Goal: Task Accomplishment & Management: Manage account settings

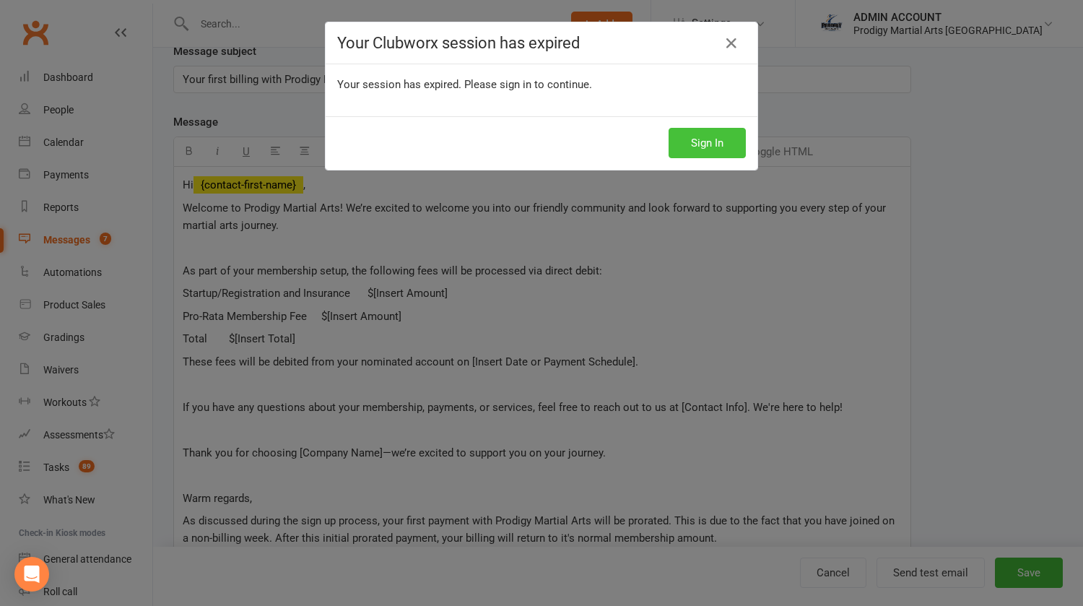
click at [695, 143] on button "Sign In" at bounding box center [707, 143] width 77 height 30
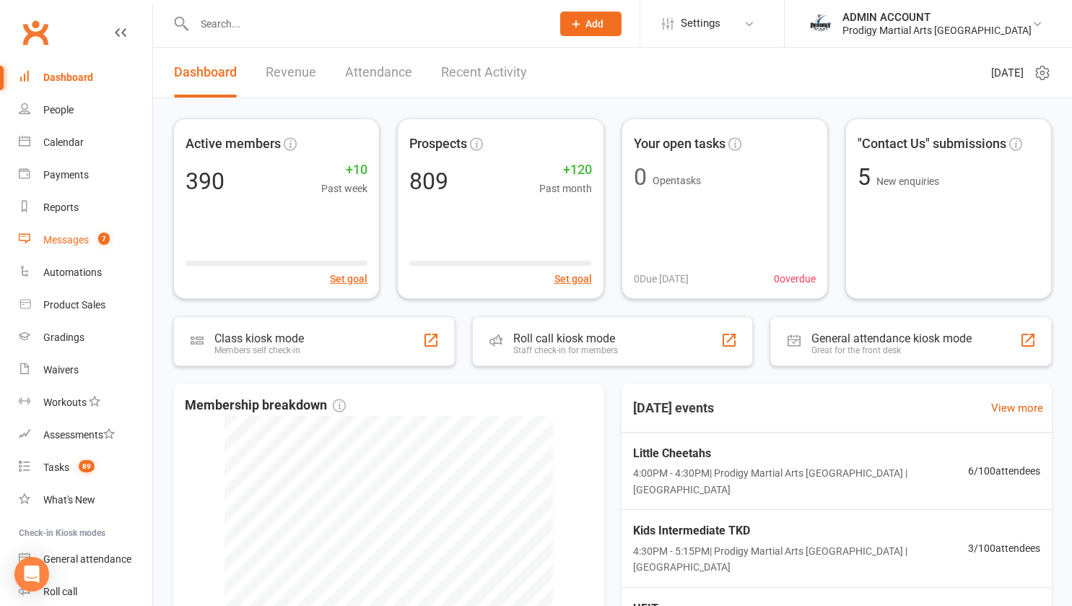
click at [71, 238] on div "Messages" at bounding box center [65, 240] width 45 height 12
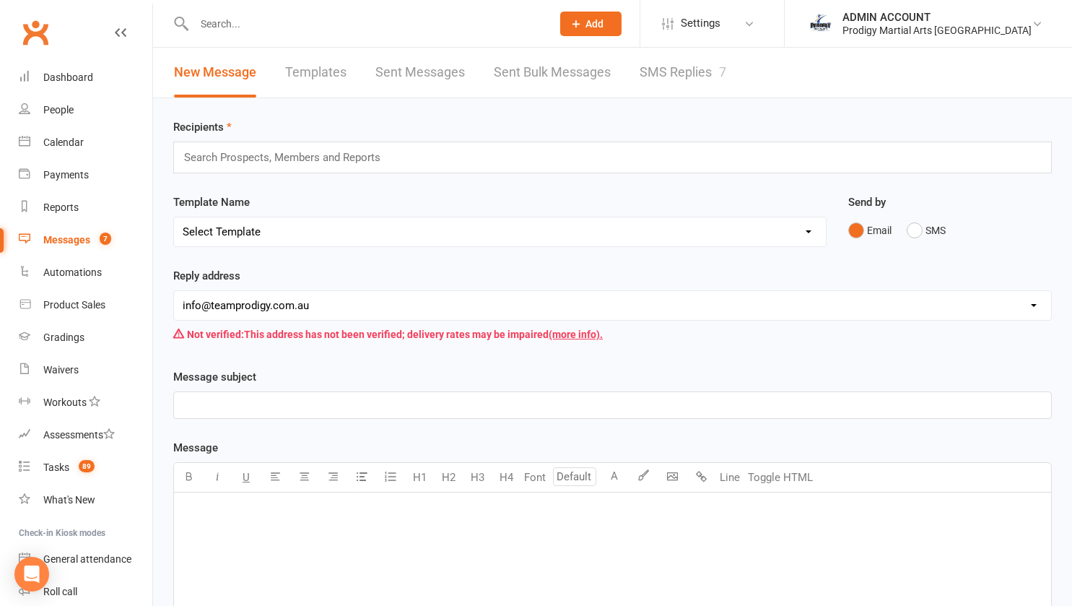
click at [298, 73] on link "Templates" at bounding box center [315, 73] width 61 height 50
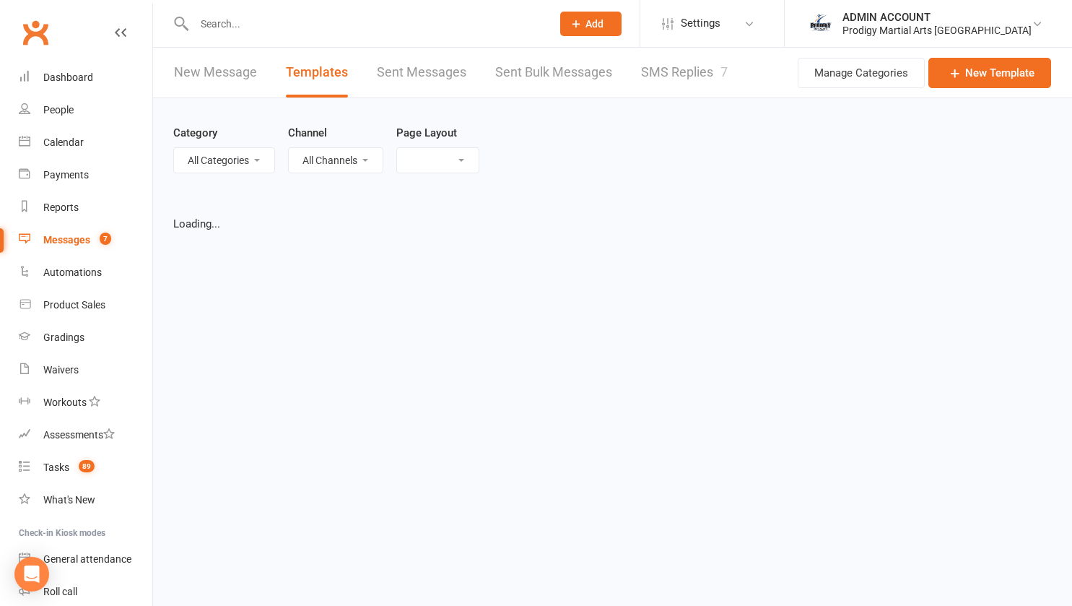
select select "grid"
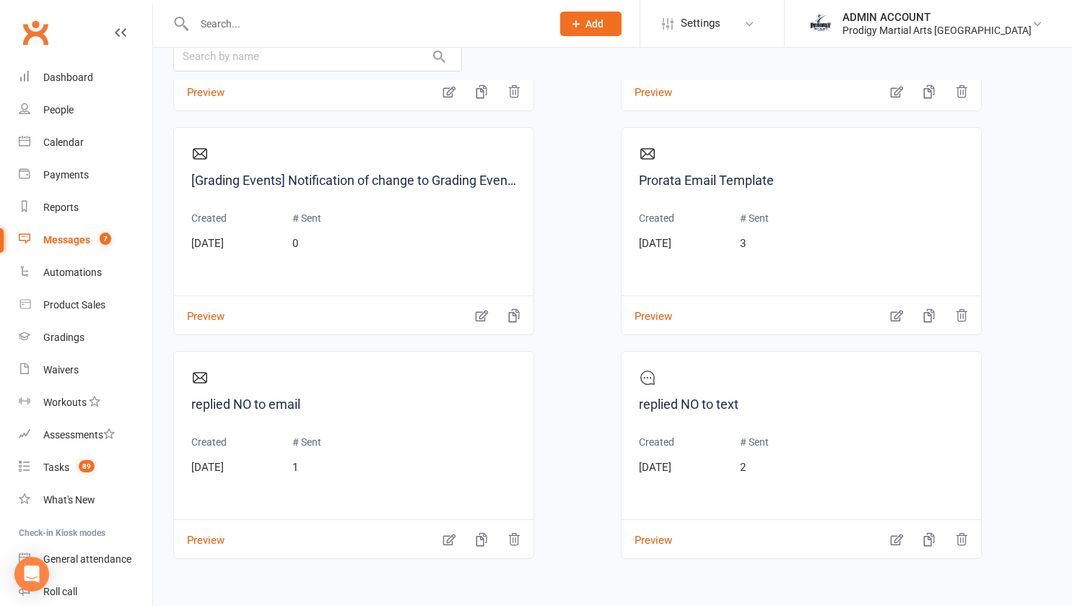
scroll to position [2208, 0]
click at [892, 313] on icon "button" at bounding box center [897, 315] width 14 height 14
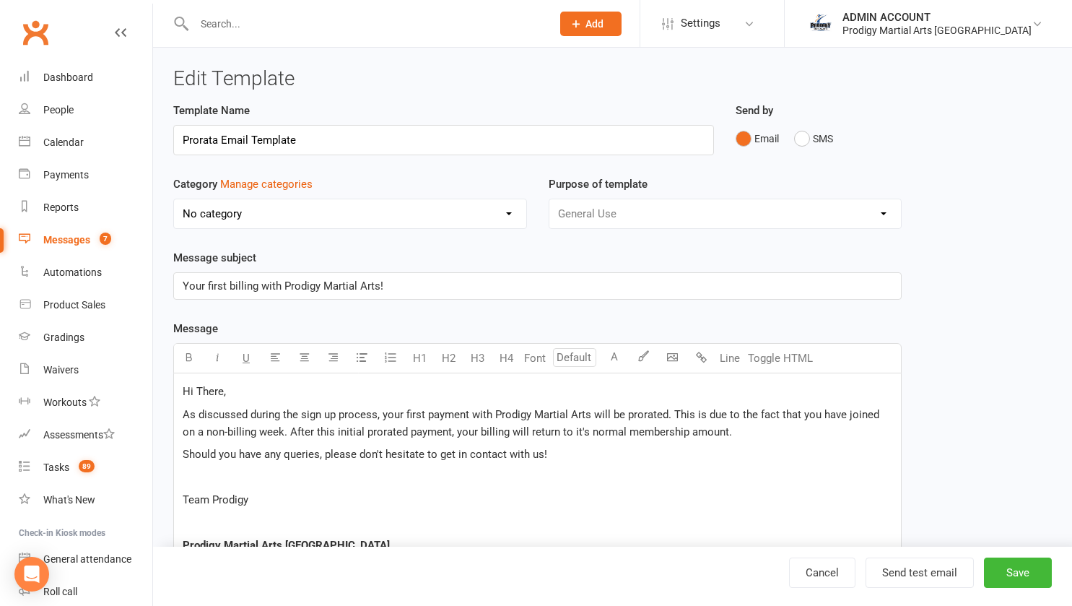
click at [186, 147] on input "Prorata Email Template" at bounding box center [443, 140] width 541 height 30
type input "Welcome to"
click at [270, 149] on input "Welcome to" at bounding box center [443, 140] width 541 height 30
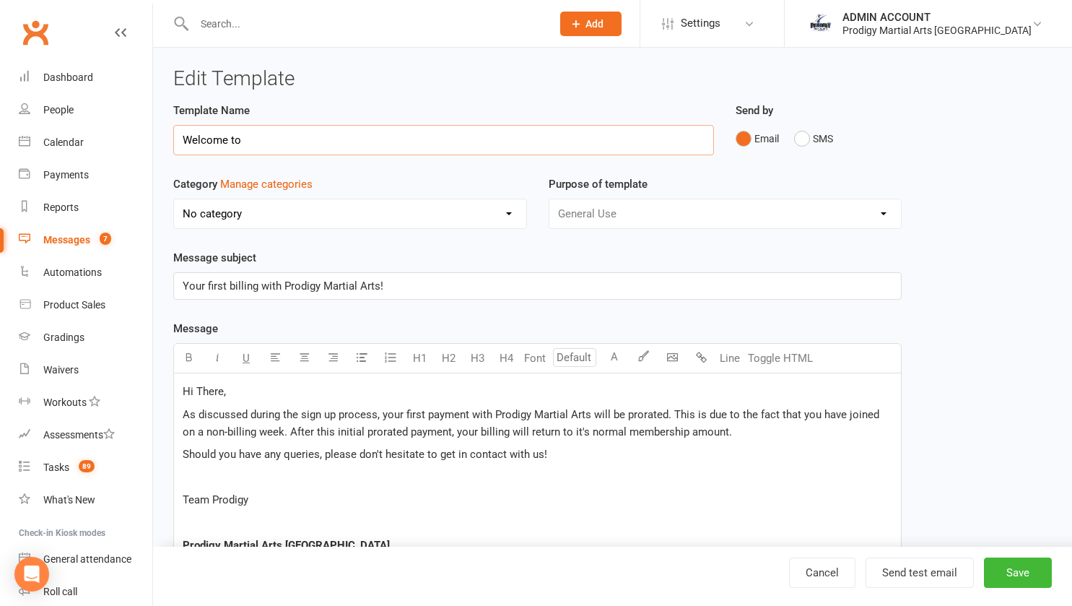
type input "Welcome to Team Prodigy!"
click at [340, 142] on input "Welcome to Team Prodigy!" at bounding box center [443, 140] width 541 height 30
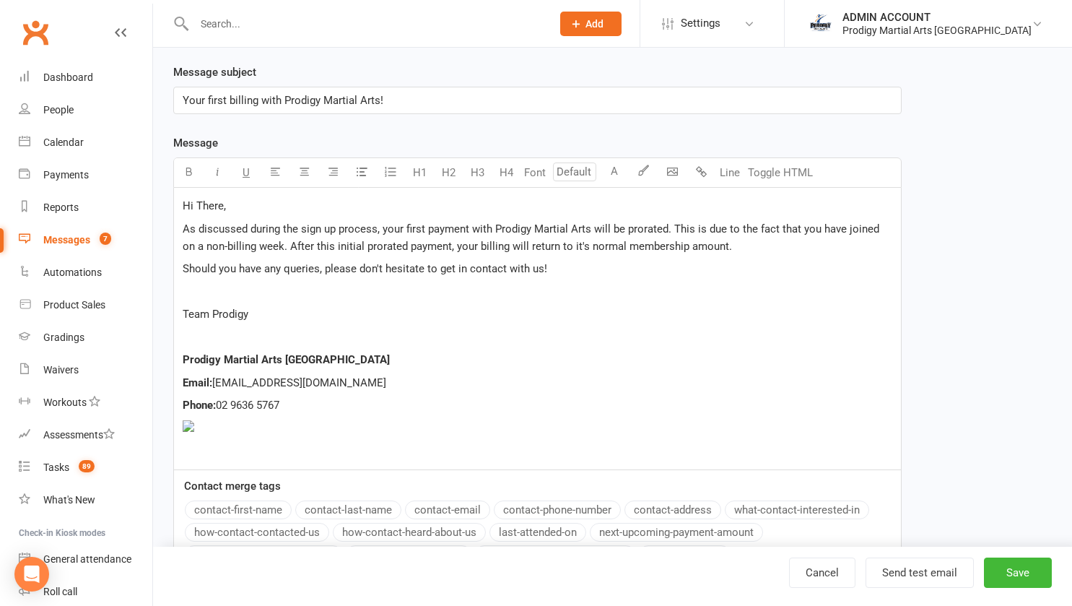
click at [304, 98] on span "Your first billing with Prodigy Martial Arts!" at bounding box center [283, 100] width 201 height 13
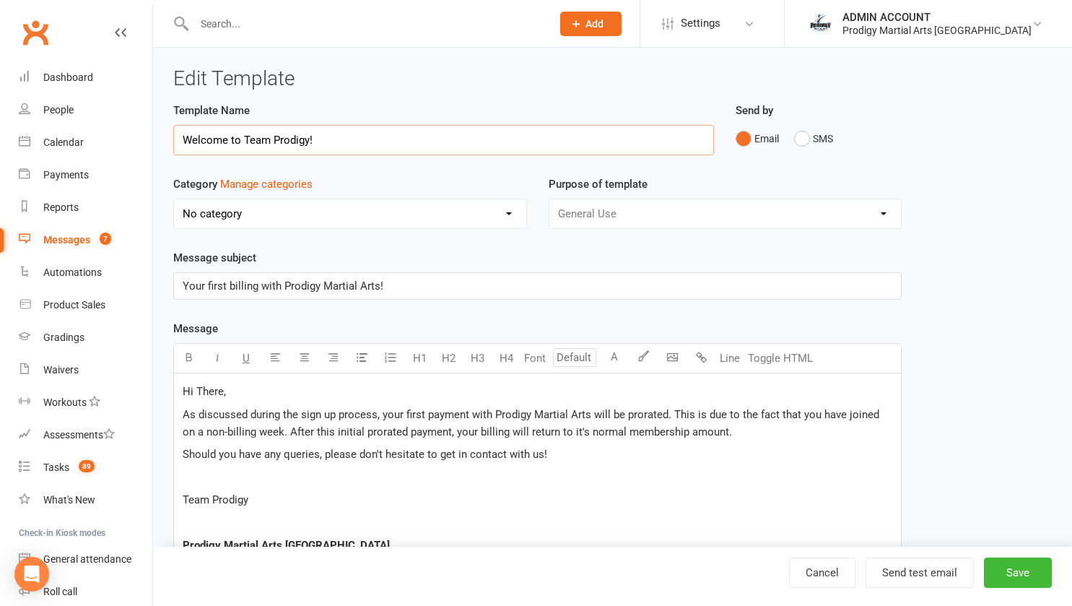
click at [331, 142] on input "Welcome to Team Prodigy!" at bounding box center [443, 140] width 541 height 30
click at [324, 142] on input "Welcome to Team Prodigy!" at bounding box center [443, 140] width 541 height 30
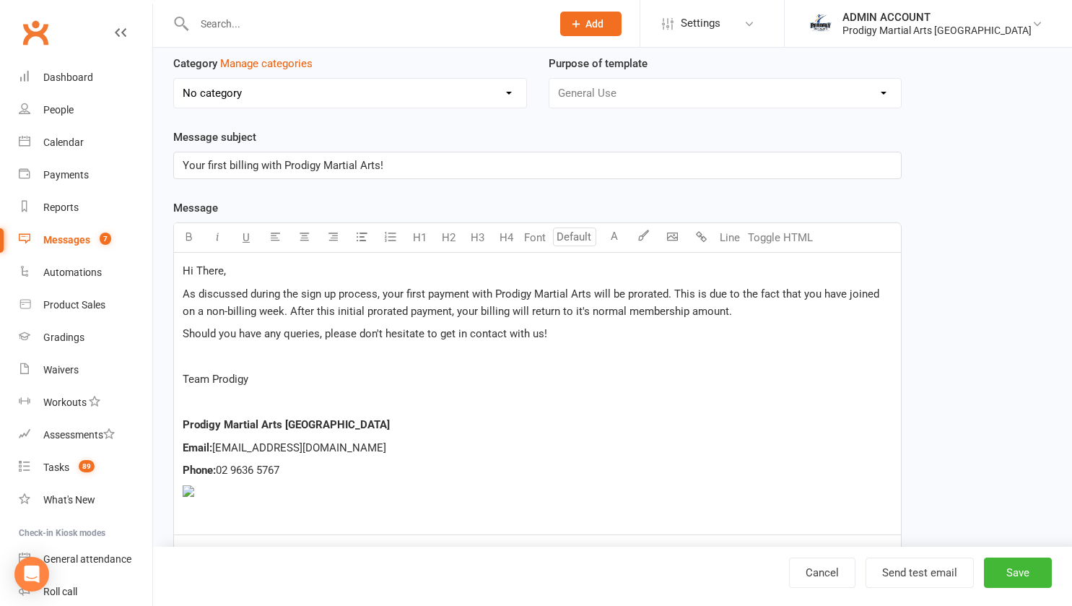
scroll to position [125, 0]
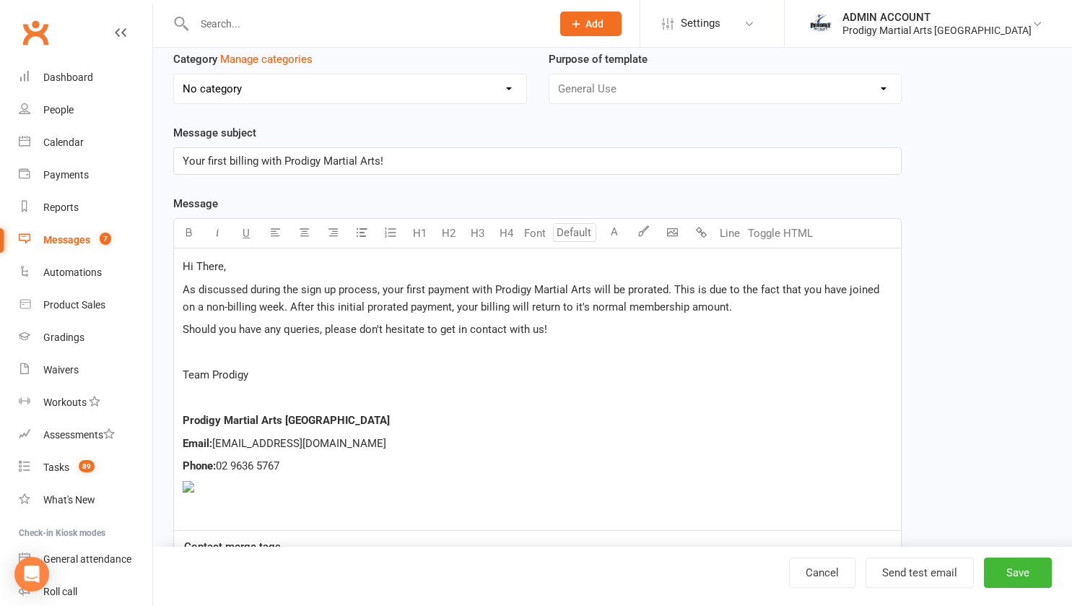
click at [372, 166] on span "Your first billing with Prodigy Martial Arts!" at bounding box center [283, 161] width 201 height 13
click at [409, 164] on p "Your first billing with Prodigy Martial Arts!" at bounding box center [538, 160] width 710 height 17
click at [182, 264] on div "Hi There, As discussed during the sign up process, your first payment with Prod…" at bounding box center [537, 389] width 727 height 282
click at [181, 288] on div "Hi There, As discussed during the sign up process, your first payment with Prod…" at bounding box center [537, 389] width 727 height 282
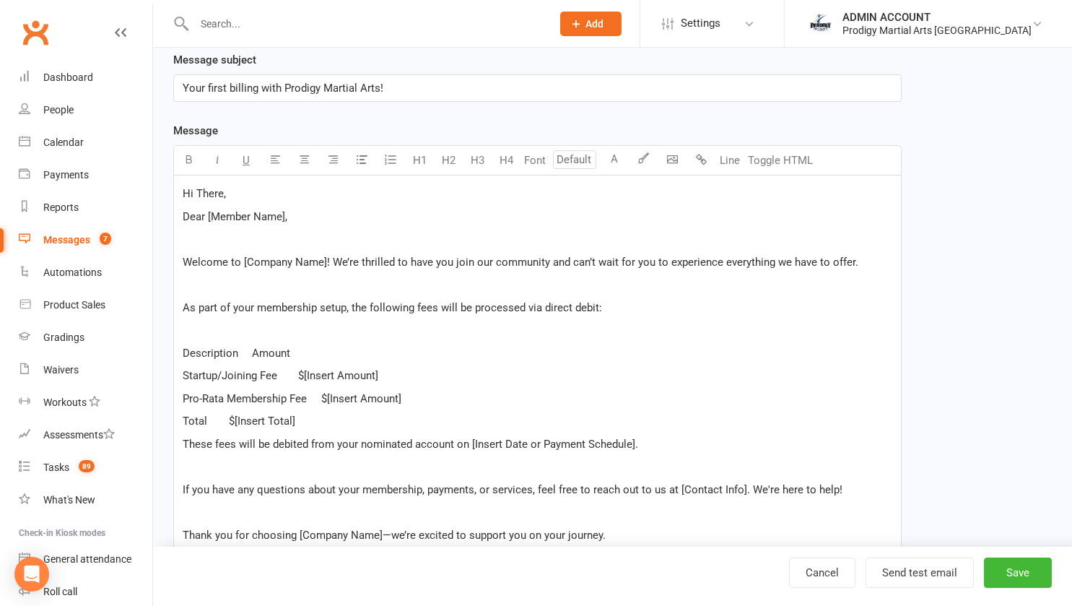
scroll to position [197, 0]
drag, startPoint x: 181, startPoint y: 218, endPoint x: 297, endPoint y: 221, distance: 115.6
click at [297, 221] on div "Hi There, Dear [Member Name], ﻿ Welcome to [Company Name]! We’re thrilled to ha…" at bounding box center [537, 510] width 727 height 669
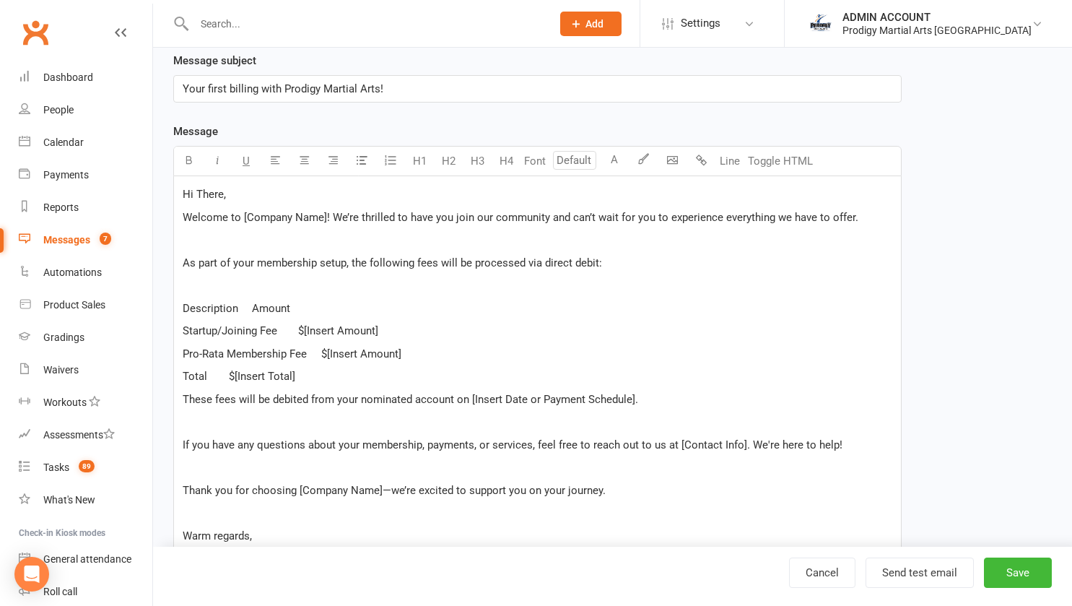
click at [208, 198] on span "Hi There," at bounding box center [204, 194] width 43 height 13
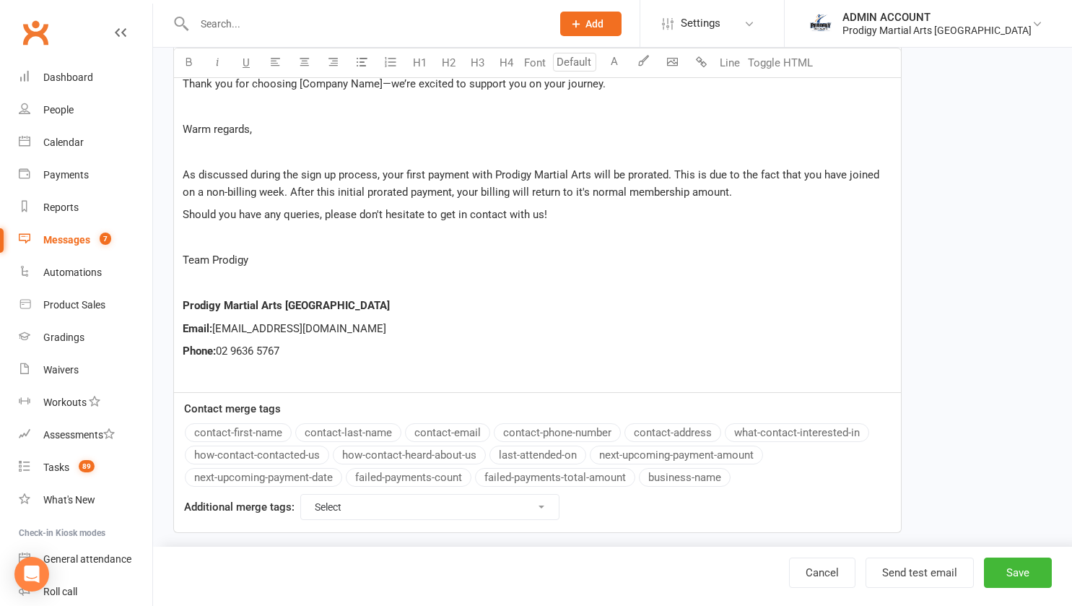
click at [251, 432] on div "Message U H1 H2 H3 H4 Font A Line Toggle HTML Hi There, Welcome to [Company Nam…" at bounding box center [537, 124] width 729 height 817
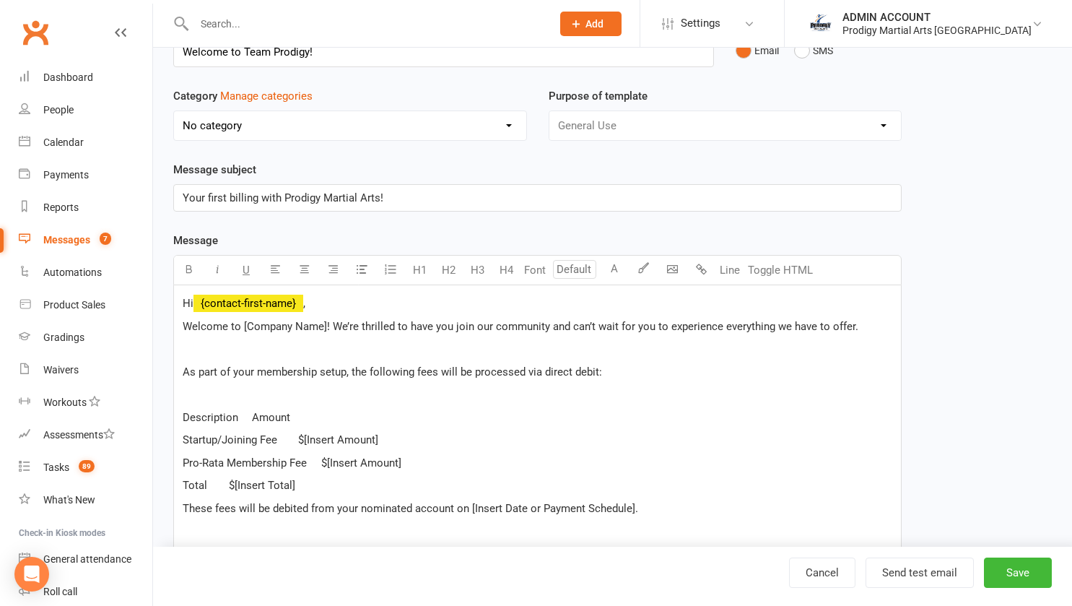
click at [194, 303] on span "Hi" at bounding box center [188, 303] width 11 height 13
drag, startPoint x: 243, startPoint y: 322, endPoint x: 324, endPoint y: 334, distance: 82.4
click at [324, 334] on p "Welcome to [Company Name]! We’re thrilled to have you join our community and ca…" at bounding box center [538, 326] width 710 height 17
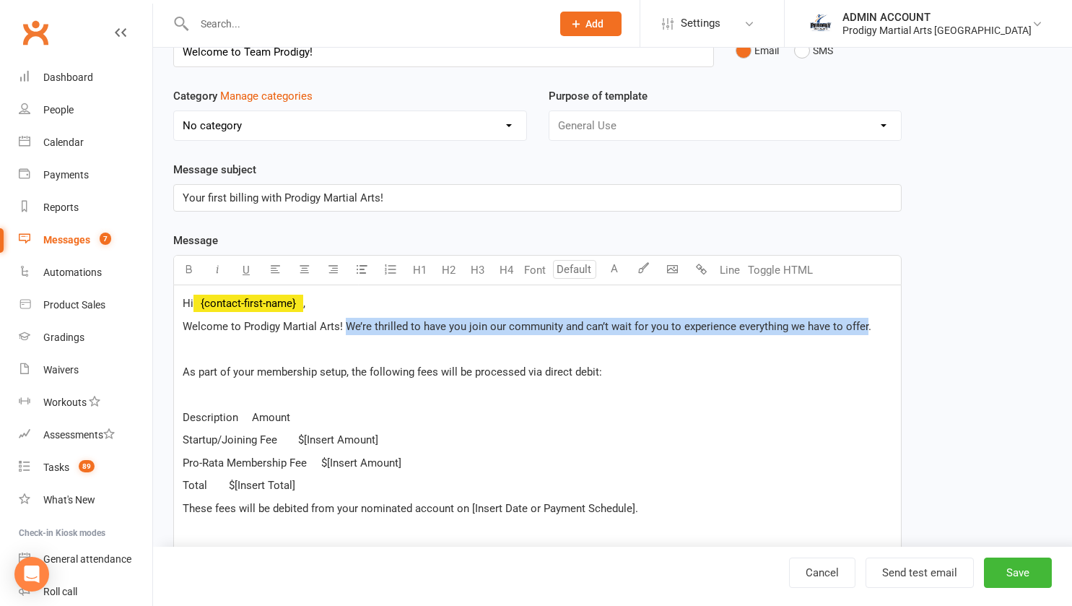
drag, startPoint x: 346, startPoint y: 322, endPoint x: 863, endPoint y: 323, distance: 517.0
click at [863, 323] on span "Welcome to Prodigy Martial Arts! We’re thrilled to have you join our community …" at bounding box center [527, 326] width 689 height 13
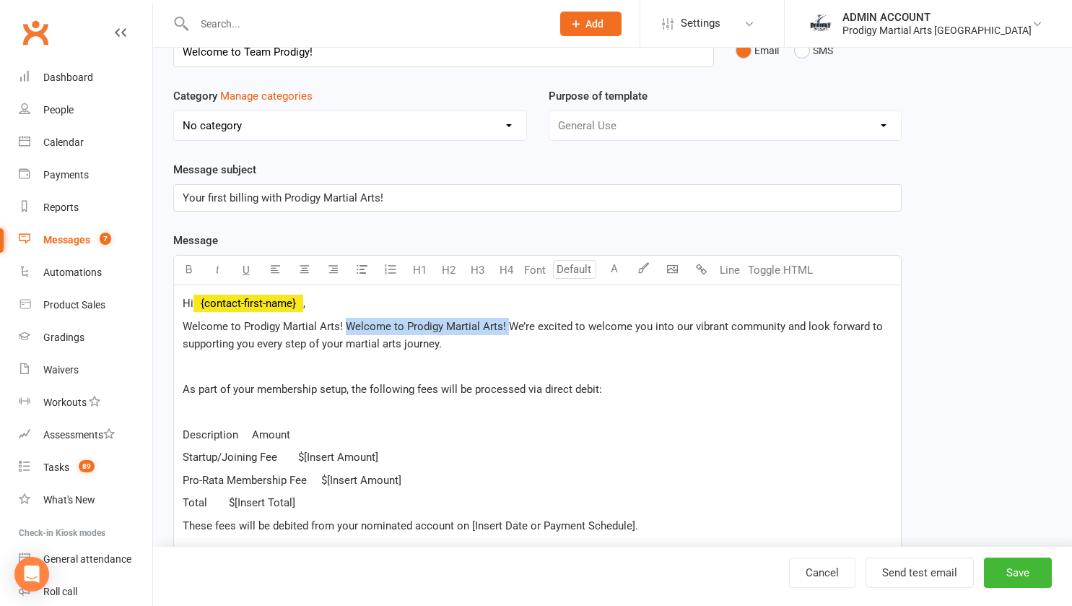
drag, startPoint x: 347, startPoint y: 324, endPoint x: 508, endPoint y: 325, distance: 161.0
click at [508, 325] on span "Welcome to Prodigy Martial Arts! Welcome to Prodigy Martial Arts! We’re excited…" at bounding box center [534, 335] width 703 height 30
click at [537, 328] on span "Welcome to Prodigy Martial Arts! We’re excited to welcome you into our vibrant …" at bounding box center [534, 335] width 703 height 30
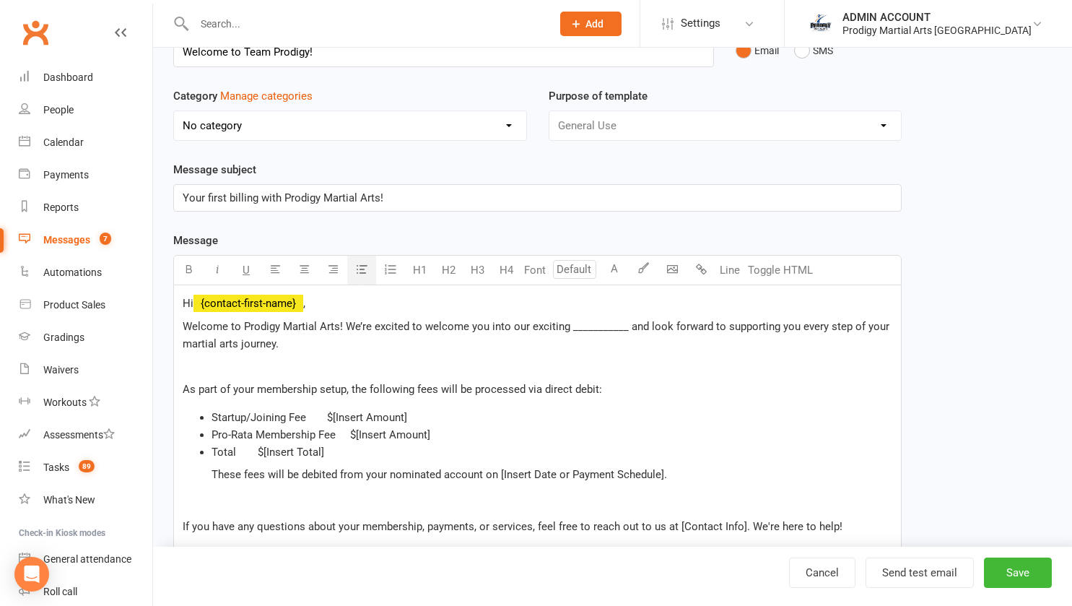
click at [360, 268] on icon "button" at bounding box center [362, 269] width 11 height 11
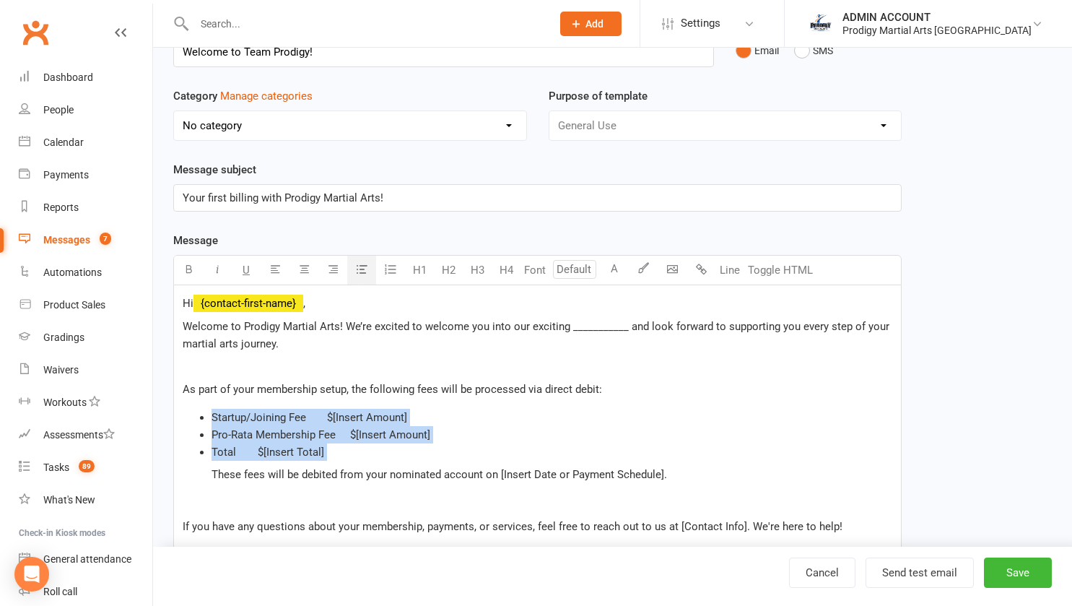
click at [211, 475] on ul "Startup/Joining Fee $[Insert Amount] Pro-Rata Membership Fee $[Insert Amount] T…" at bounding box center [538, 446] width 710 height 75
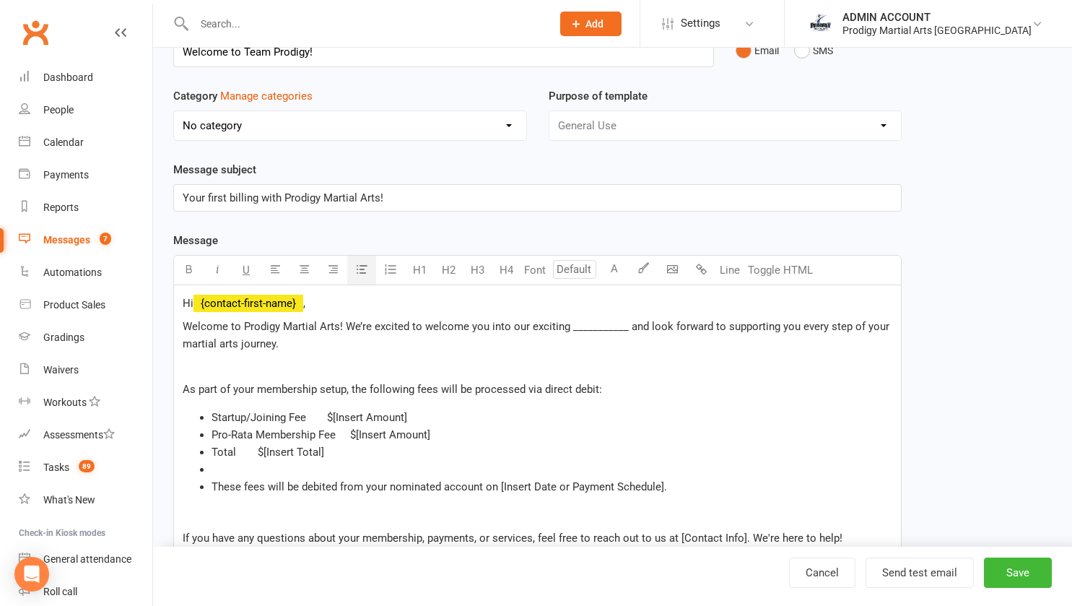
click at [365, 273] on icon "button" at bounding box center [362, 269] width 11 height 11
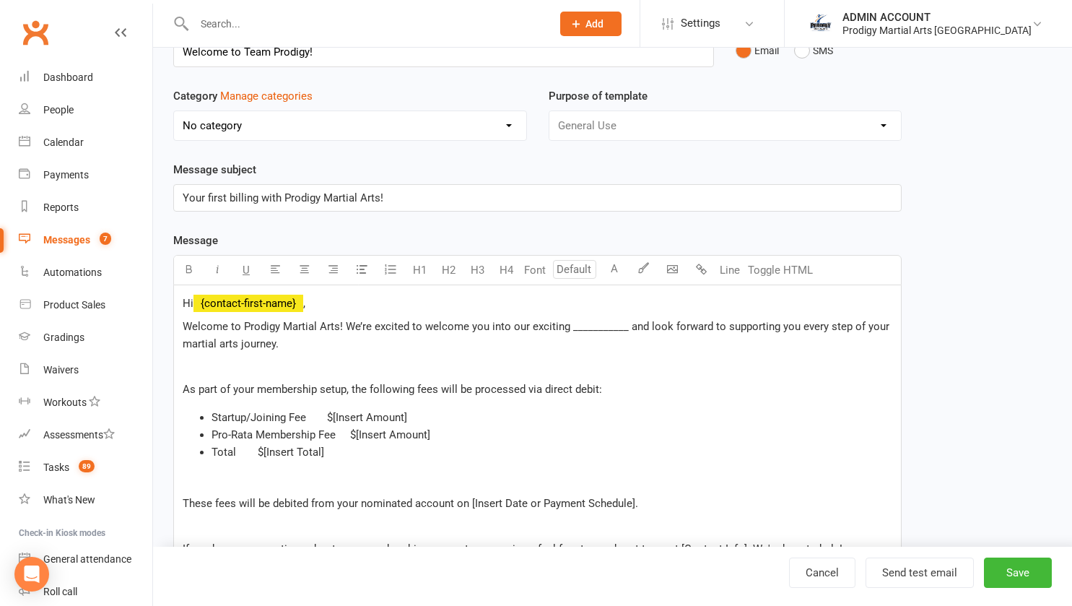
click at [201, 477] on p "﻿" at bounding box center [538, 480] width 710 height 17
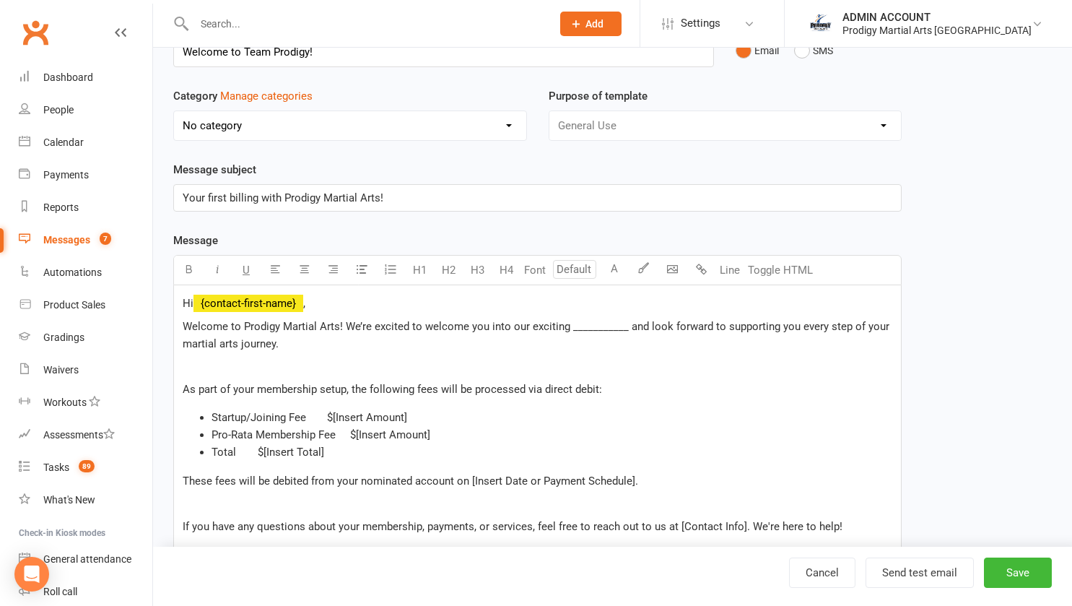
click at [272, 407] on div "Hi ﻿ {contact-first-name} , Welcome to Prodigy Martial Arts! We’re excited to w…" at bounding box center [537, 583] width 727 height 596
click at [263, 400] on div "Hi ﻿ {contact-first-name} , Welcome to Prodigy Martial Arts! We’re excited to w…" at bounding box center [537, 583] width 727 height 596
click at [202, 365] on p "﻿" at bounding box center [538, 365] width 710 height 17
click at [189, 302] on span "Hi" at bounding box center [188, 303] width 11 height 13
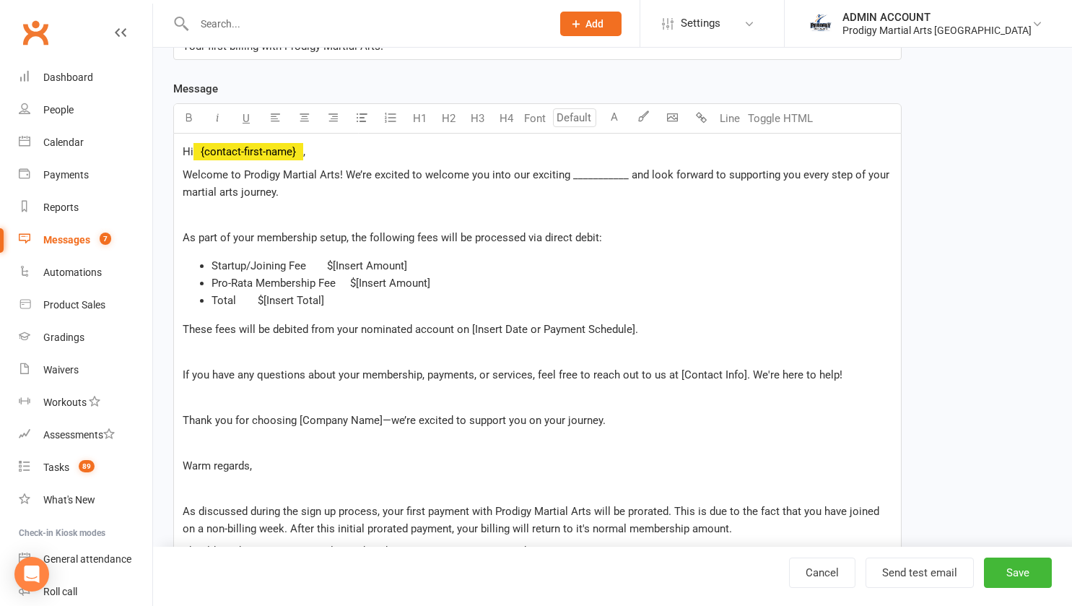
scroll to position [241, 0]
drag, startPoint x: 254, startPoint y: 261, endPoint x: 264, endPoint y: 261, distance: 9.4
click at [264, 261] on span "Startup/Joining Fee $[Insert Amount]" at bounding box center [310, 264] width 196 height 13
drag, startPoint x: 214, startPoint y: 259, endPoint x: 285, endPoint y: 264, distance: 70.9
click at [285, 264] on span "Startup/Joining Fee $[Insert Amount]" at bounding box center [310, 264] width 196 height 13
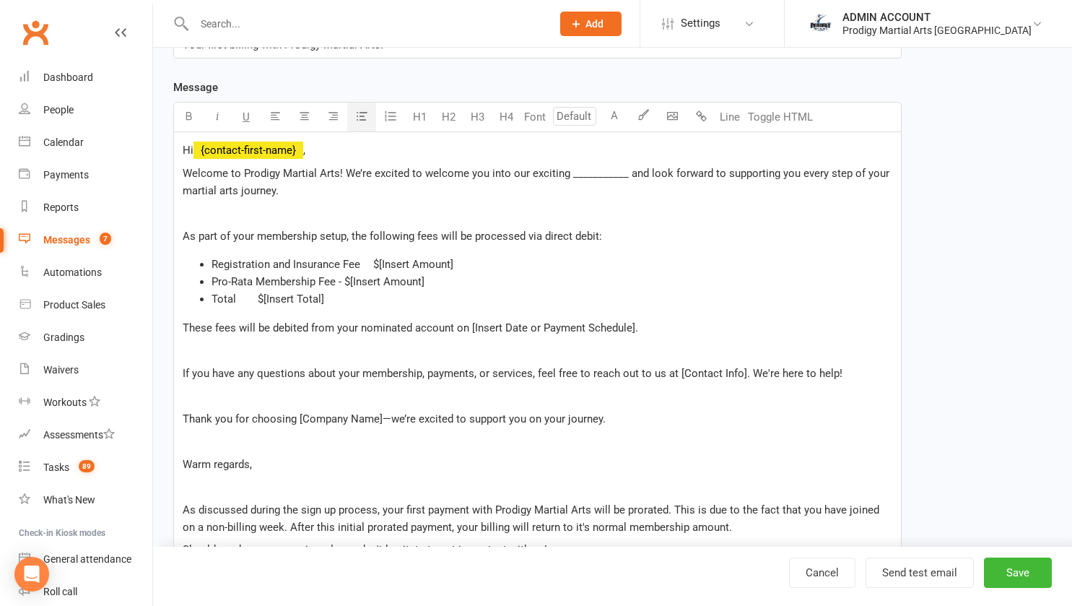
click at [343, 281] on span "Pro-Rata Membership Fee - $[Insert Amount]" at bounding box center [318, 281] width 213 height 13
click at [357, 266] on span "Registration and Insurance Fee $[Insert Amount]" at bounding box center [333, 264] width 242 height 13
copy span "$[Insert Amount]"
click at [339, 279] on span "Pro-Rata Membership Fee - $[Insert Amount]" at bounding box center [318, 281] width 213 height 13
click at [338, 282] on span "Pro-Rata Membership Fee $[Insert Amount] - $[Insert Amount]" at bounding box center [366, 281] width 308 height 13
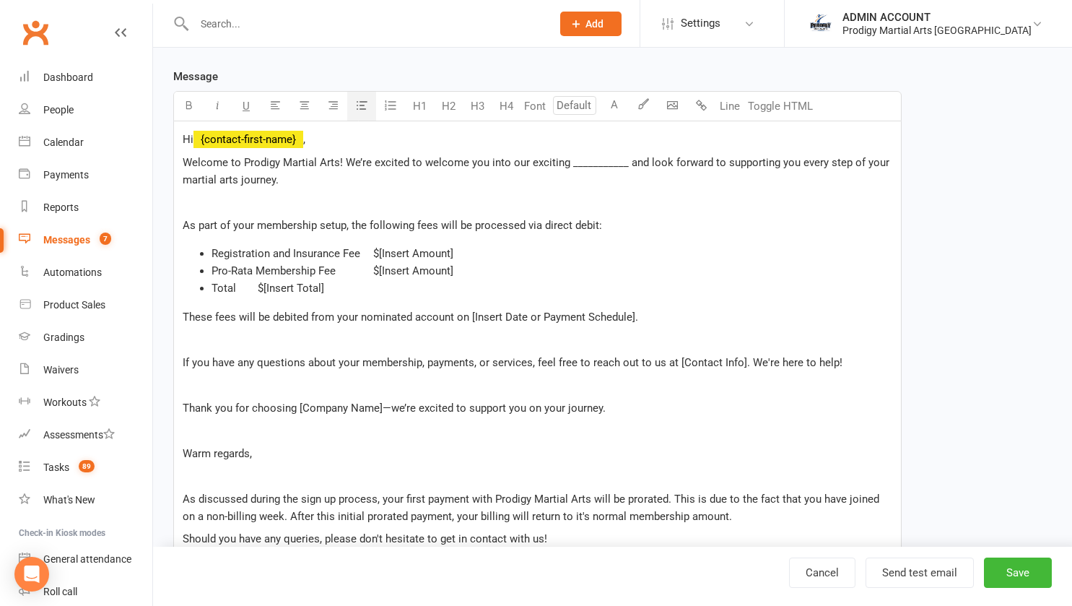
scroll to position [253, 0]
click at [250, 285] on span "Total $[Insert Total]" at bounding box center [268, 287] width 113 height 13
click at [368, 251] on span "Registration and Insurance Fee $[Insert Amount]" at bounding box center [333, 252] width 242 height 13
drag, startPoint x: 337, startPoint y: 270, endPoint x: 383, endPoint y: 269, distance: 45.5
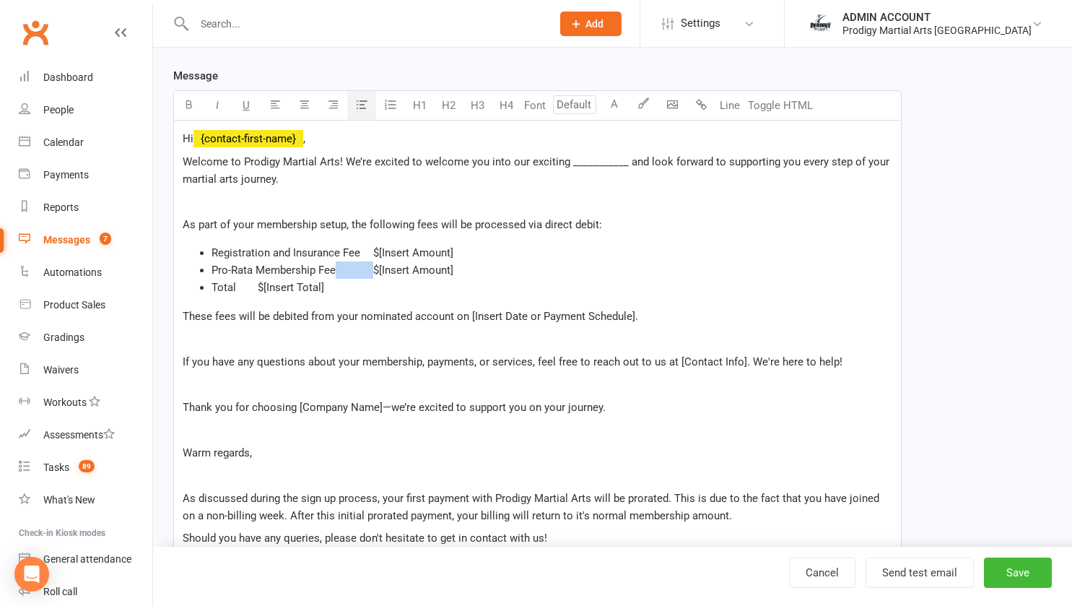
click at [383, 269] on span "Pro-Rata Membership Fee $[Insert Amount]" at bounding box center [333, 270] width 242 height 13
click at [249, 285] on span "Total $[Insert Total]" at bounding box center [268, 287] width 113 height 13
click at [236, 285] on span "Total" at bounding box center [224, 287] width 25 height 13
click at [236, 287] on span "Total" at bounding box center [224, 287] width 25 height 13
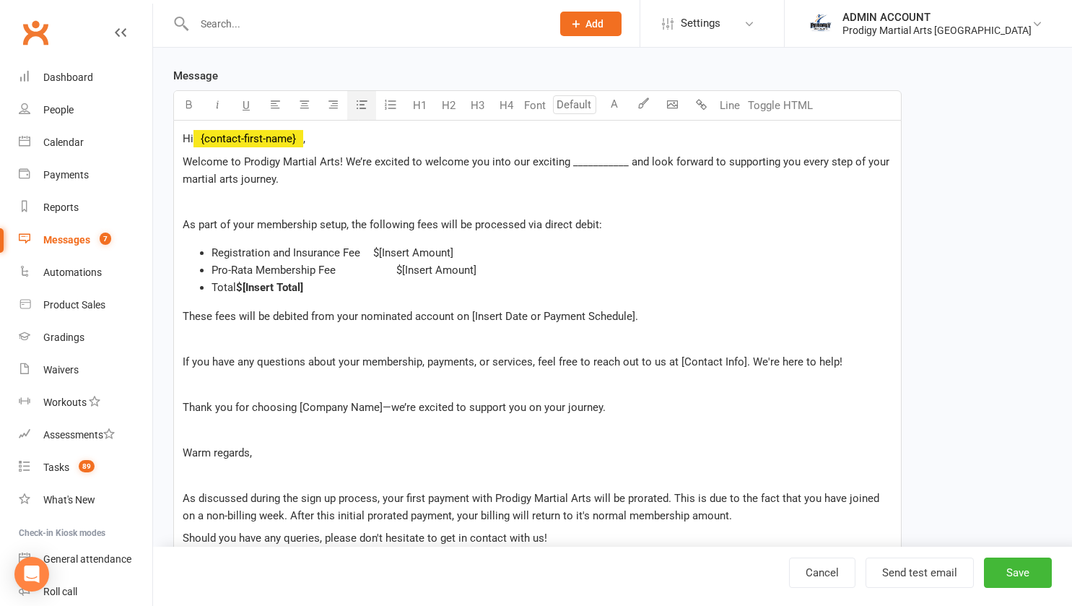
click at [222, 286] on span "Total" at bounding box center [224, 287] width 25 height 13
click at [199, 323] on p "These fees will be debited from your nominated account on [Insert Date or Payme…" at bounding box center [538, 316] width 710 height 17
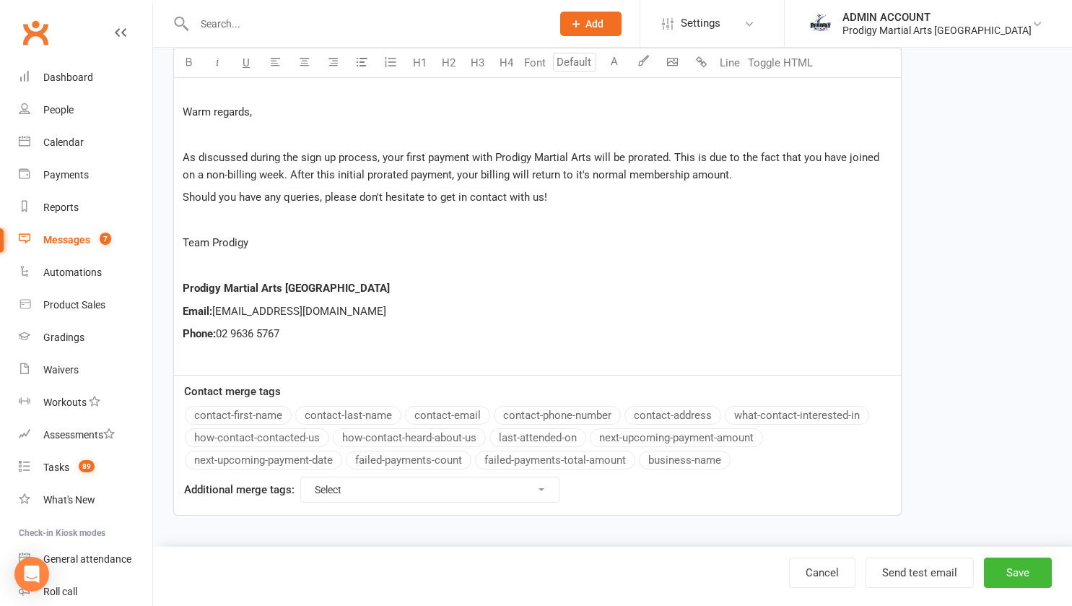
scroll to position [266, 0]
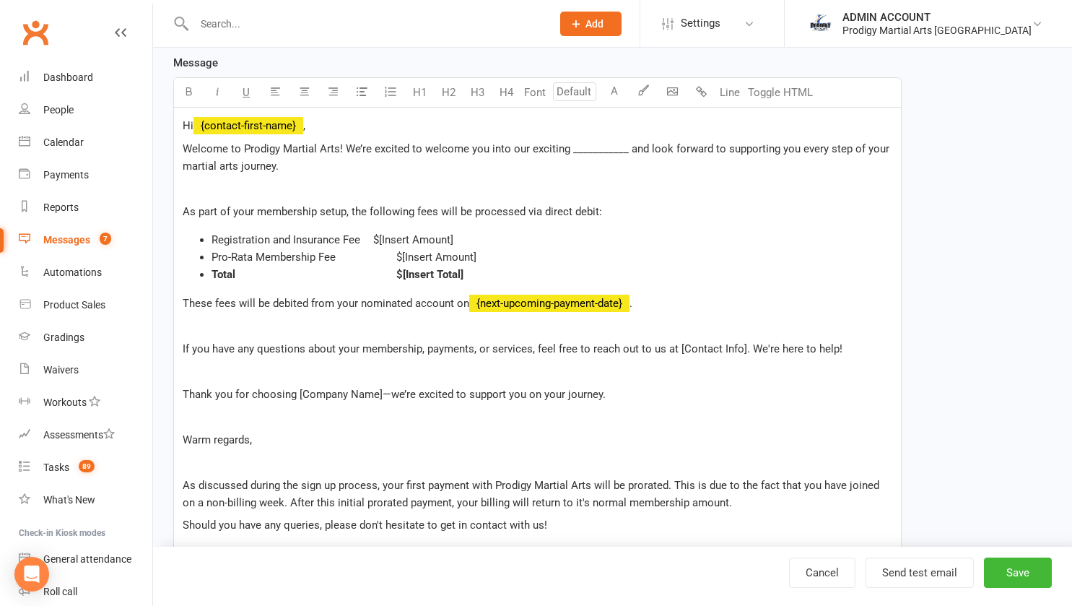
click at [305, 456] on div "Message Font U H1 H2 H3 H4 Font A Line Toggle HTML Hi ﻿ {contact-first-name} , …" at bounding box center [537, 449] width 729 height 790
click at [470, 303] on span "﻿ {next-upcoming-payment-date}" at bounding box center [549, 303] width 160 height 13
click at [466, 303] on span "These fees will be debited from your nominated account on" at bounding box center [326, 303] width 287 height 13
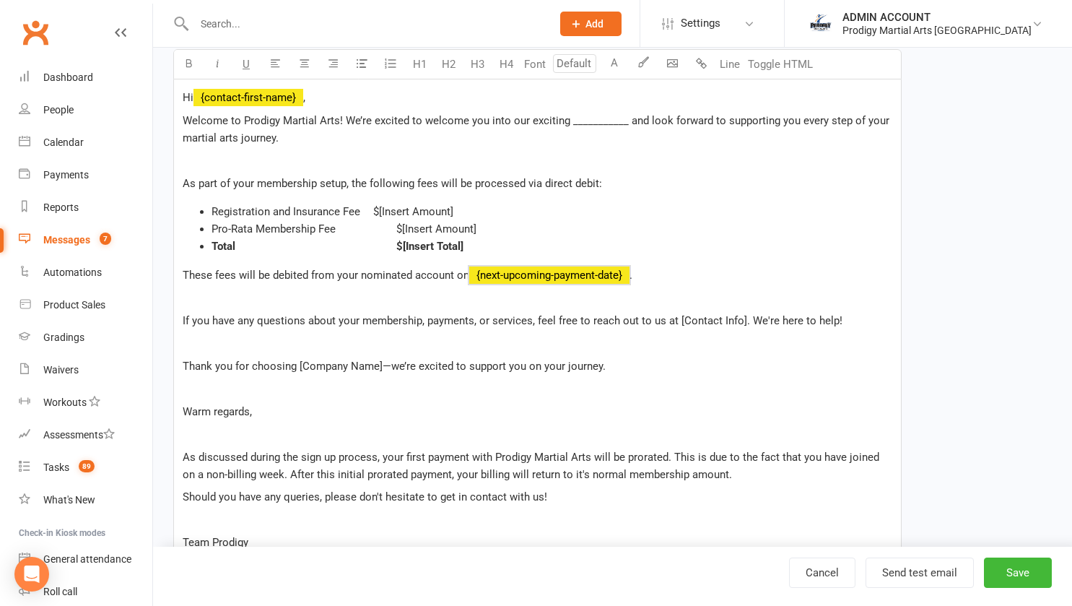
scroll to position [295, 0]
drag, startPoint x: 677, startPoint y: 318, endPoint x: 741, endPoint y: 321, distance: 63.6
click at [741, 321] on span "If you have any questions about your membership, payments, or services, feel fr…" at bounding box center [513, 319] width 660 height 13
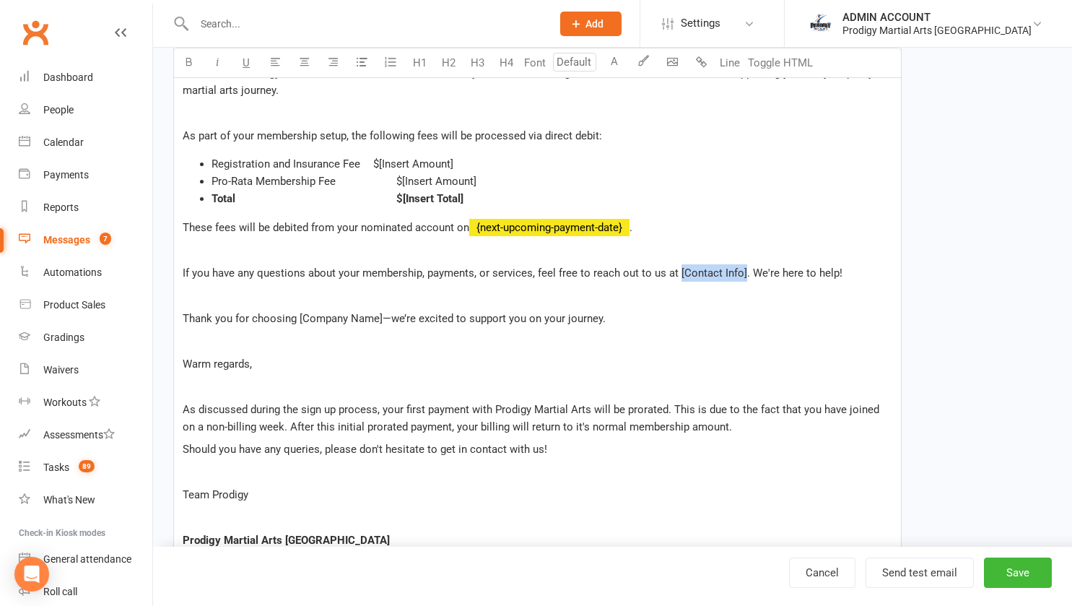
scroll to position [341, 0]
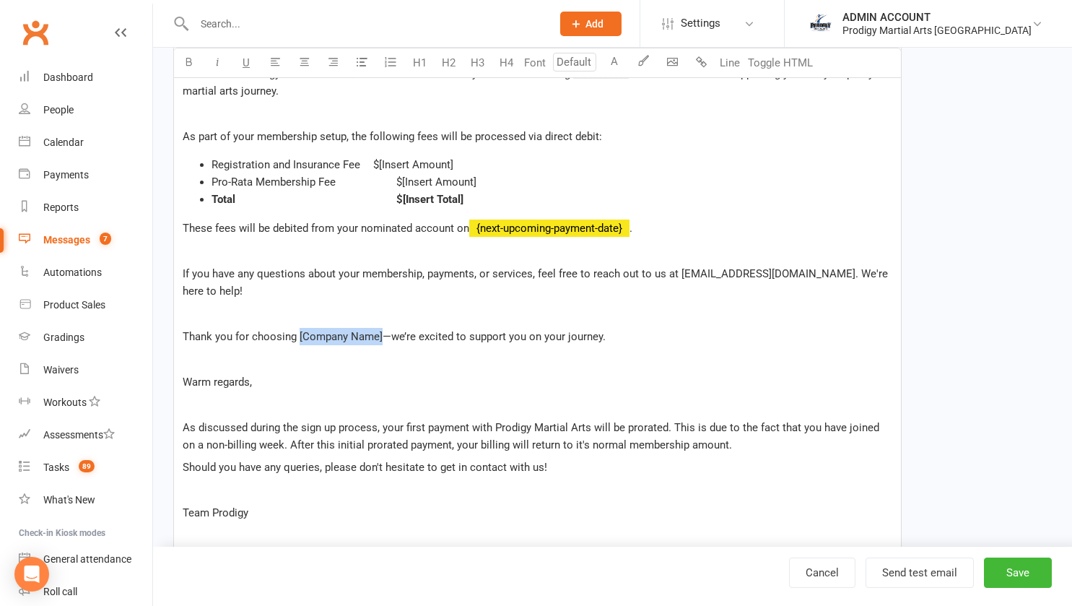
drag, startPoint x: 299, startPoint y: 335, endPoint x: 380, endPoint y: 343, distance: 81.3
click at [380, 343] on p "Thank you for choosing [Company Name]—we’re excited to support you on your jour…" at bounding box center [538, 336] width 710 height 17
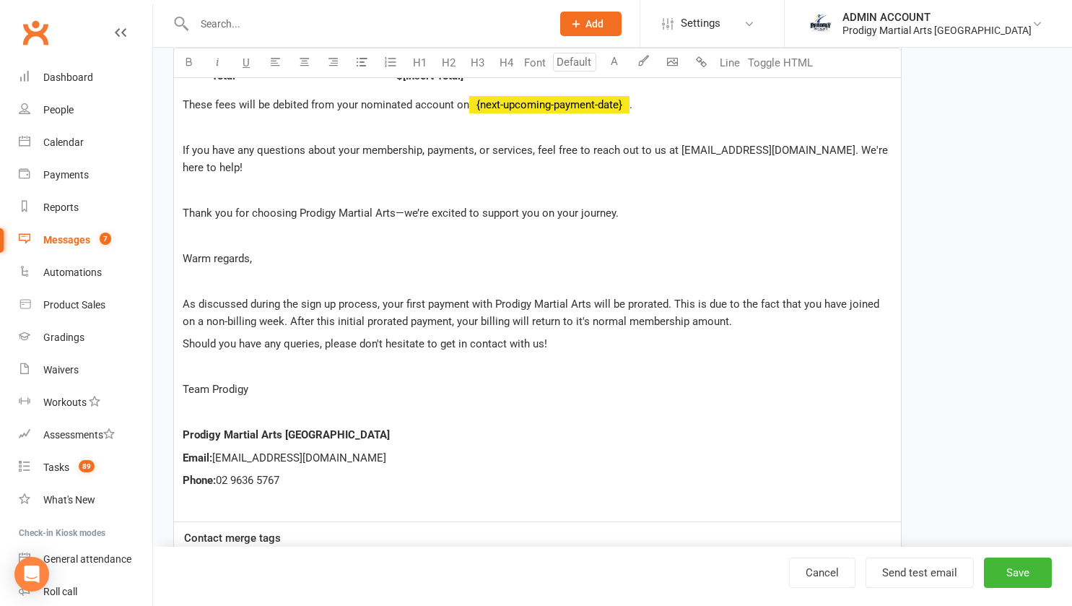
scroll to position [467, 0]
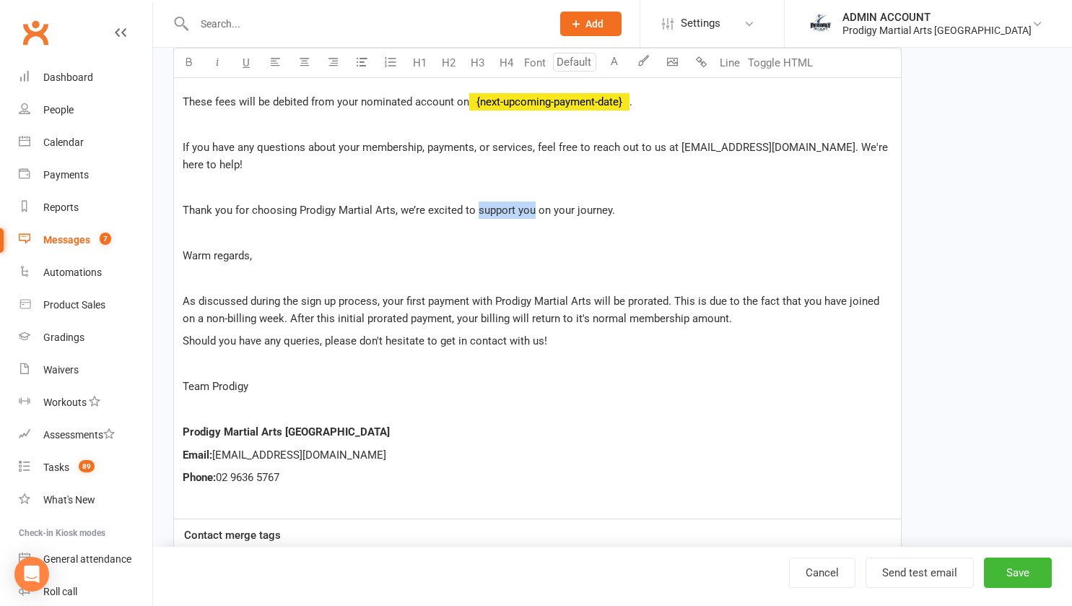
drag, startPoint x: 479, startPoint y: 212, endPoint x: 534, endPoint y: 209, distance: 55.7
click at [534, 209] on span "Thank you for choosing Prodigy Martial Arts, we’re excited to support you on yo…" at bounding box center [399, 210] width 433 height 13
click at [200, 255] on span "Warm regards," at bounding box center [217, 255] width 69 height 13
click at [183, 303] on span "As discussed during the sign up process, your first payment with Prodigy Martia…" at bounding box center [533, 310] width 700 height 30
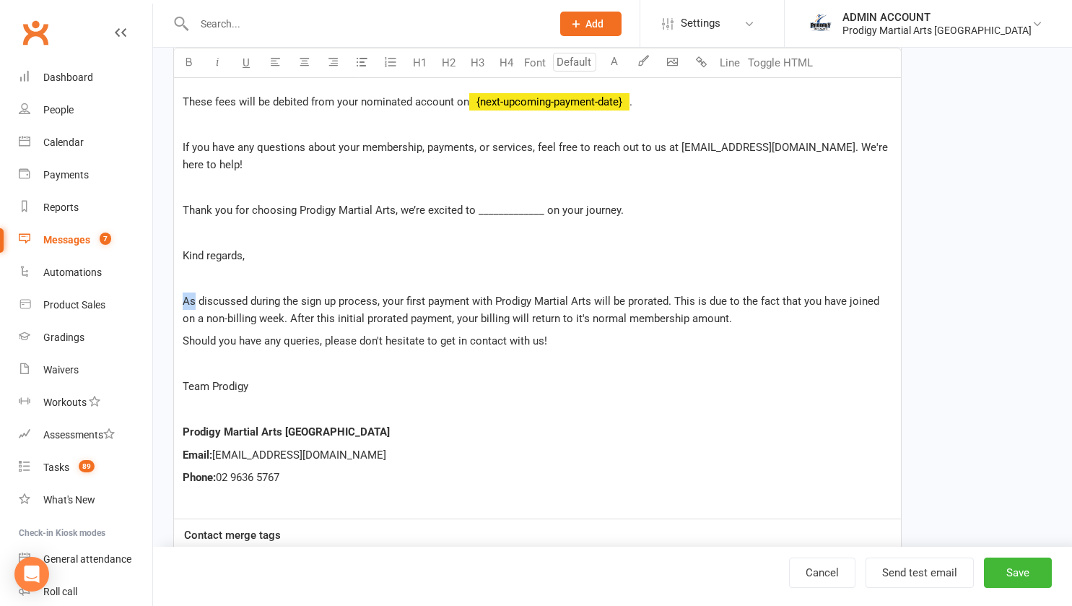
click at [183, 303] on span "As discussed during the sign up process, your first payment with Prodigy Martia…" at bounding box center [533, 310] width 700 height 30
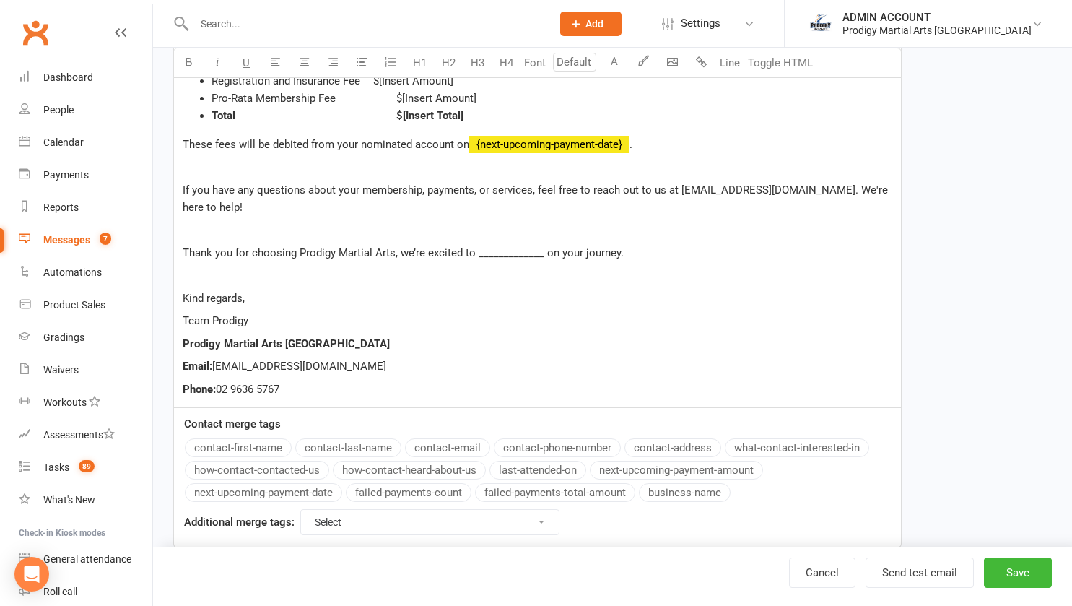
scroll to position [457, 0]
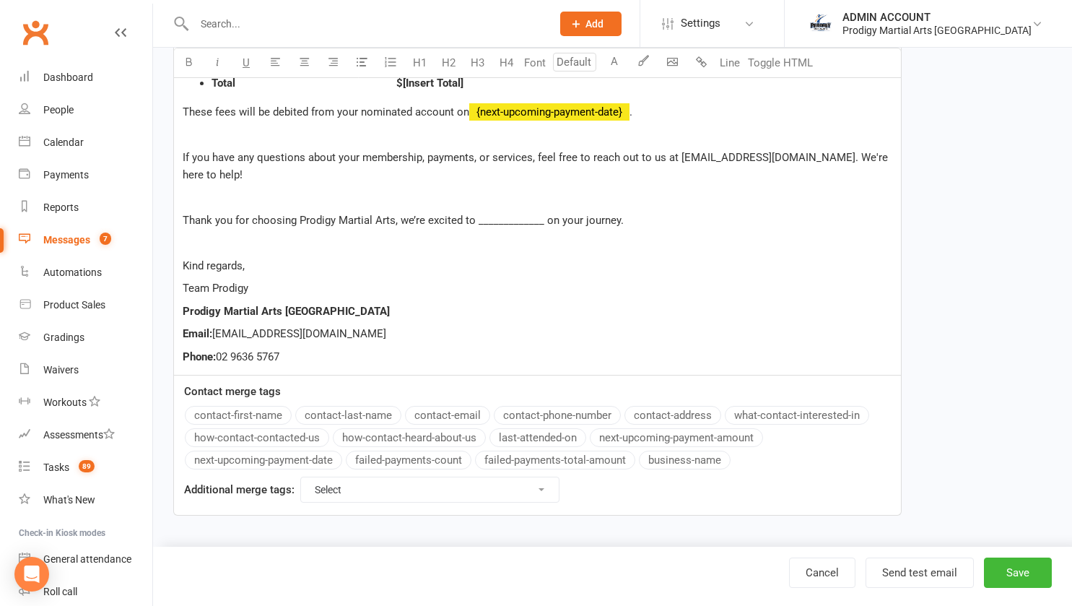
click at [342, 487] on select "Select For Payment automations For Booking automations For Membership automatio…" at bounding box center [430, 489] width 258 height 25
click at [155, 394] on div "Edit Template Template Name Welcome to Team Prodigy! Send by Email SMS Category…" at bounding box center [612, 69] width 919 height 957
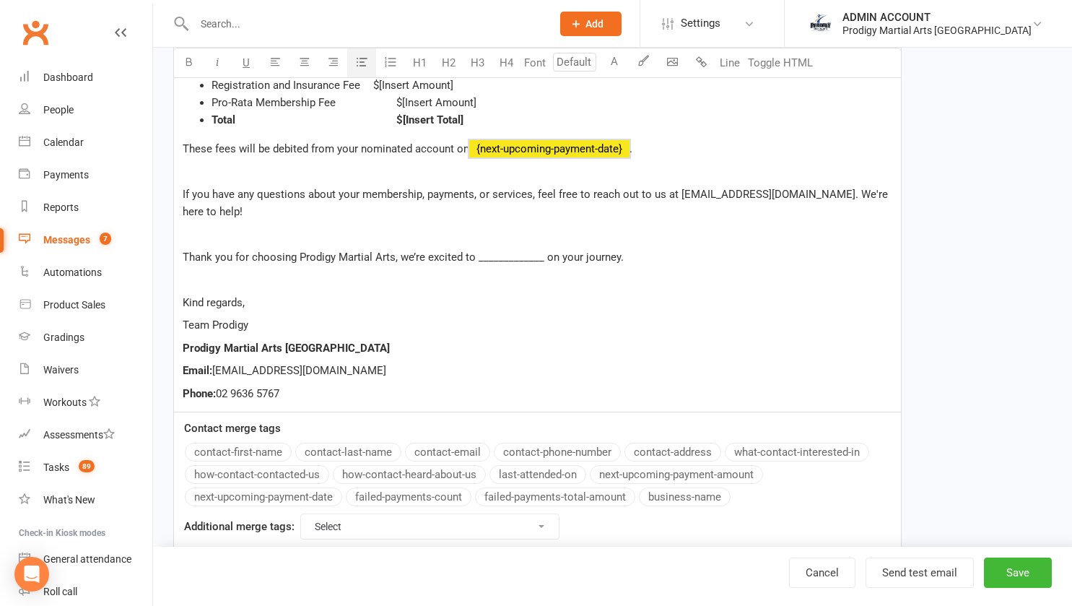
scroll to position [455, 0]
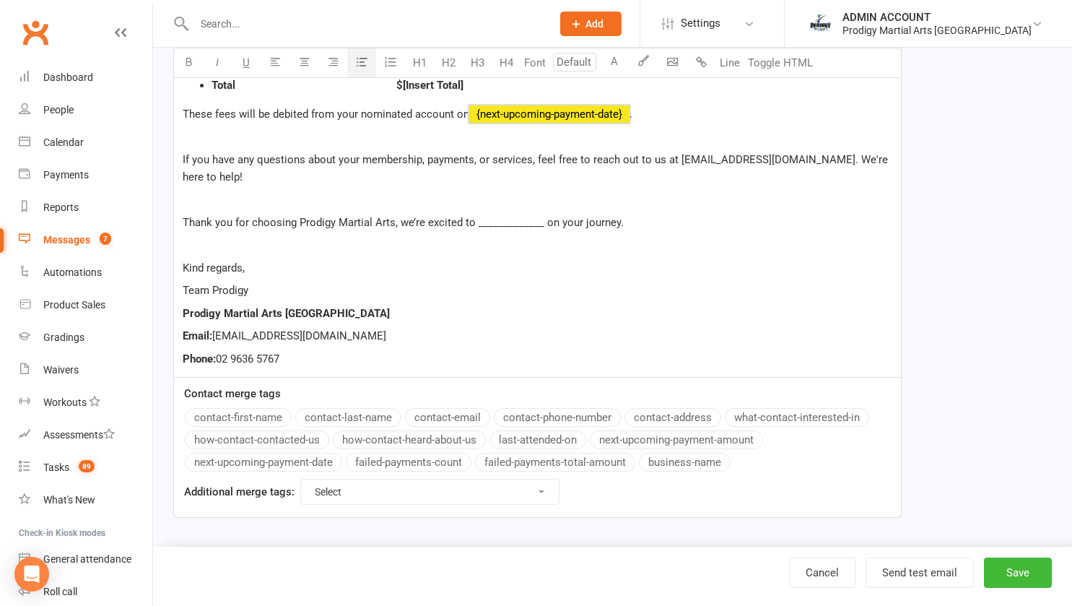
drag, startPoint x: 183, startPoint y: 268, endPoint x: 373, endPoint y: 362, distance: 212.2
click at [373, 362] on div "Hi ﻿ {contact-first-name} , Welcome to Prodigy Martial Arts! We’re excited to w…" at bounding box center [537, 147] width 727 height 459
copy div "Hi ﻿ {contact-first-name} , Welcome to Prodigy Martial Arts! We’re excited to w…"
click at [814, 573] on link "Cancel" at bounding box center [822, 572] width 66 height 30
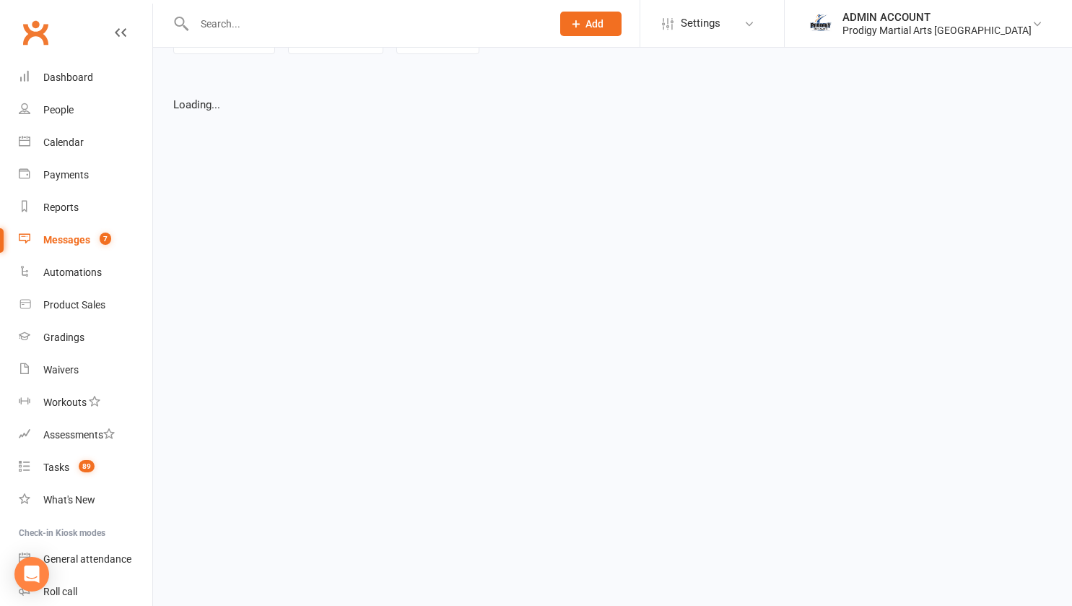
select select "grid"
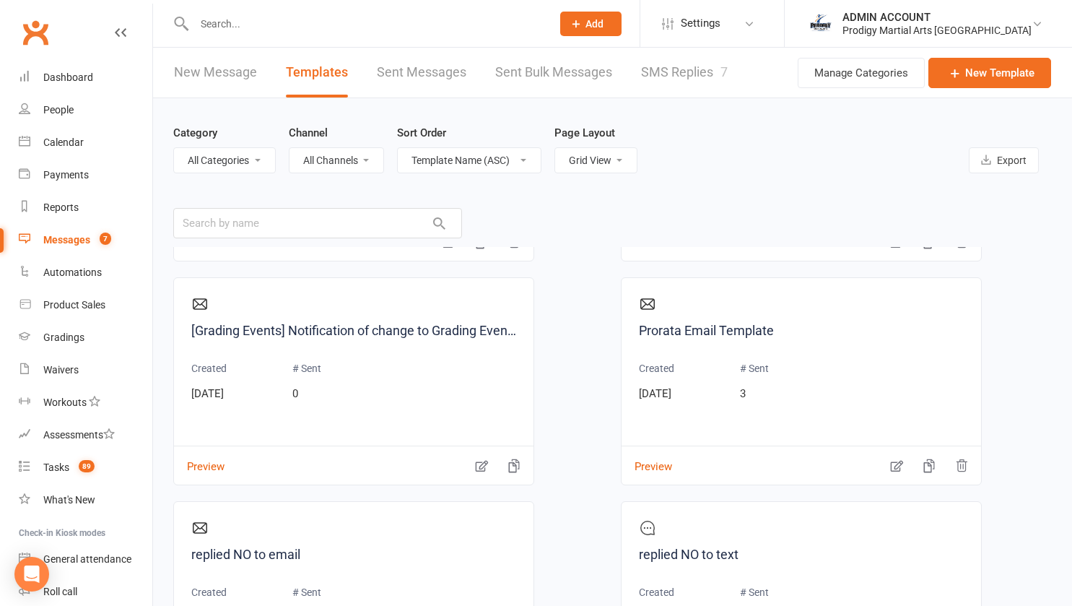
scroll to position [2225, 0]
click at [890, 464] on icon "button" at bounding box center [897, 465] width 14 height 14
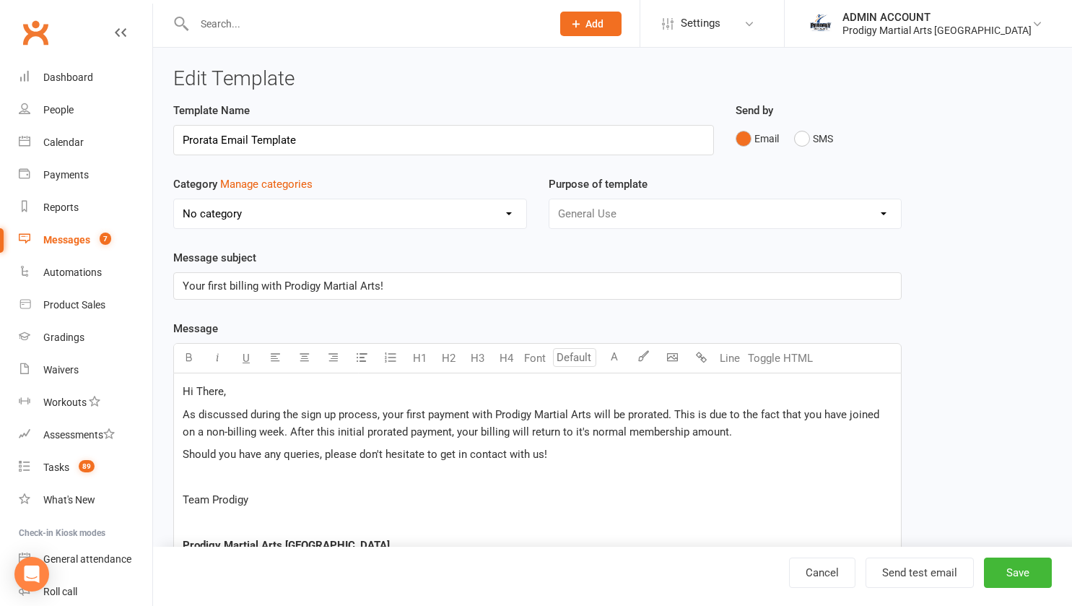
click at [181, 390] on div "Hi There, As discussed during the sign up process, your first payment with Prod…" at bounding box center [537, 514] width 727 height 282
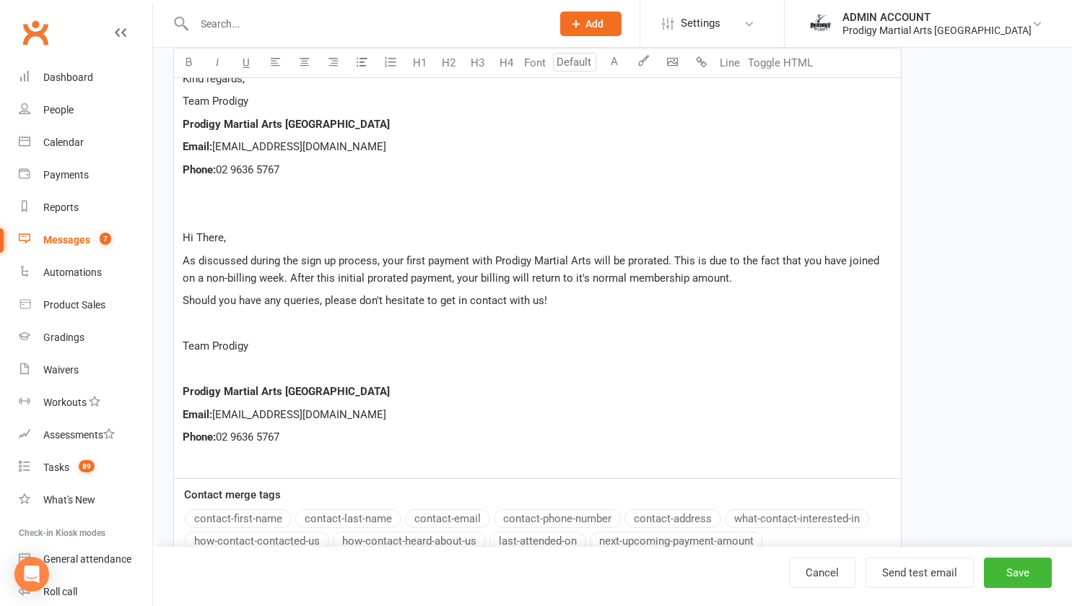
scroll to position [647, 0]
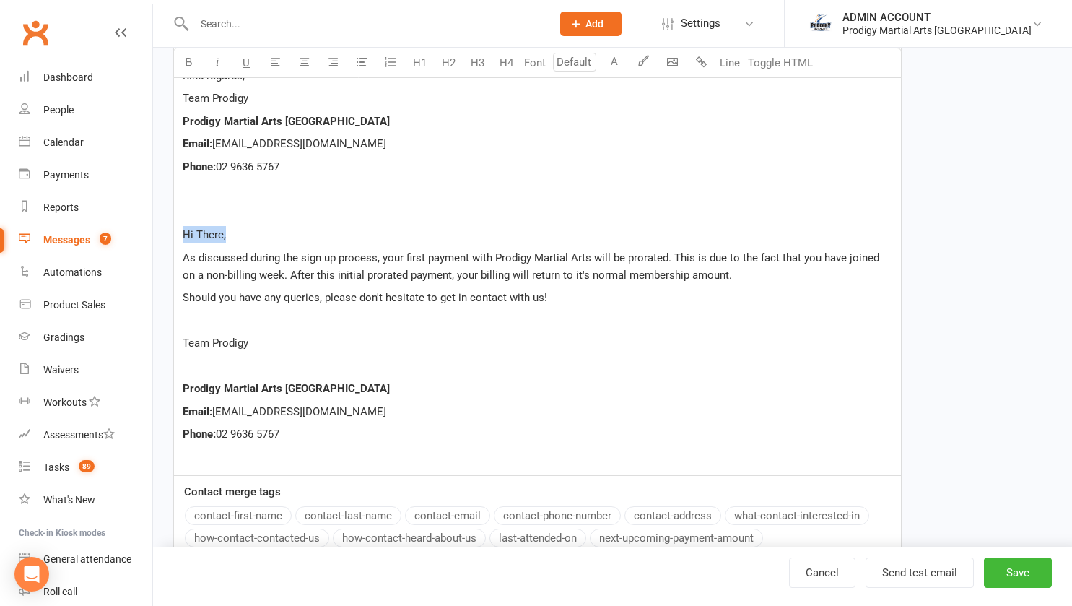
drag, startPoint x: 184, startPoint y: 231, endPoint x: 231, endPoint y: 233, distance: 47.0
click at [231, 233] on p "Hi There," at bounding box center [538, 234] width 710 height 17
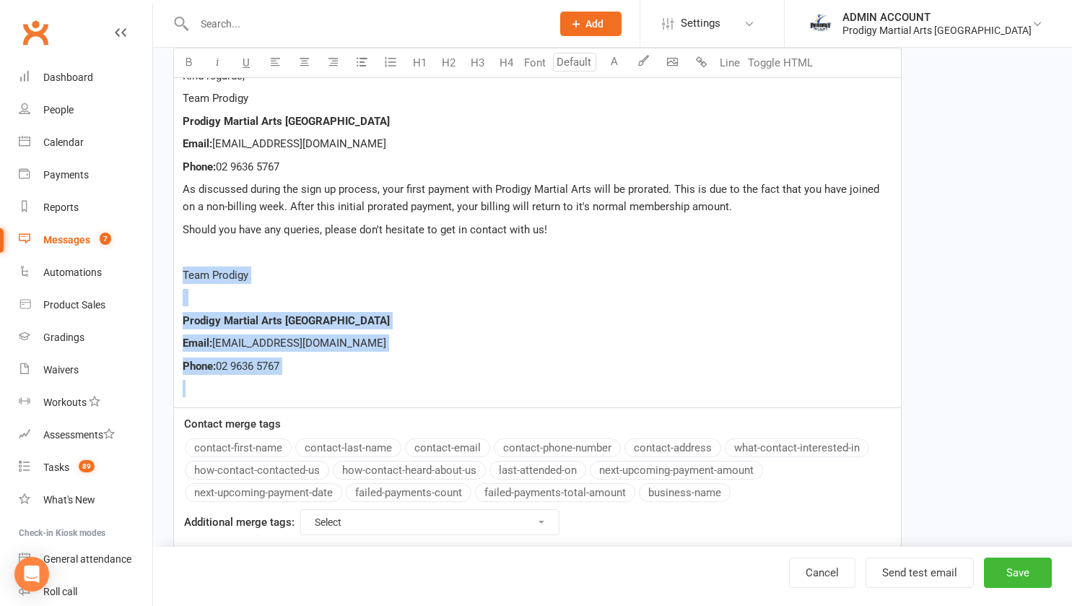
drag, startPoint x: 180, startPoint y: 272, endPoint x: 359, endPoint y: 399, distance: 220.0
click at [359, 399] on div "Hi ﻿ {contact-first-name} , Welcome to Prodigy Martial Arts! We’re excited to w…" at bounding box center [537, 66] width 727 height 681
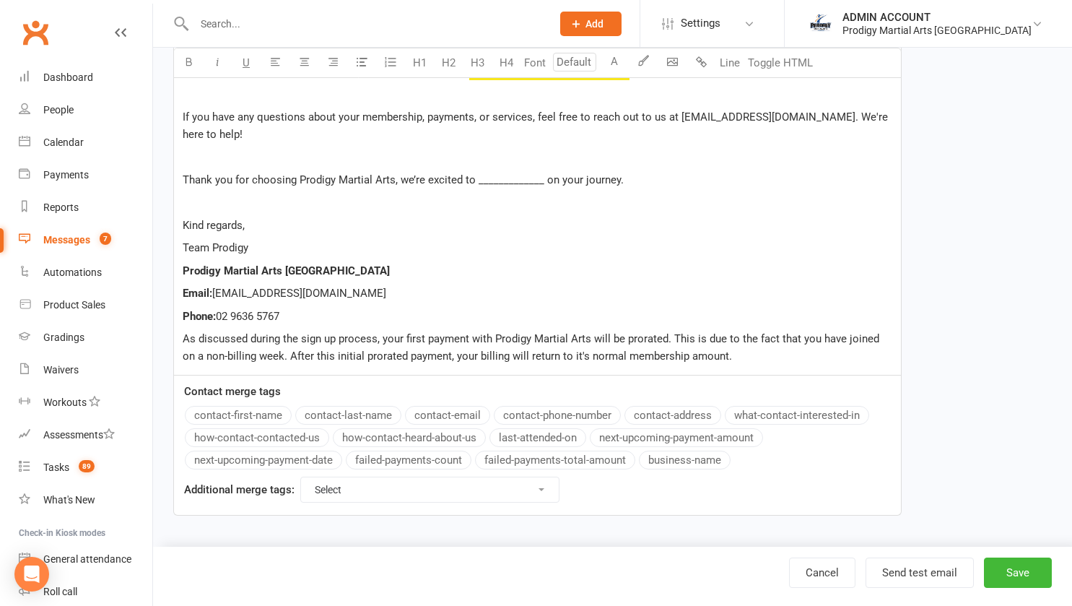
scroll to position [498, 0]
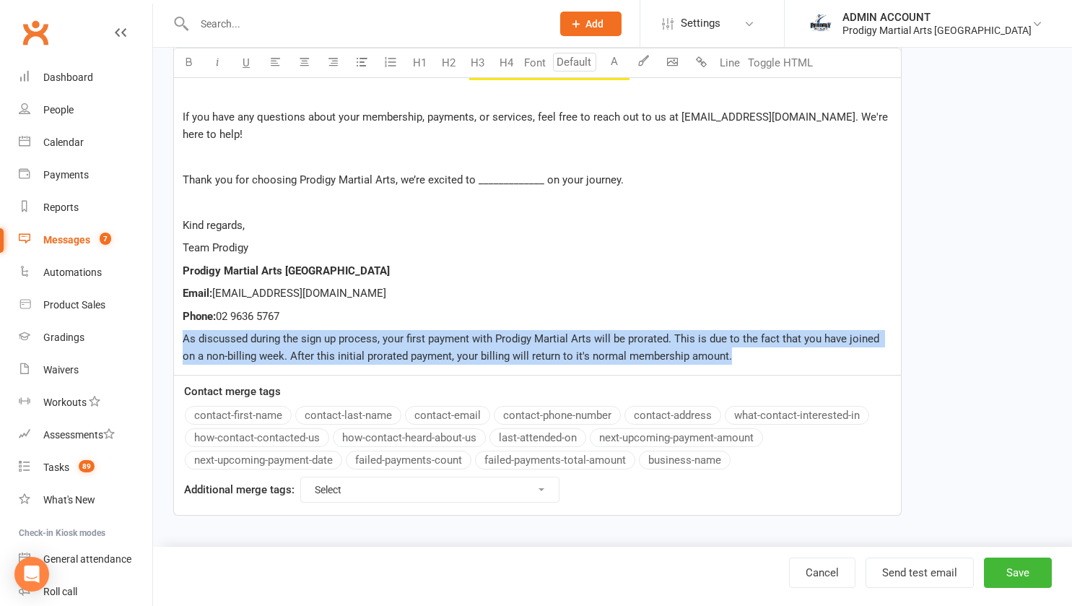
drag, startPoint x: 181, startPoint y: 337, endPoint x: 743, endPoint y: 368, distance: 562.6
click at [743, 368] on div "Hi ﻿ {contact-first-name} , Welcome to Prodigy Martial Arts! We’re excited to w…" at bounding box center [537, 125] width 727 height 499
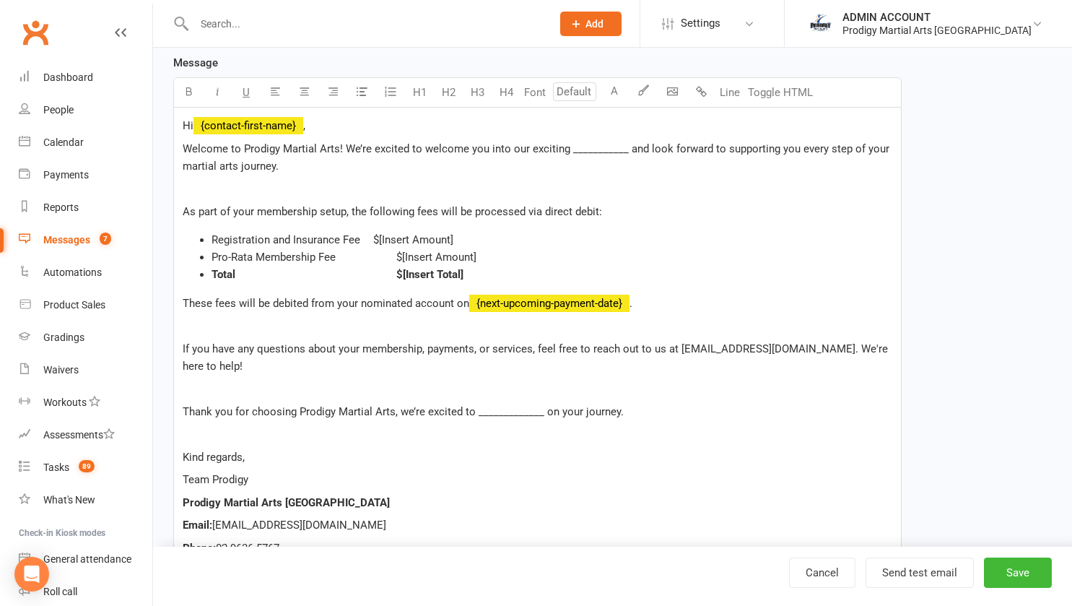
scroll to position [256, 0]
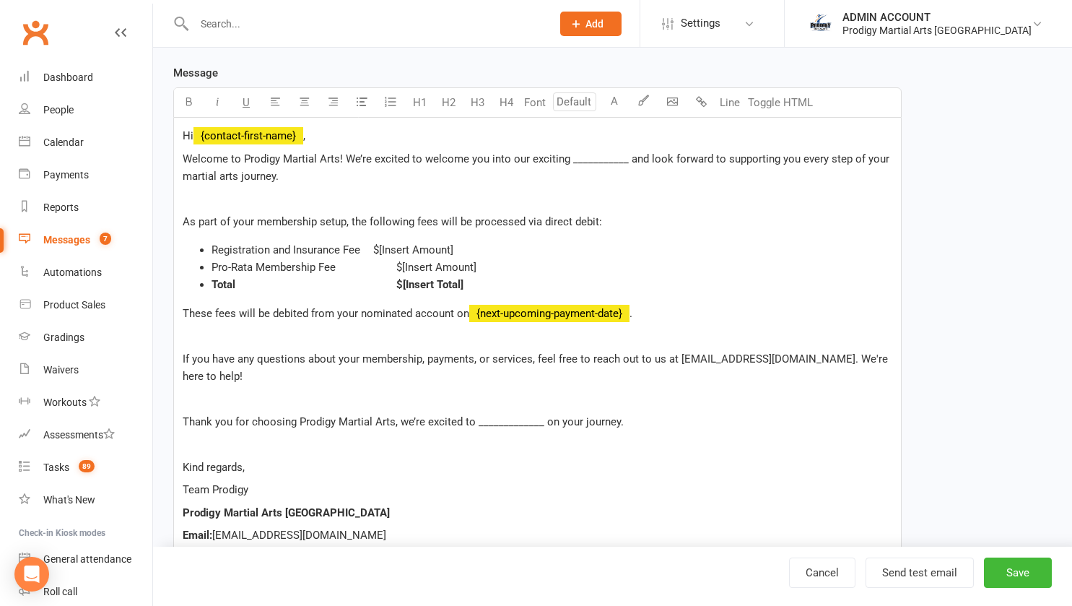
click at [656, 317] on p "These fees will be debited from your nominated account on ﻿ {next-upcoming-paym…" at bounding box center [538, 313] width 710 height 17
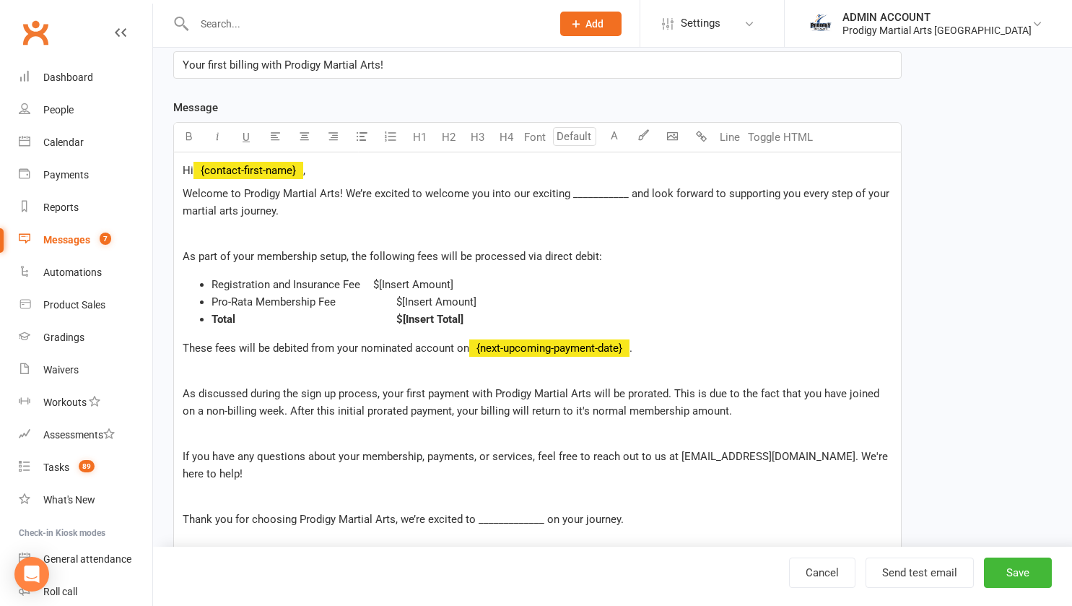
scroll to position [212, 0]
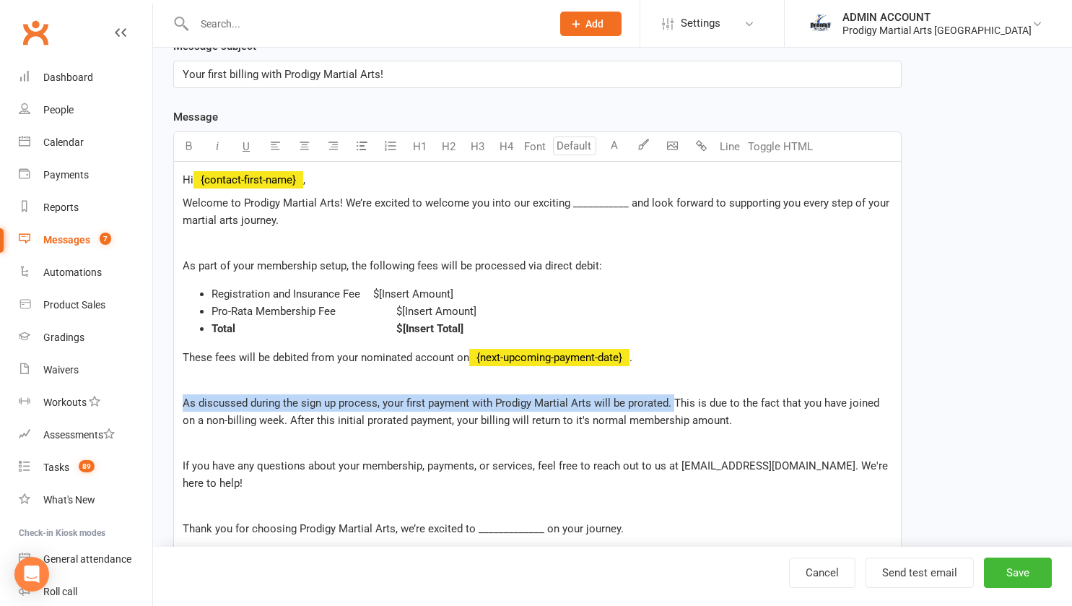
drag, startPoint x: 181, startPoint y: 402, endPoint x: 674, endPoint y: 405, distance: 493.2
click at [674, 405] on div "Hi ﻿ {contact-first-name} , Welcome to Prodigy Martial Arts! We’re excited to w…" at bounding box center [537, 423] width 727 height 522
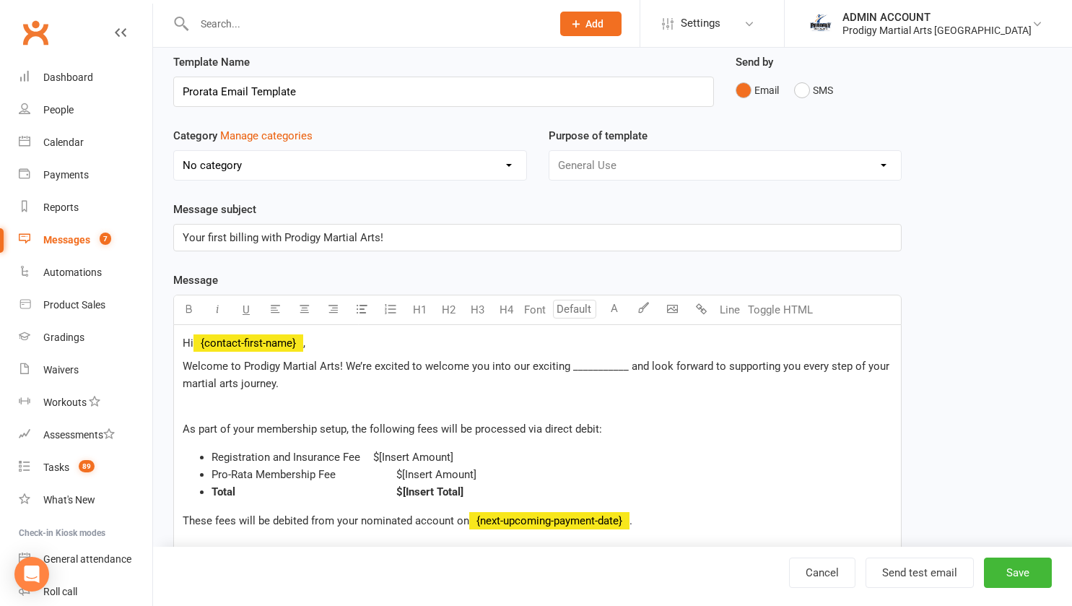
scroll to position [0, 0]
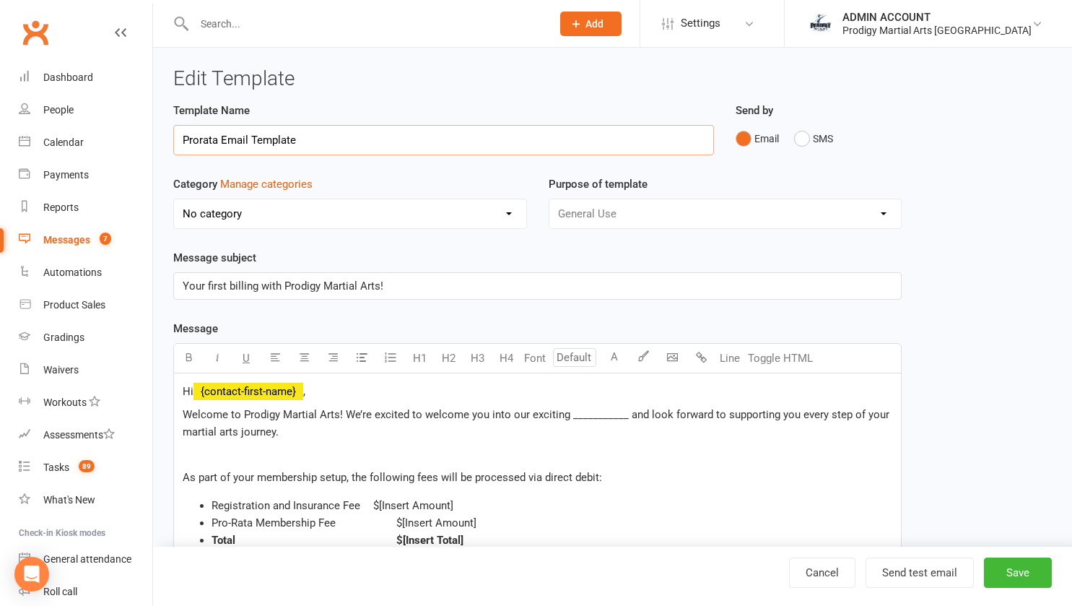
click at [307, 134] on input "Prorata Email Template" at bounding box center [443, 140] width 541 height 30
type input "Welcome to Team Prodigy!"
click at [951, 243] on div "Template Name Welcome to Team Prodigy! Send by Email SMS Category Manage catego…" at bounding box center [612, 570] width 900 height 937
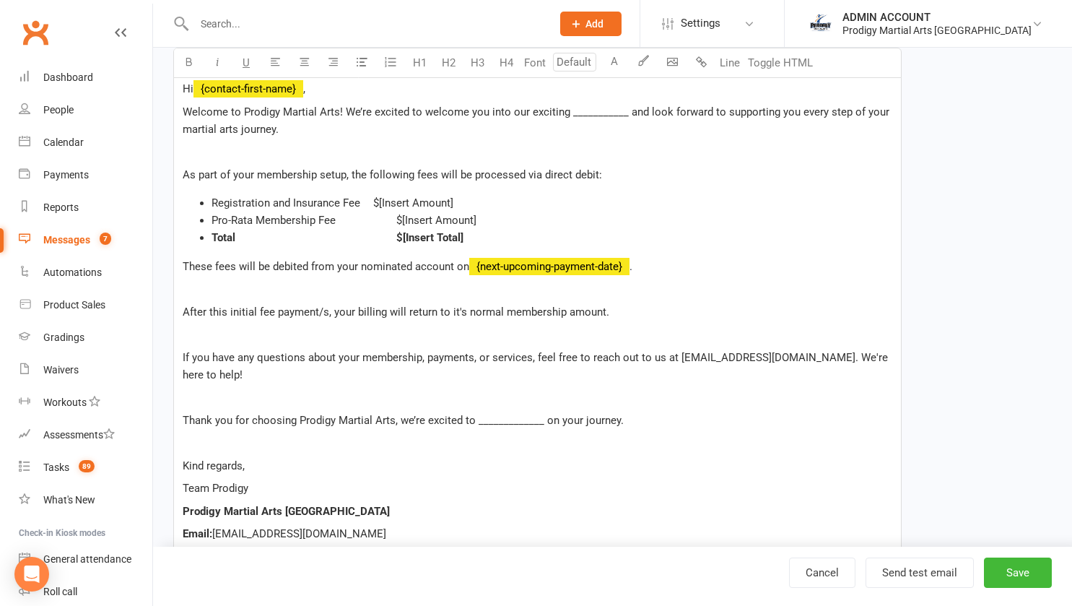
scroll to position [304, 0]
click at [1006, 563] on button "Save" at bounding box center [1018, 572] width 68 height 30
select select "grid"
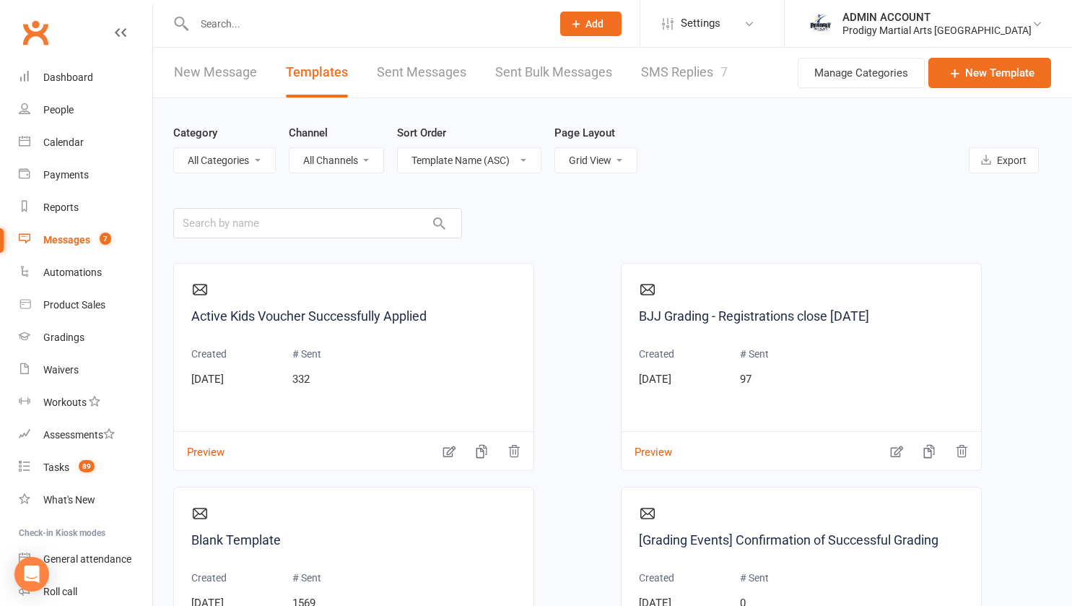
click at [236, 29] on input "text" at bounding box center [366, 24] width 352 height 20
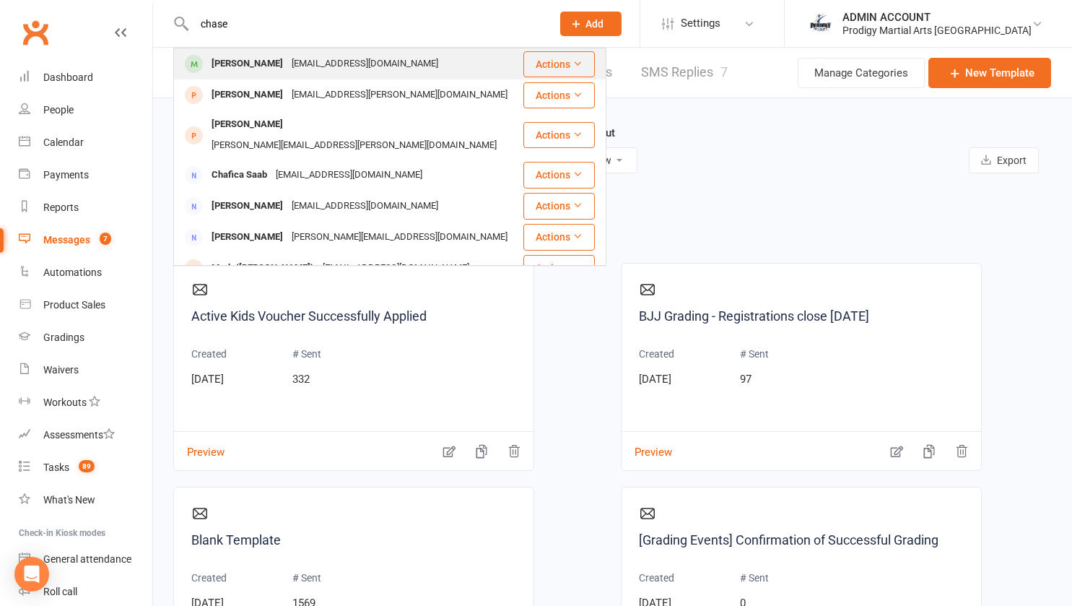
type input "chase"
click at [248, 66] on div "Chase Woodhall-Murphy" at bounding box center [247, 63] width 80 height 21
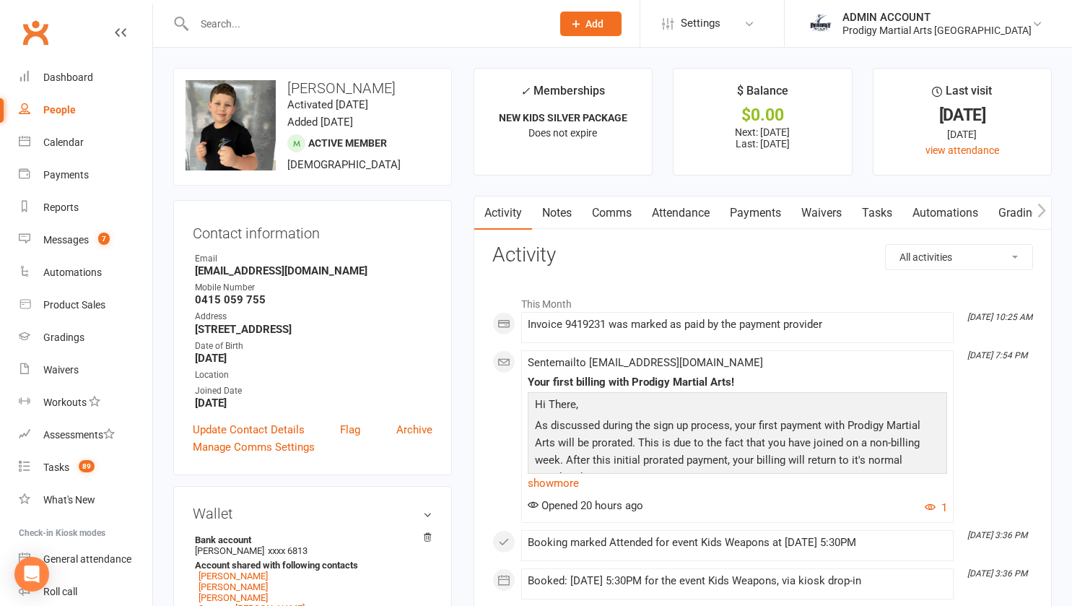
click at [620, 223] on link "Comms" at bounding box center [612, 212] width 60 height 33
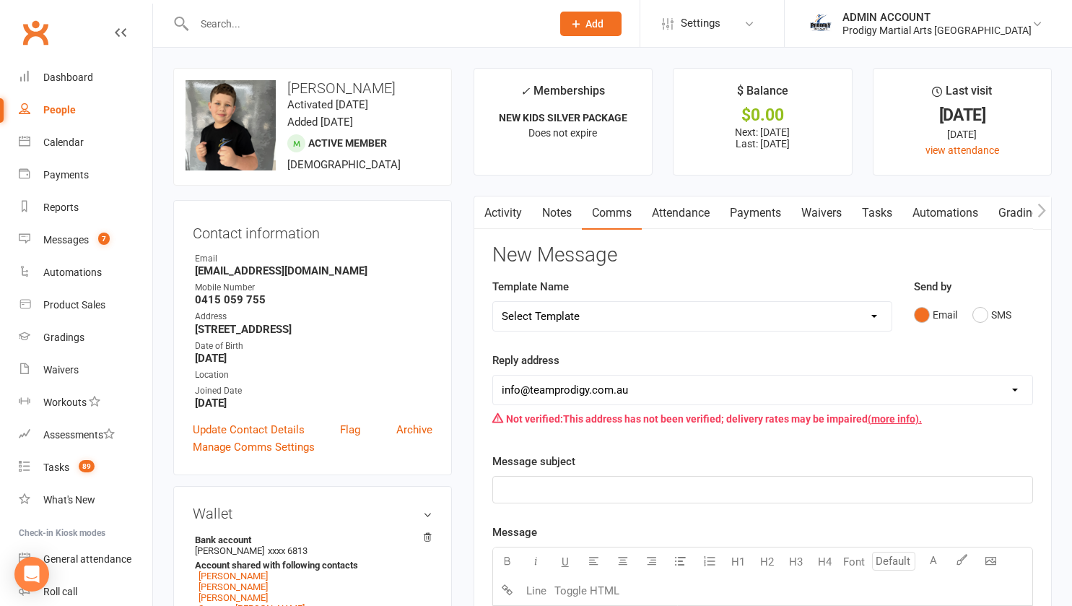
click at [664, 306] on select "Select Template [Email] Existing Member Transfer to Clubworx [Email] Active Kid…" at bounding box center [692, 316] width 399 height 29
select select "27"
click at [493, 302] on select "Select Template [Email] Existing Member Transfer to Clubworx [Email] Active Kid…" at bounding box center [692, 316] width 399 height 29
click at [521, 316] on select "Select Template [Email] Existing Member Transfer to Clubworx [Email] Active Kid…" at bounding box center [692, 316] width 399 height 29
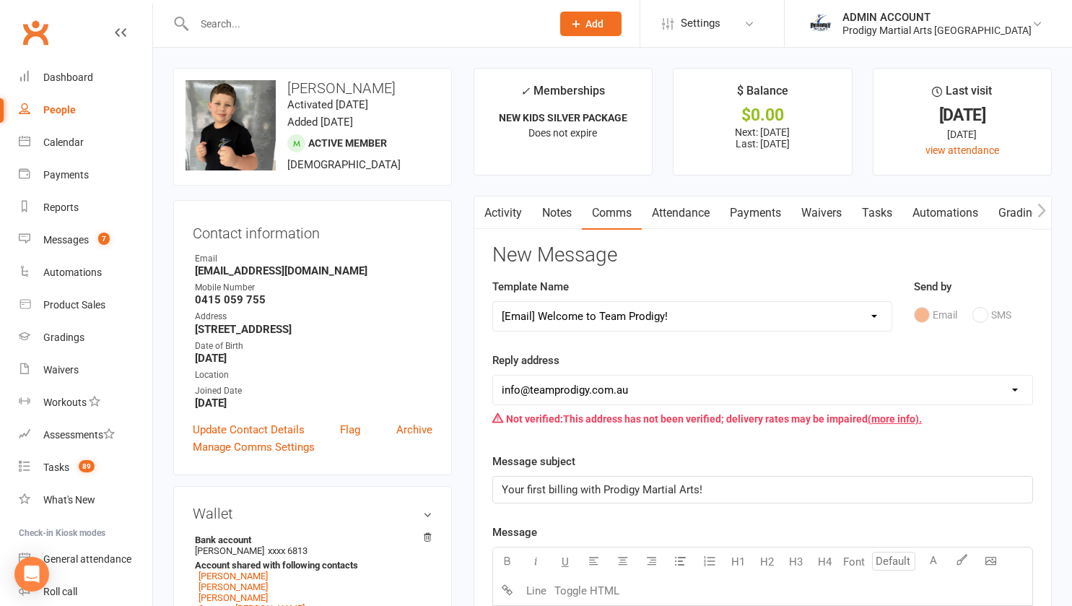
click at [488, 346] on div "Template Name Select Template [Email] Existing Member Transfer to Clubworx [Ema…" at bounding box center [693, 315] width 422 height 74
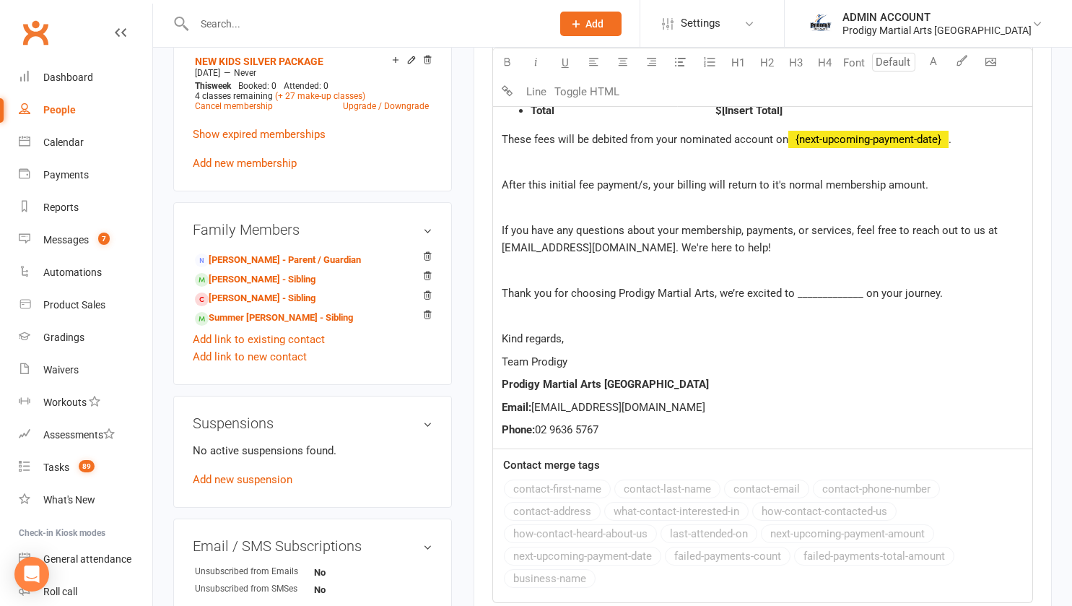
scroll to position [663, 0]
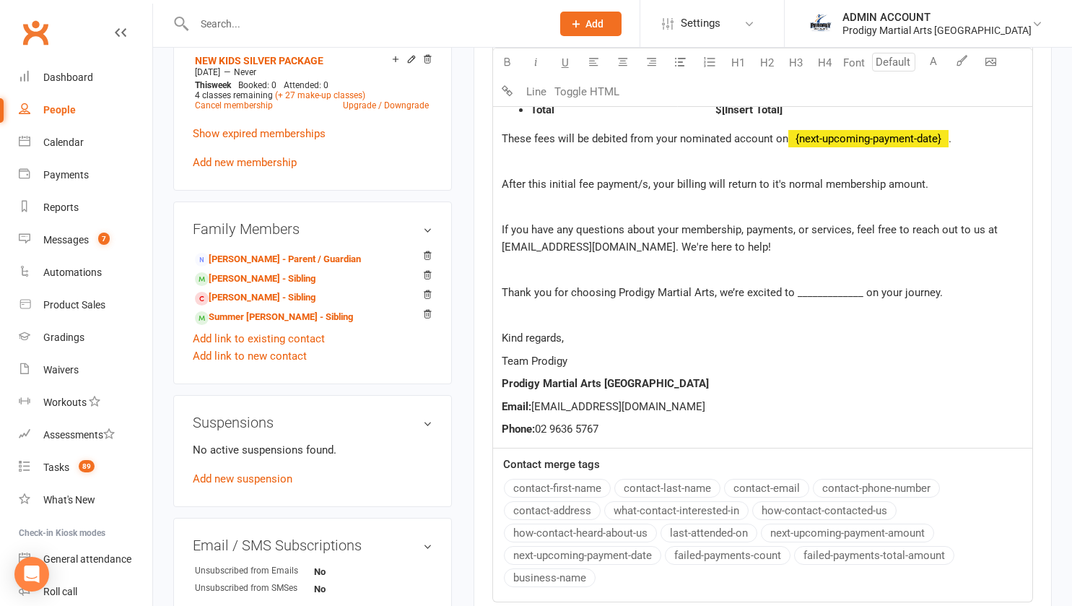
click at [500, 289] on div "Hi ﻿ {contact-first-name} , Welcome to Prodigy Martial Arts! We’re excited to w…" at bounding box center [762, 195] width 539 height 505
click at [543, 316] on p at bounding box center [763, 315] width 522 height 17
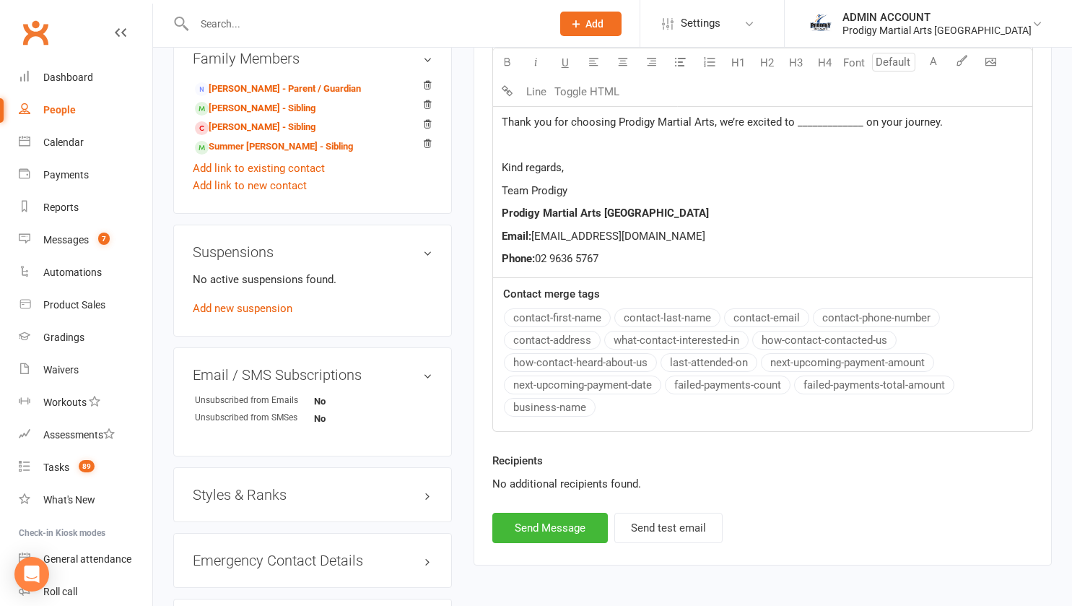
scroll to position [835, 0]
click at [564, 521] on button "Send Message" at bounding box center [550, 526] width 116 height 30
select select
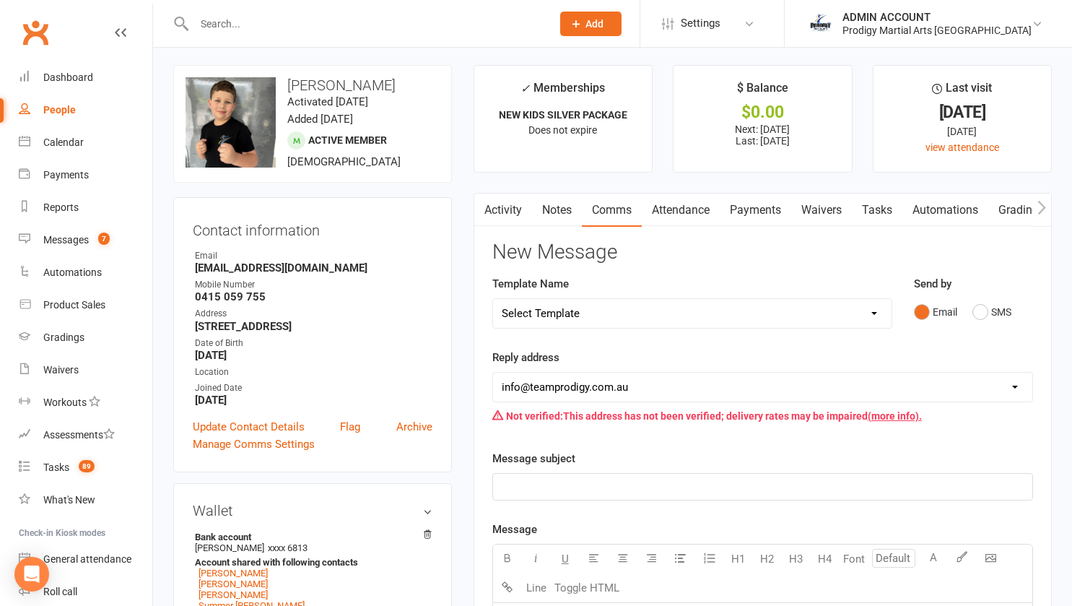
scroll to position [0, 0]
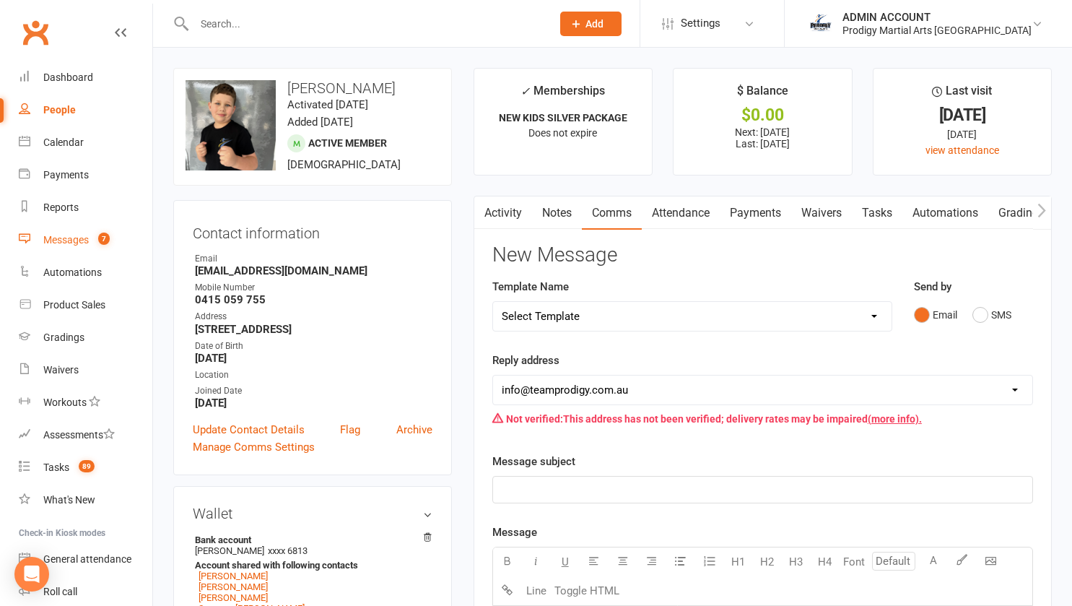
click at [67, 239] on div "Messages" at bounding box center [65, 240] width 45 height 12
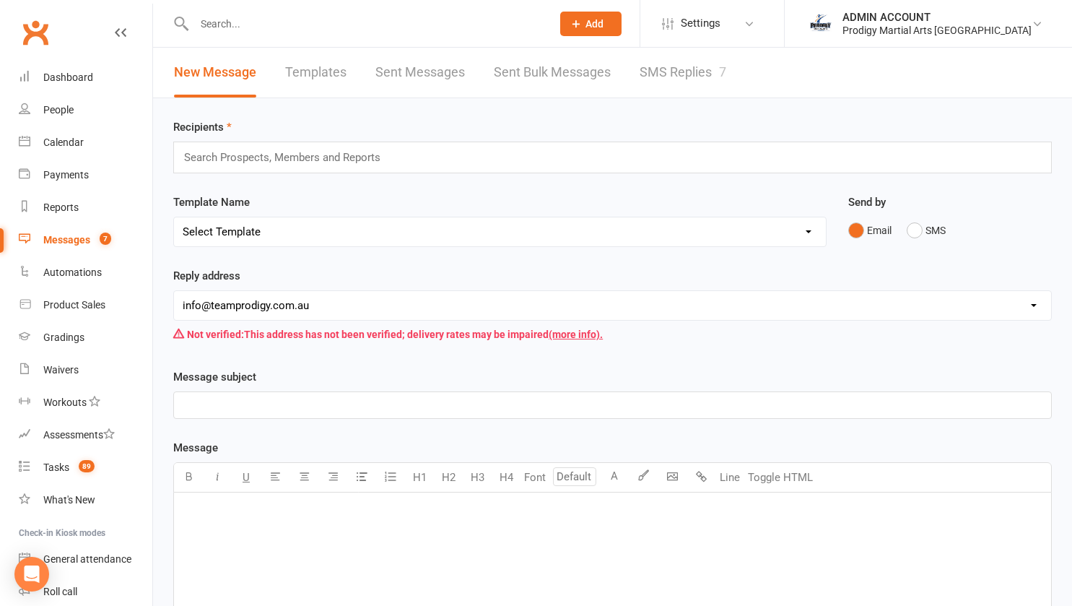
click at [305, 71] on link "Templates" at bounding box center [315, 73] width 61 height 50
select select "grid"
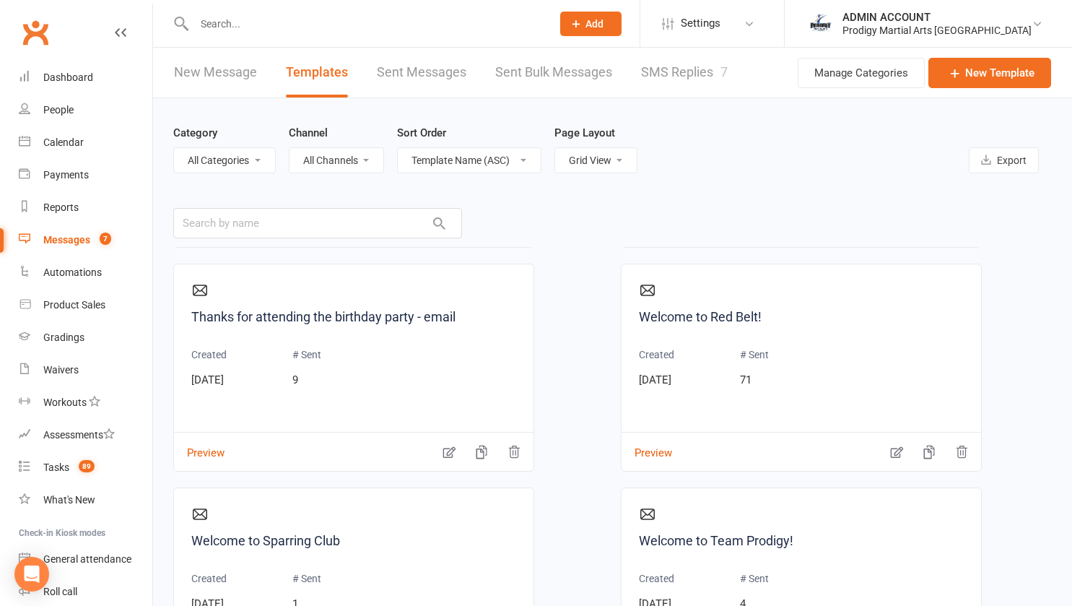
scroll to position [167, 0]
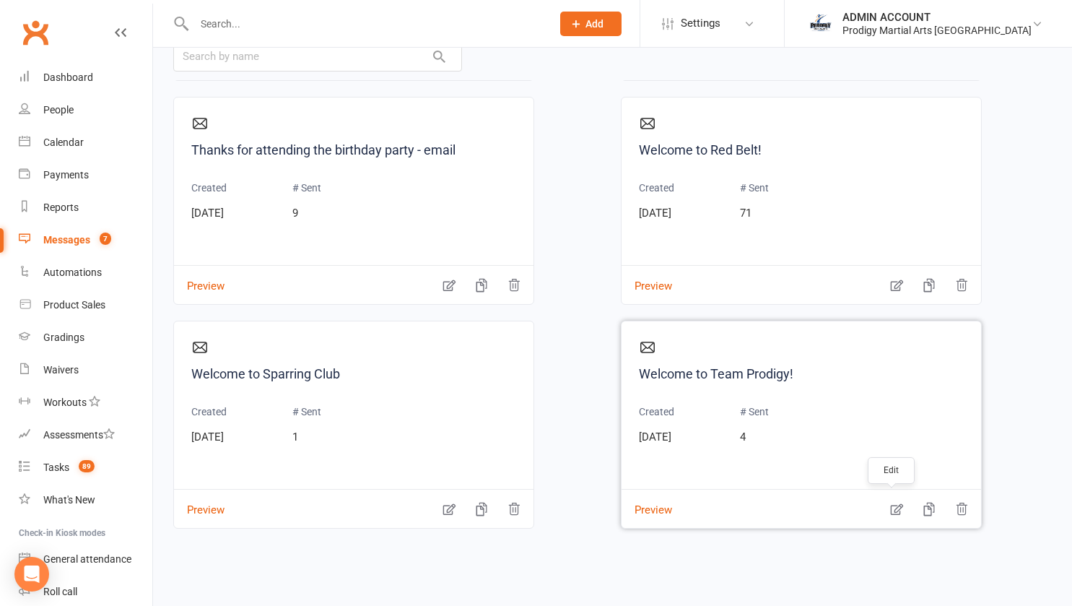
click at [890, 507] on icon "button" at bounding box center [897, 509] width 14 height 14
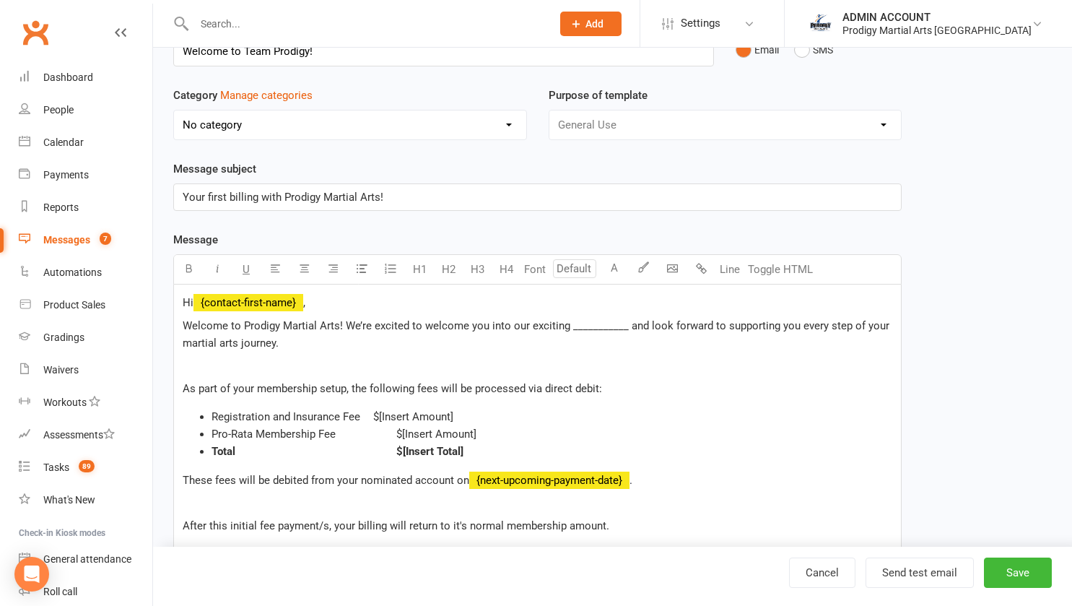
scroll to position [94, 0]
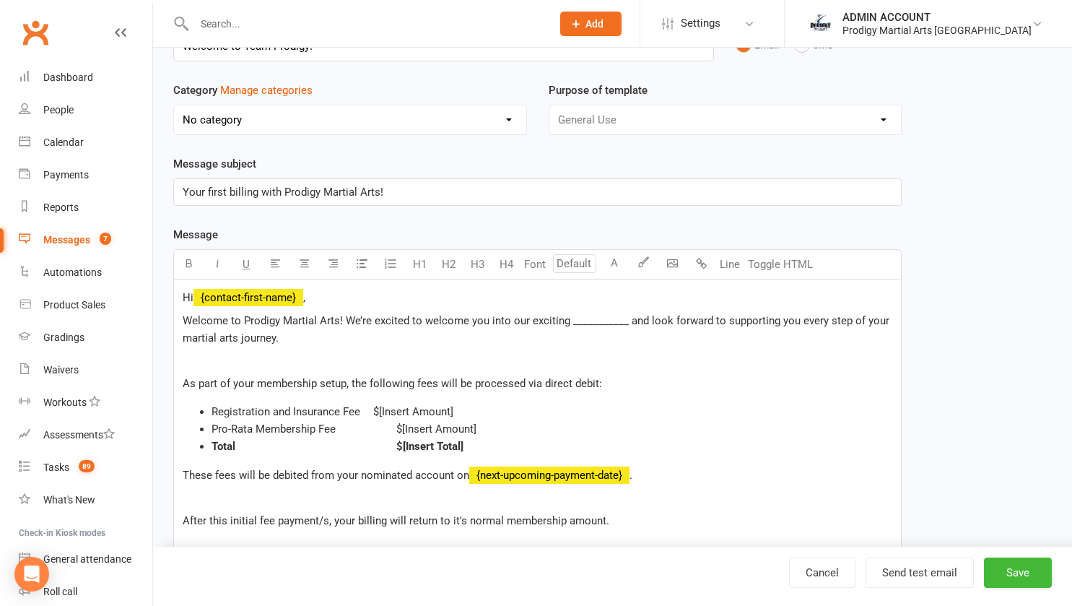
click at [359, 414] on span "Registration and Insurance Fee $[Insert Amount]" at bounding box center [333, 411] width 242 height 13
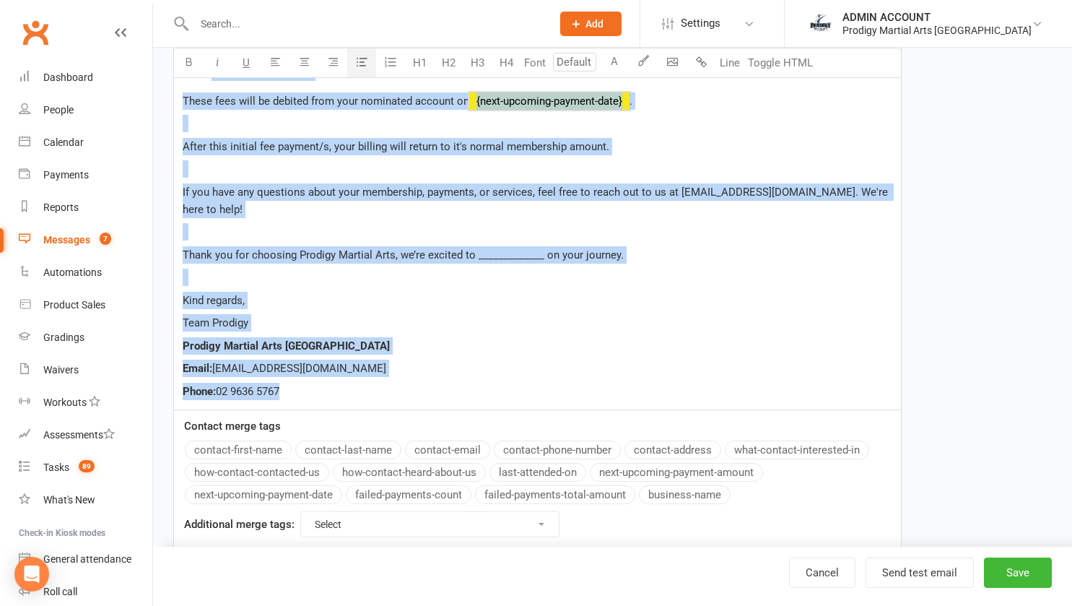
scroll to position [503, 0]
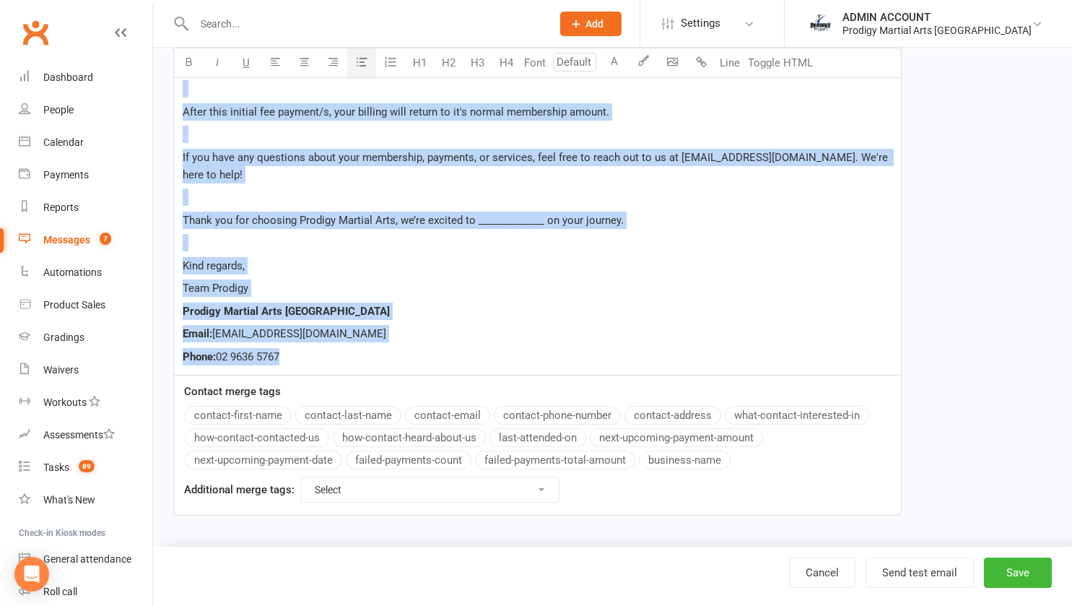
drag, startPoint x: 181, startPoint y: 386, endPoint x: 382, endPoint y: 368, distance: 201.6
click at [382, 368] on div "Hi ﻿ {contact-first-name} , Welcome to Prodigy Martial Arts! We’re excited to w…" at bounding box center [537, 123] width 727 height 505
copy div "Hi ﻿ {contact-first-name} , Welcome to Prodigy Martial Arts! We’re excited to w…"
click at [1010, 574] on button "Save" at bounding box center [1018, 572] width 68 height 30
select select "grid"
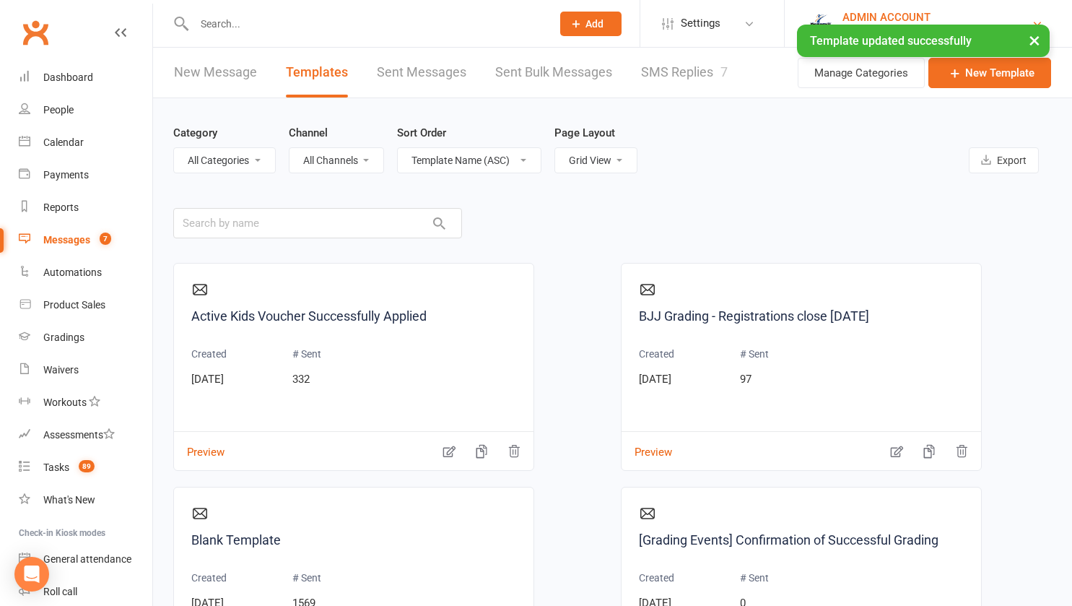
click at [922, 19] on div "ADMIN ACCOUNT" at bounding box center [937, 17] width 189 height 13
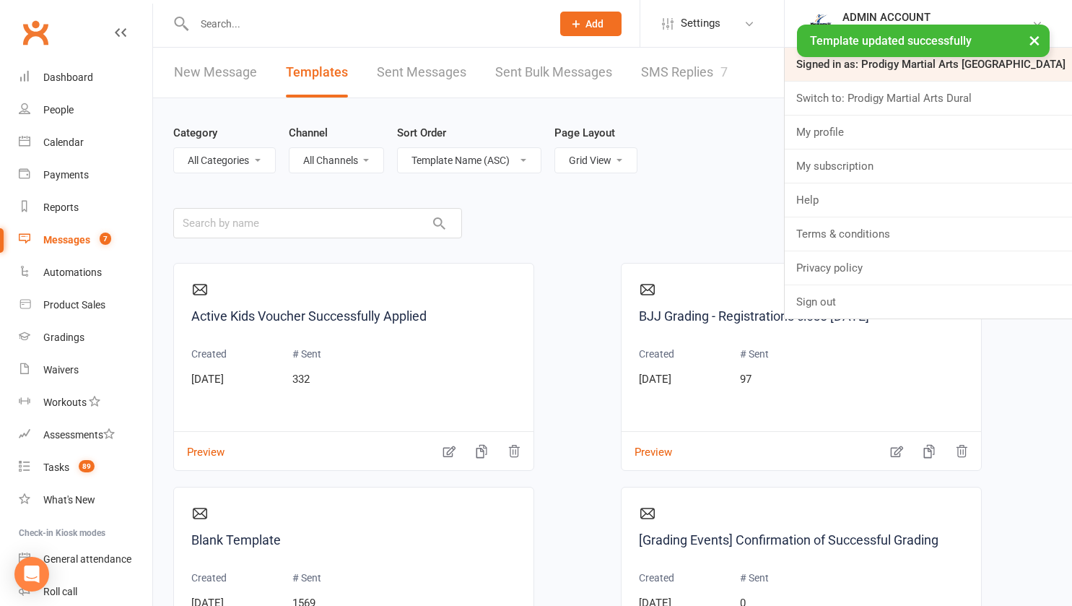
click at [926, 66] on link "Signed in as: Prodigy Martial Arts [GEOGRAPHIC_DATA]" at bounding box center [928, 64] width 287 height 33
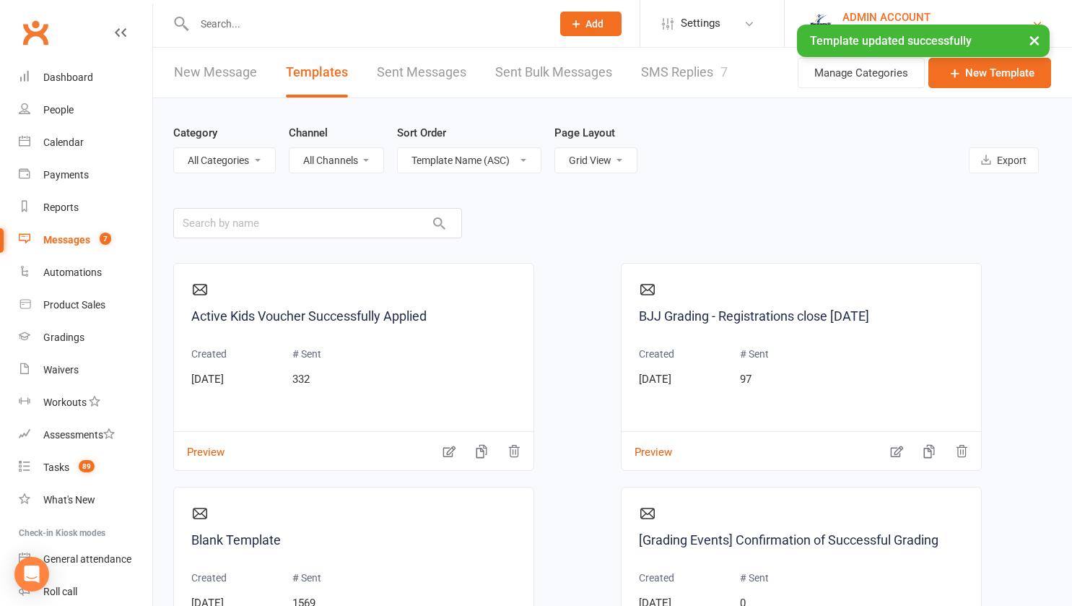
click at [916, 14] on div "ADMIN ACCOUNT" at bounding box center [937, 17] width 189 height 13
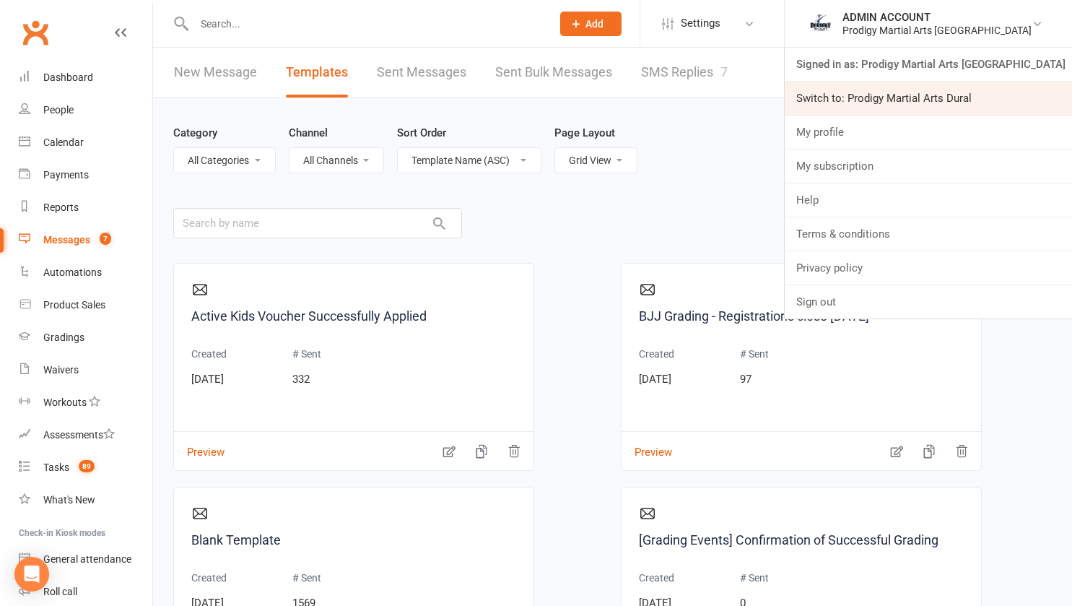
click at [916, 93] on link "Switch to: Prodigy Martial Arts Dural" at bounding box center [928, 98] width 287 height 33
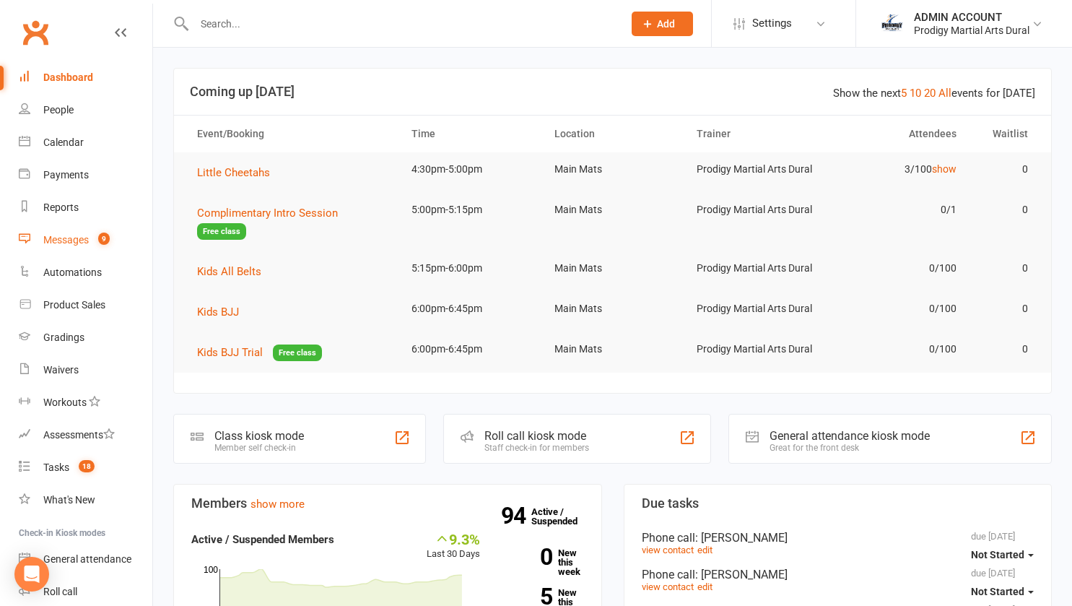
click at [82, 244] on div "Messages" at bounding box center [65, 240] width 45 height 12
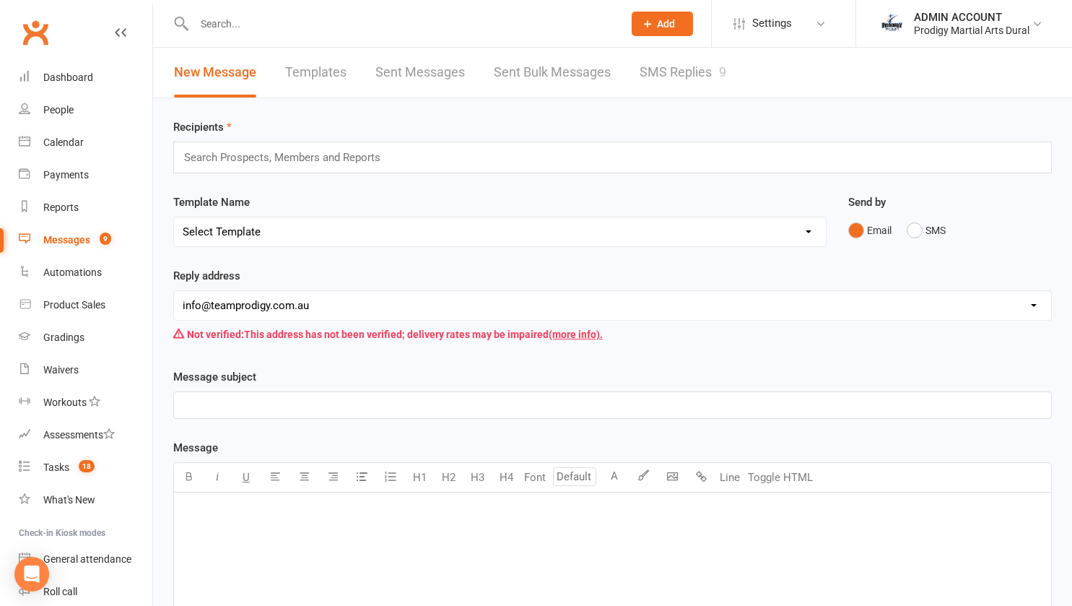
click at [321, 72] on link "Templates" at bounding box center [315, 73] width 61 height 50
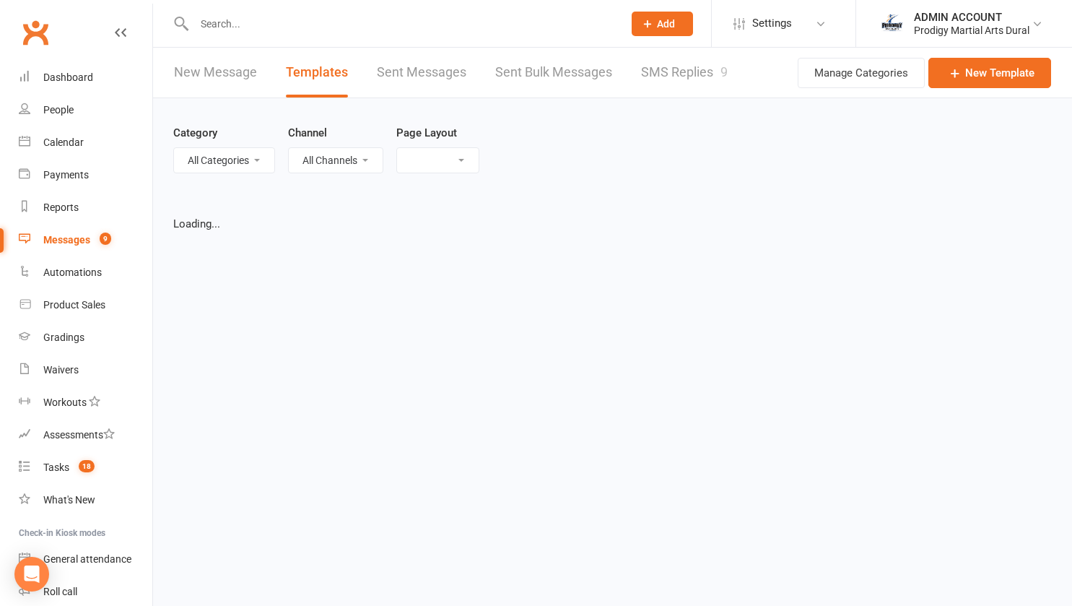
select select "grid"
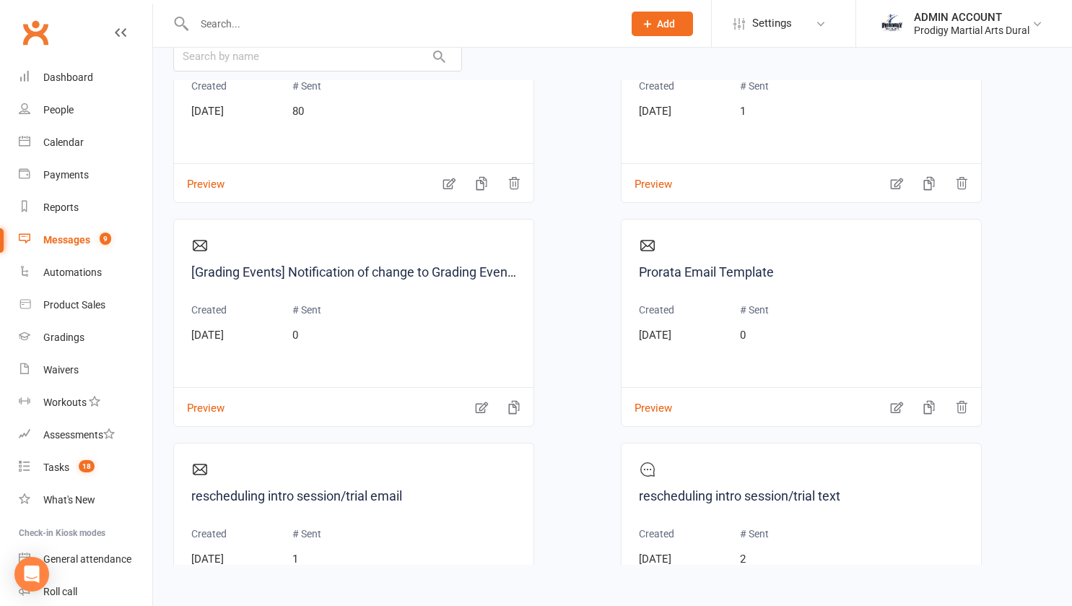
scroll to position [1443, 0]
click at [892, 404] on icon "button" at bounding box center [897, 408] width 14 height 14
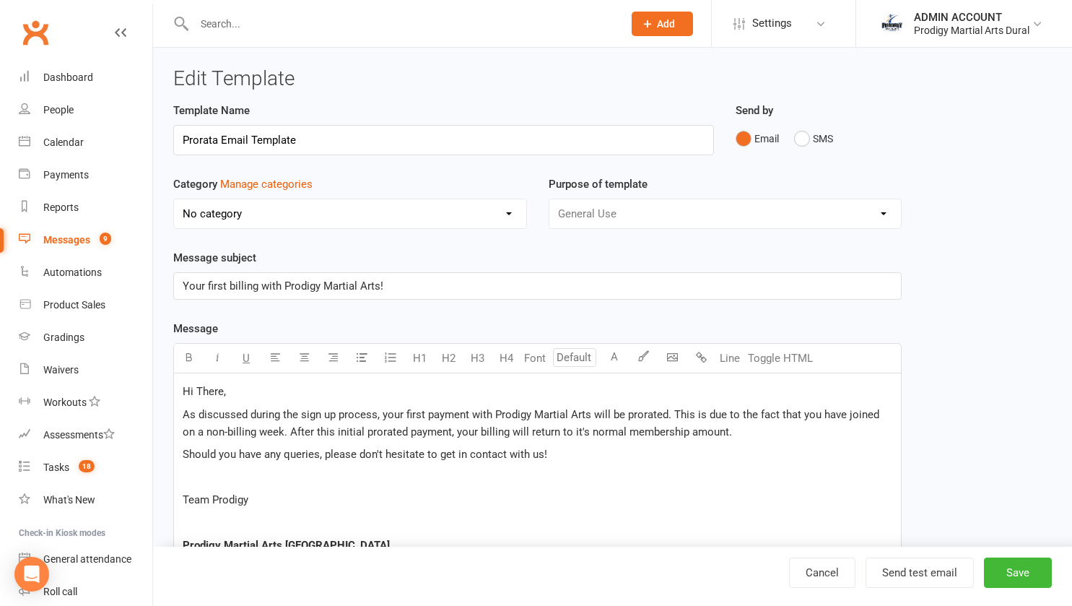
click at [185, 393] on span "Hi There," at bounding box center [204, 391] width 43 height 13
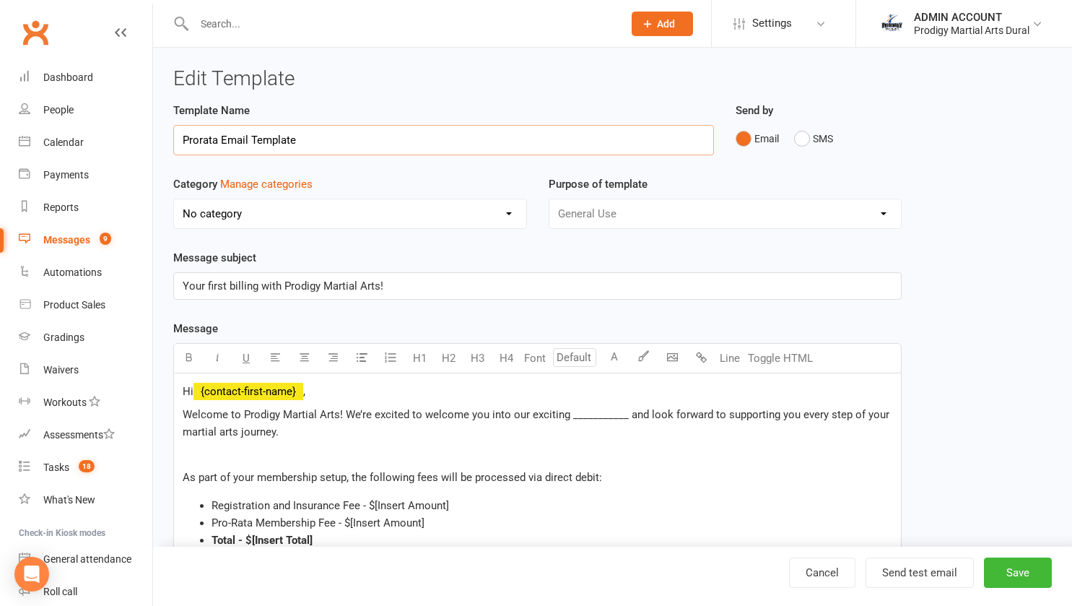
click at [227, 139] on input "Prorata Email Template" at bounding box center [443, 140] width 541 height 30
type input "Welcome to Team Prodigy!"
click at [1016, 576] on button "Save" at bounding box center [1018, 572] width 68 height 30
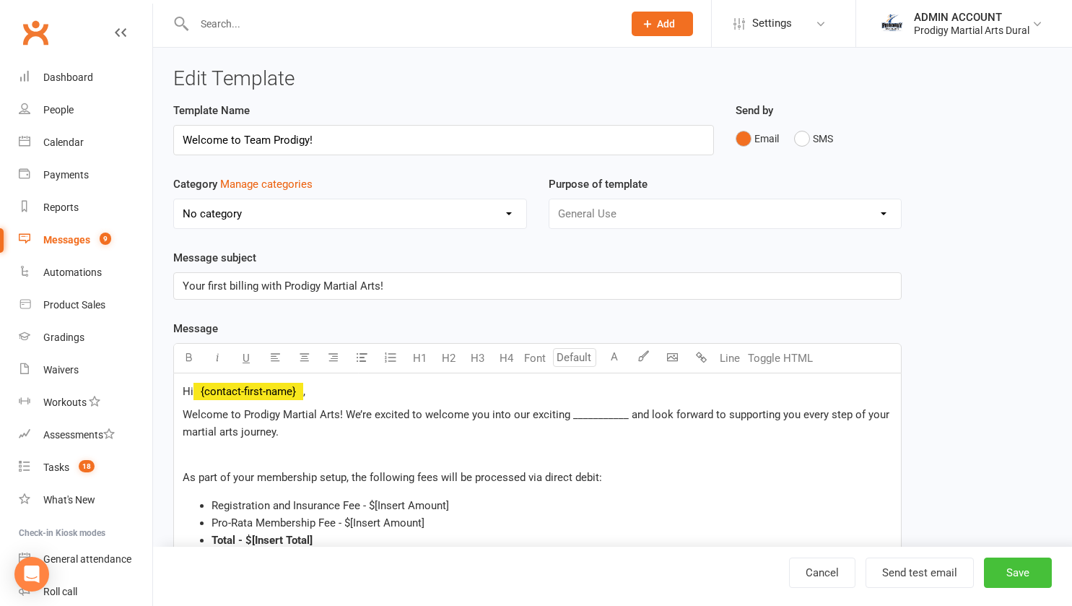
select select "grid"
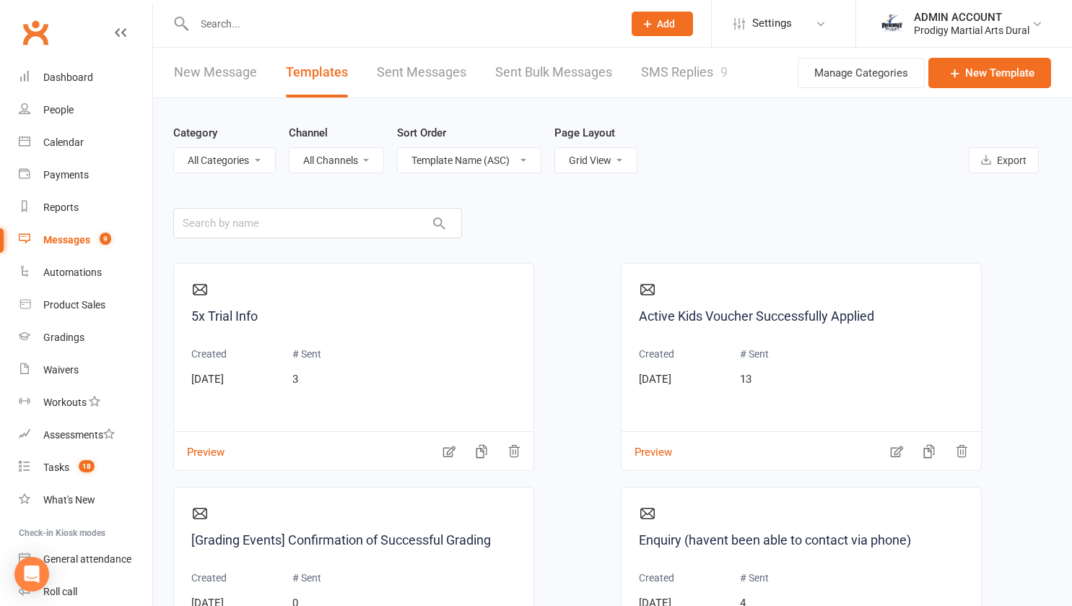
scroll to position [89, 0]
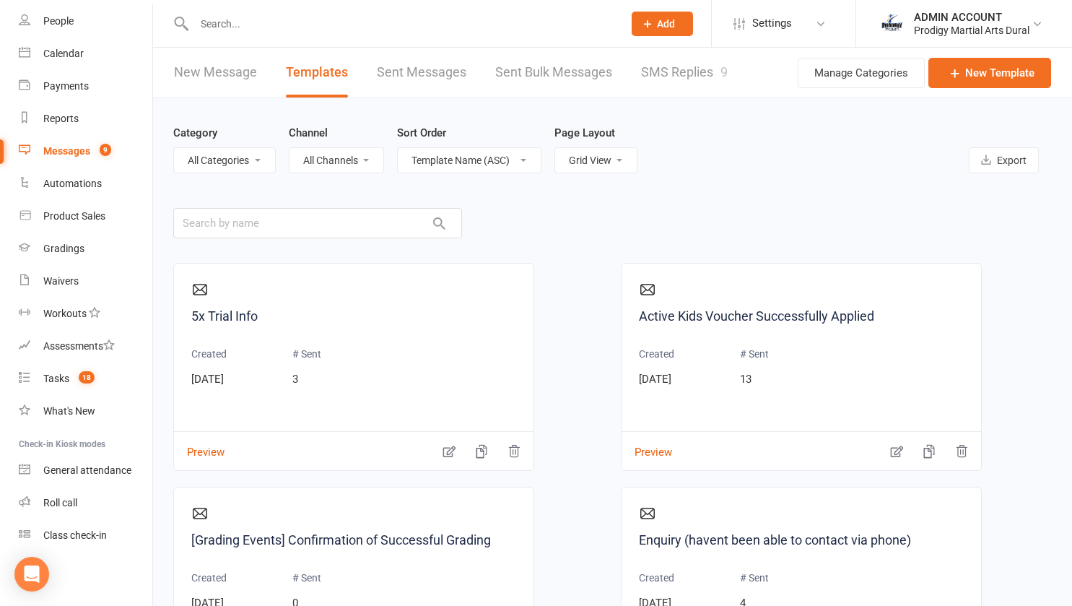
click at [167, 319] on div "Category All Categories (No category) General Channel All Channels Email SMS So…" at bounding box center [612, 424] width 919 height 653
click at [221, 15] on input "text" at bounding box center [401, 24] width 423 height 20
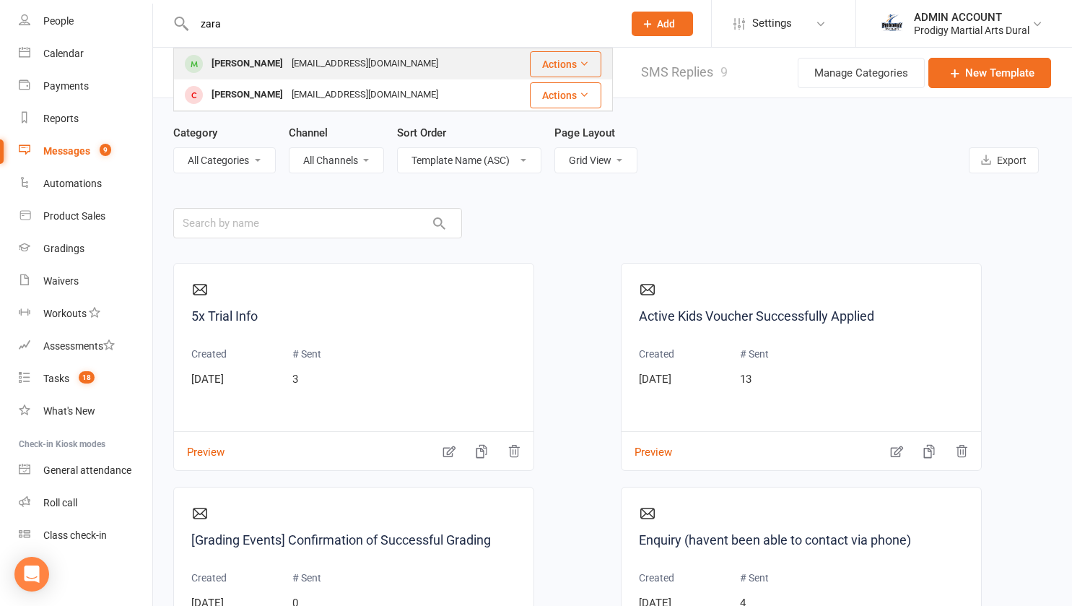
type input "zara"
click at [230, 63] on div "Zara Schonbucher" at bounding box center [247, 63] width 80 height 21
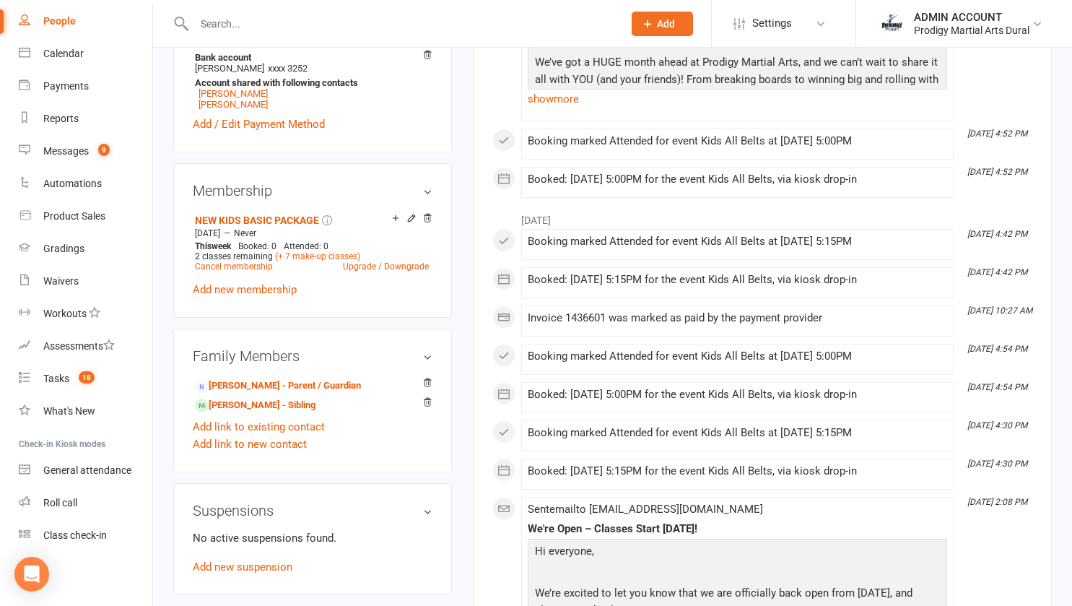
scroll to position [512, 0]
click at [300, 259] on link "(+ 7 make-up classes)" at bounding box center [317, 256] width 85 height 10
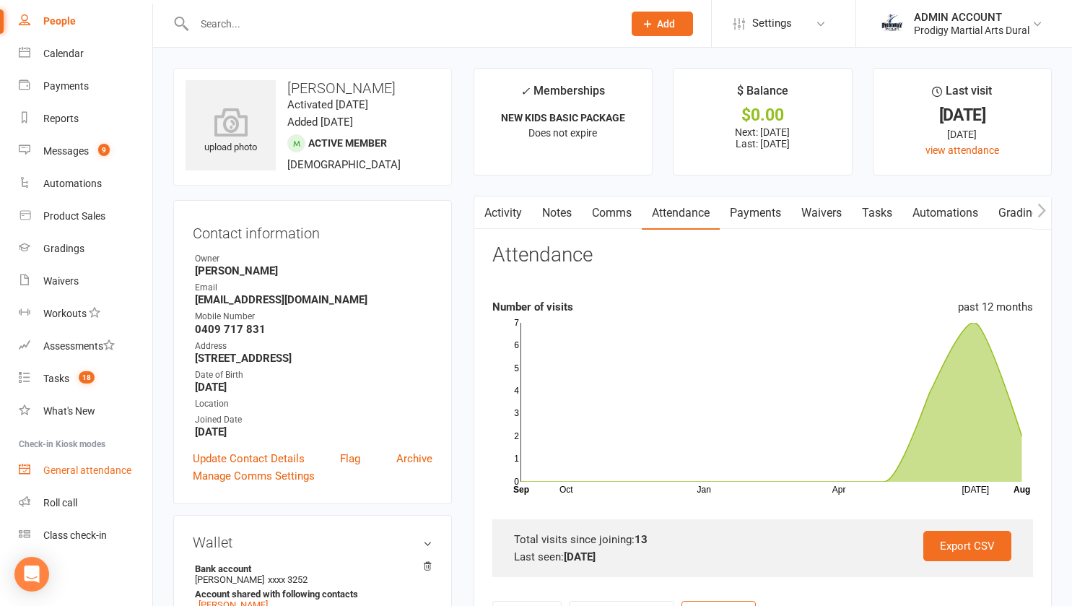
click at [70, 479] on link "General attendance" at bounding box center [86, 470] width 134 height 32
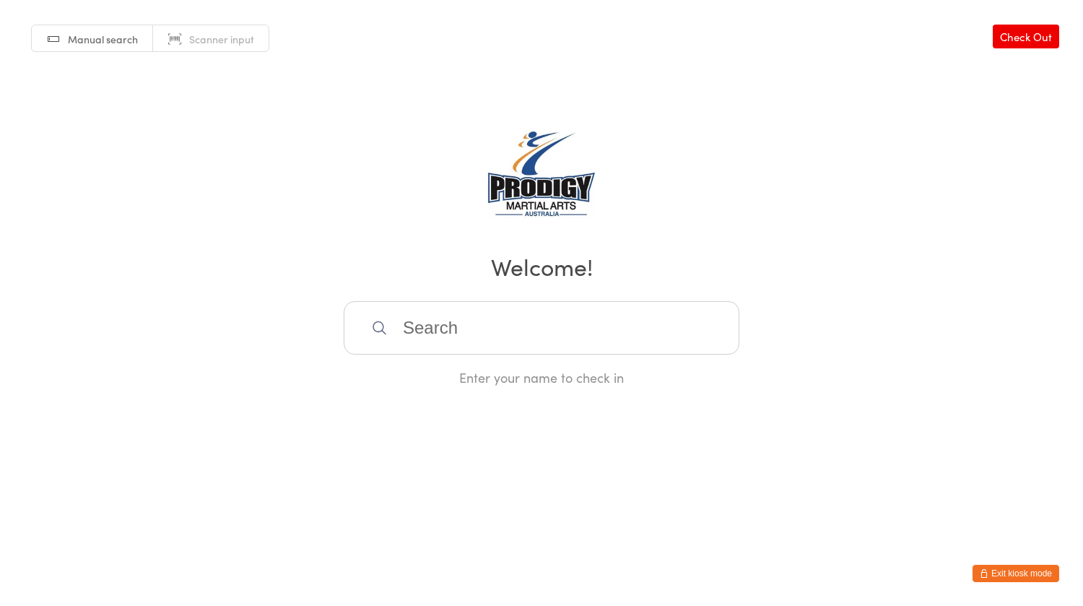
click at [1007, 572] on button "Exit kiosk mode" at bounding box center [1016, 573] width 87 height 17
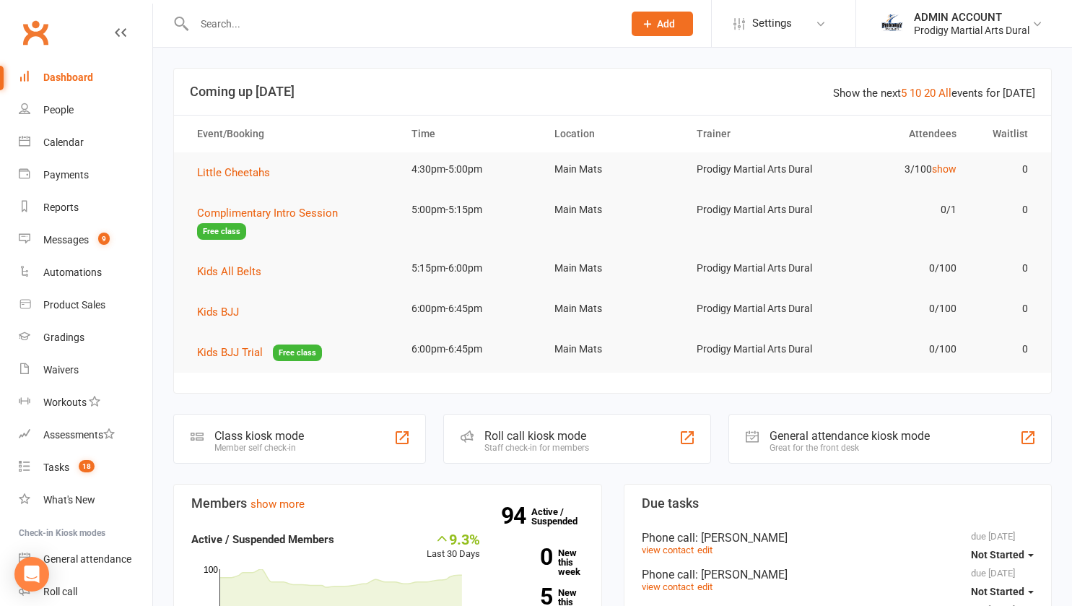
click at [202, 23] on input "text" at bounding box center [401, 24] width 423 height 20
click at [67, 233] on link "Messages 9" at bounding box center [86, 240] width 134 height 32
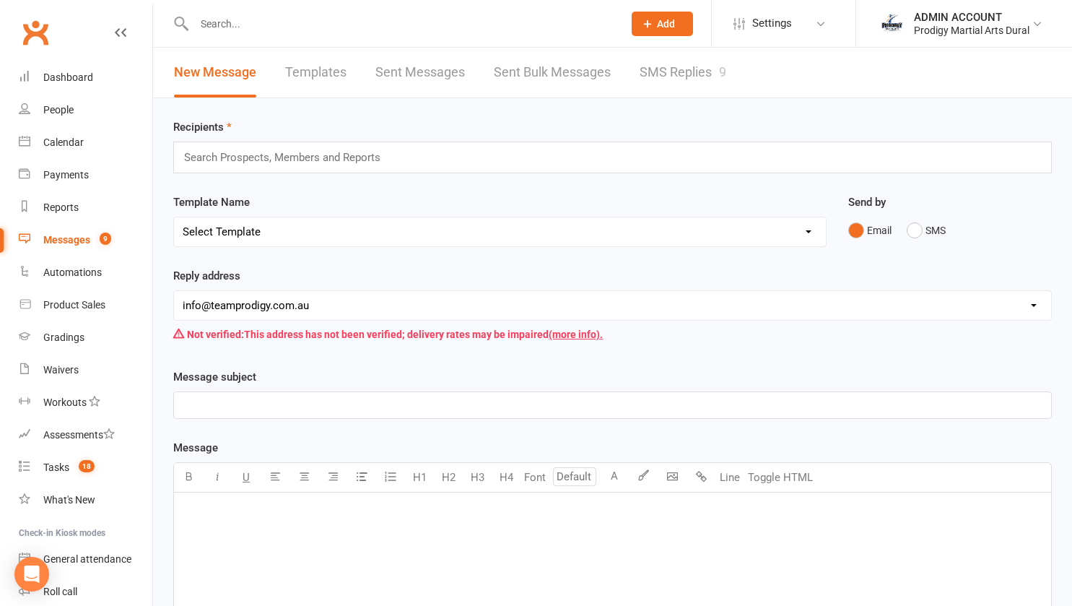
click at [307, 81] on link "Templates" at bounding box center [315, 73] width 61 height 50
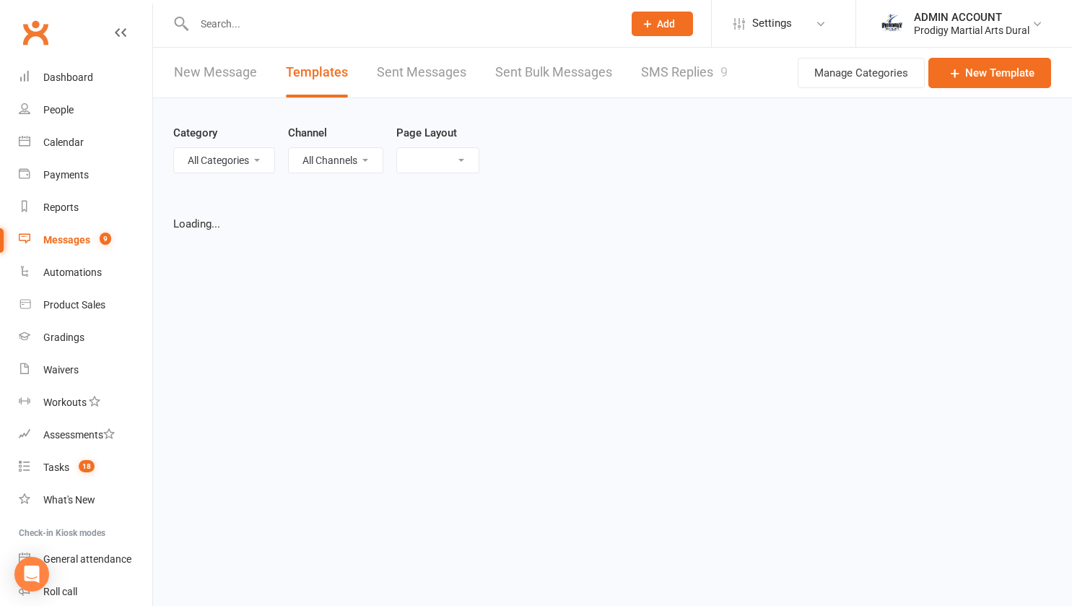
select select "grid"
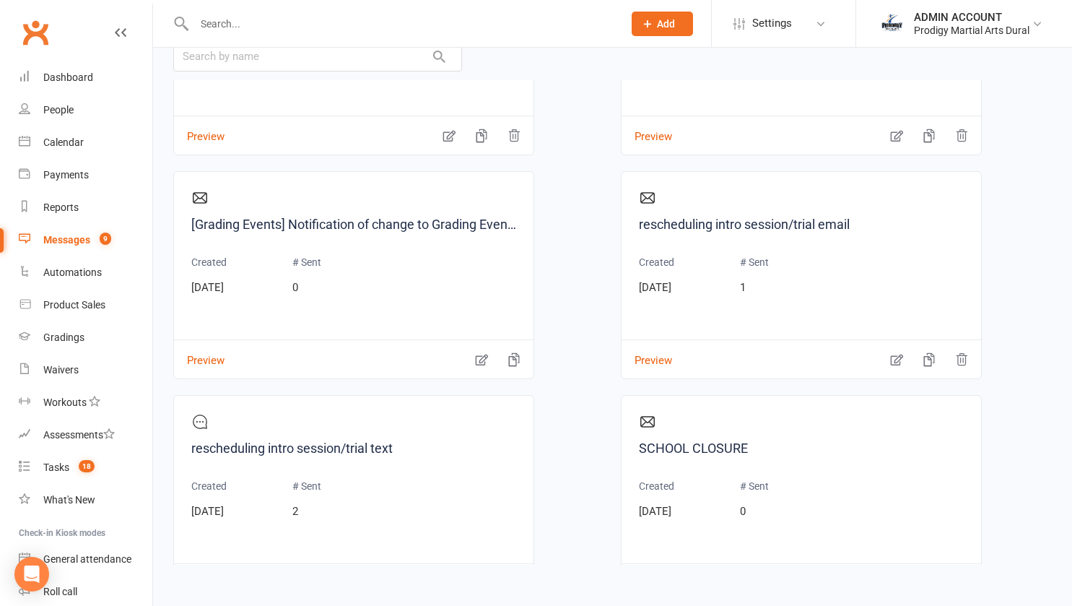
scroll to position [1790, 0]
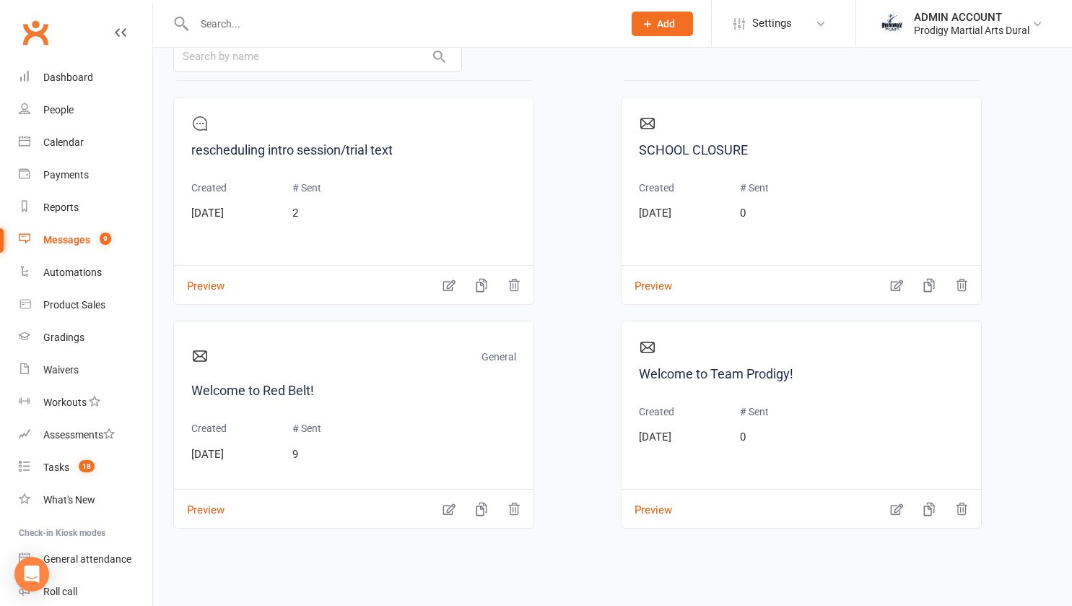
click at [965, 17] on div "ADMIN ACCOUNT" at bounding box center [972, 17] width 116 height 13
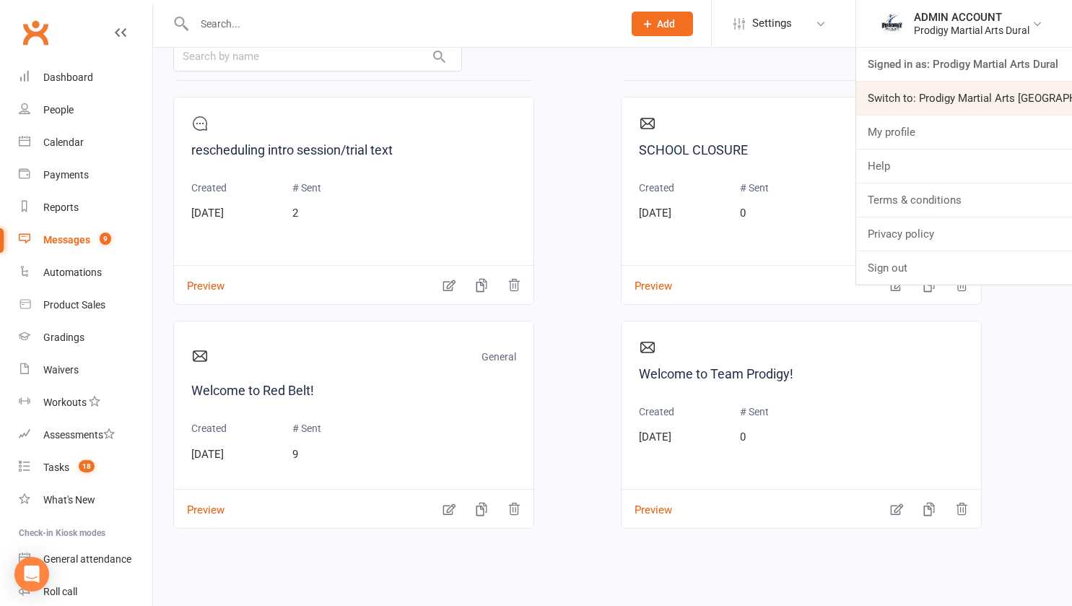
click at [956, 103] on link "Switch to: Prodigy Martial Arts Seven Hills" at bounding box center [964, 98] width 216 height 33
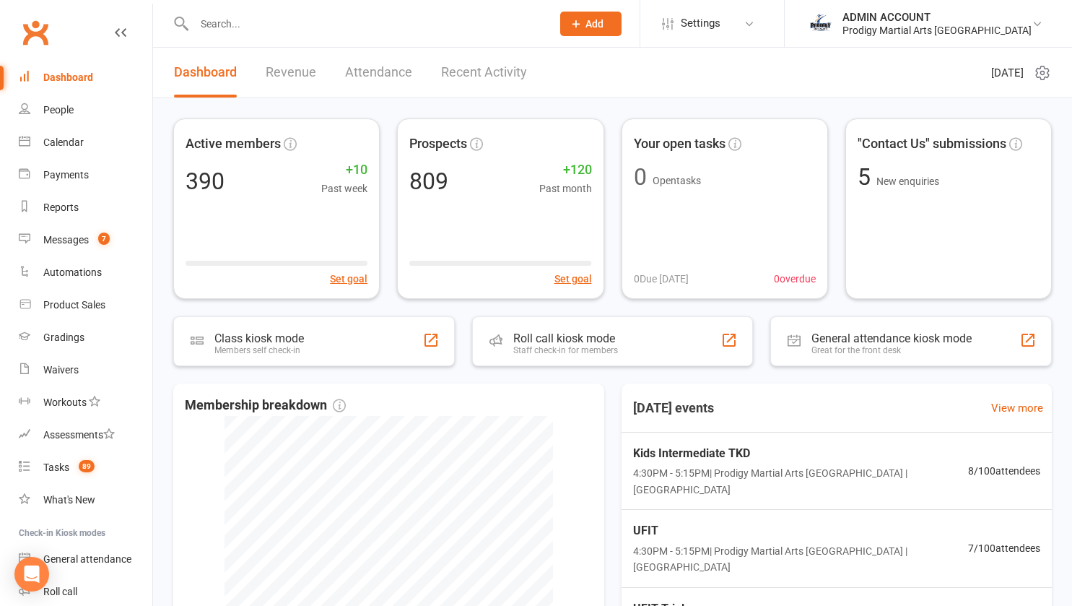
click at [165, 108] on div "Active members 390 +10 Past week Set goal Prospects 809 +120 Past month Set goa…" at bounding box center [612, 465] width 919 height 735
click at [88, 237] on div "Messages" at bounding box center [65, 240] width 45 height 12
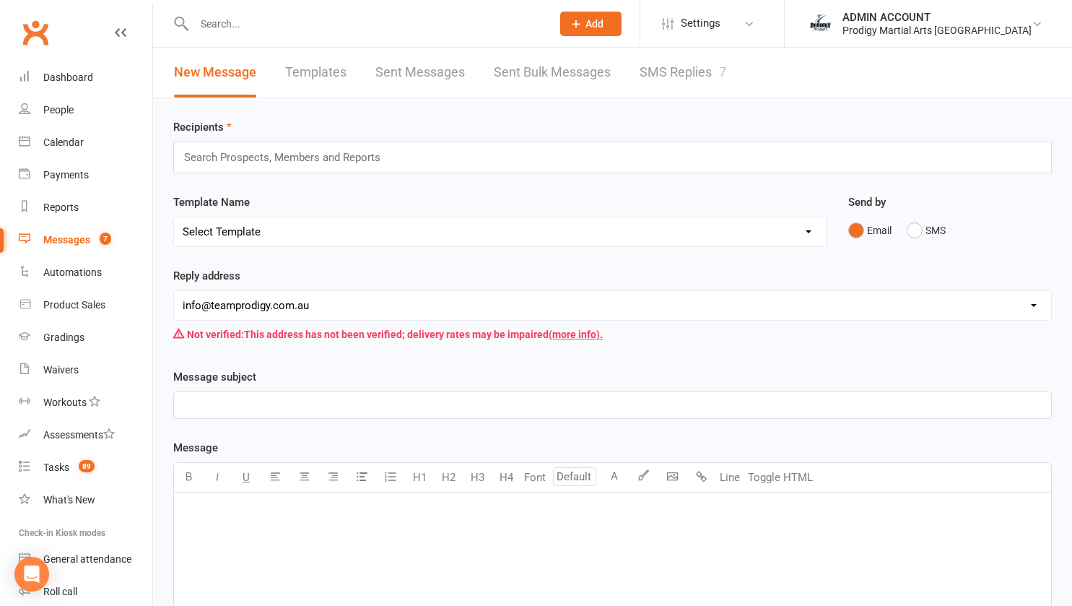
click at [336, 69] on link "Templates" at bounding box center [315, 73] width 61 height 50
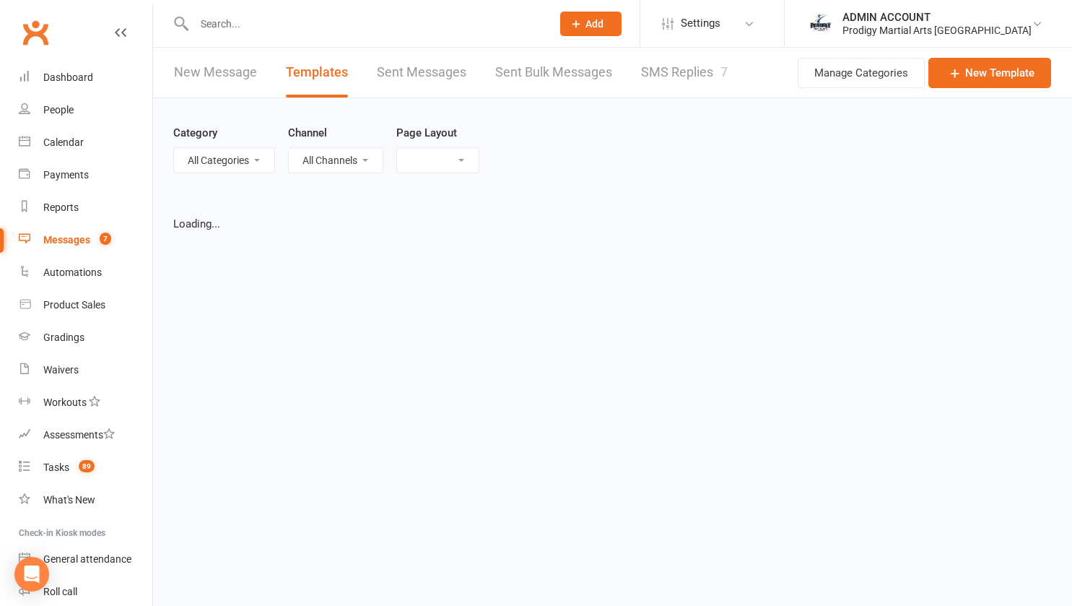
select select "grid"
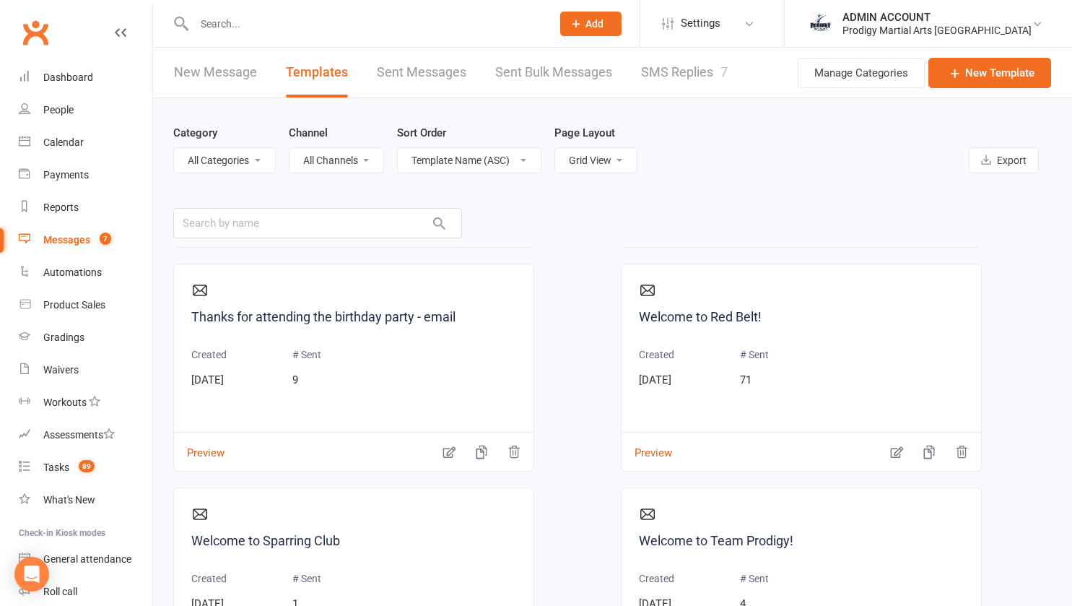
scroll to position [167, 0]
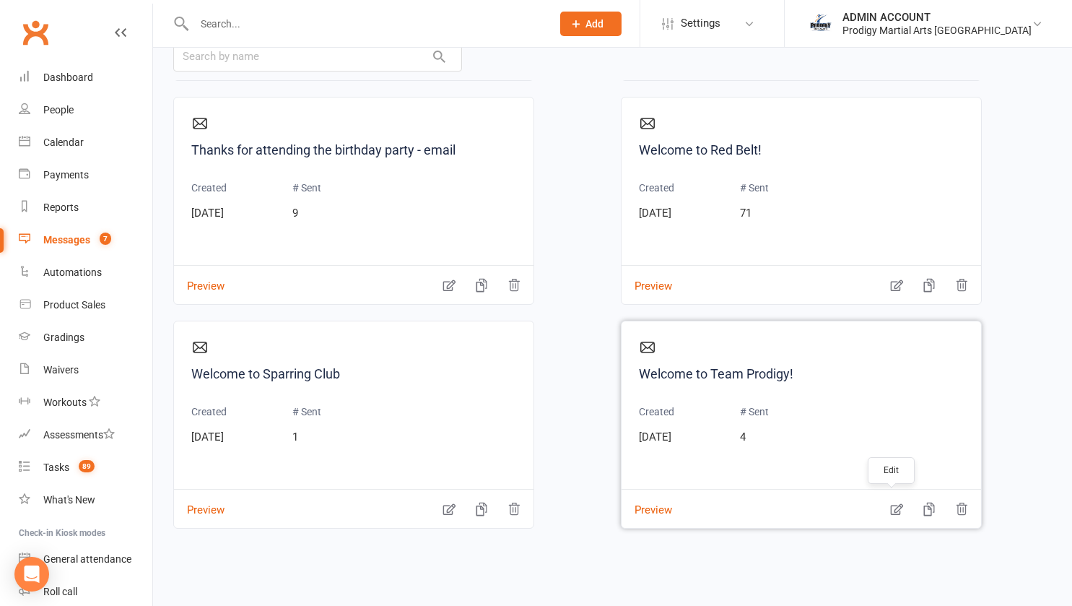
click at [890, 508] on icon "button" at bounding box center [896, 510] width 12 height 12
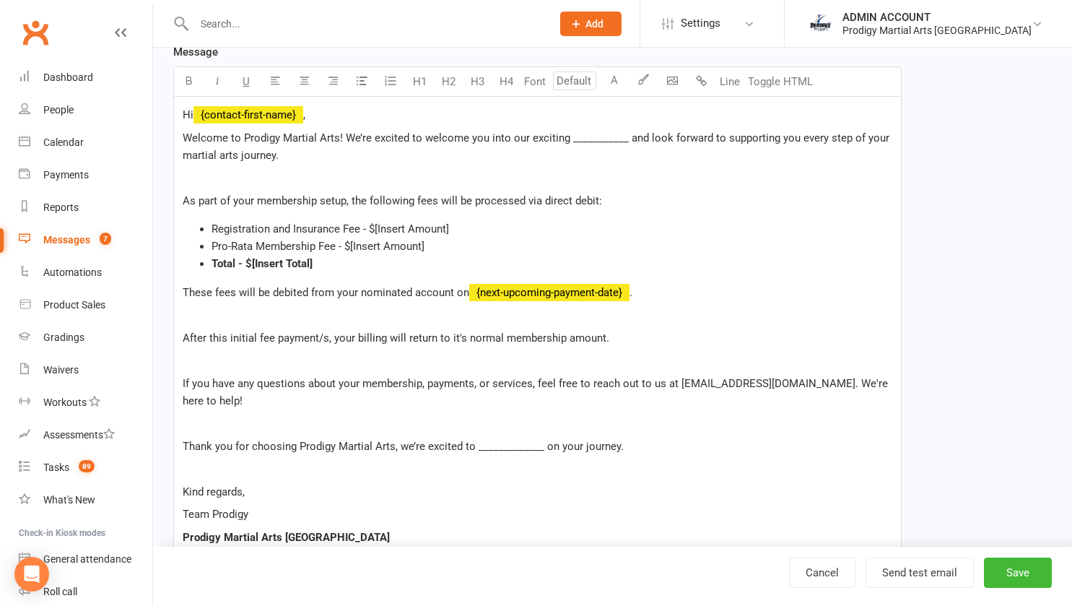
scroll to position [277, 0]
click at [68, 74] on div "Dashboard" at bounding box center [68, 77] width 50 height 12
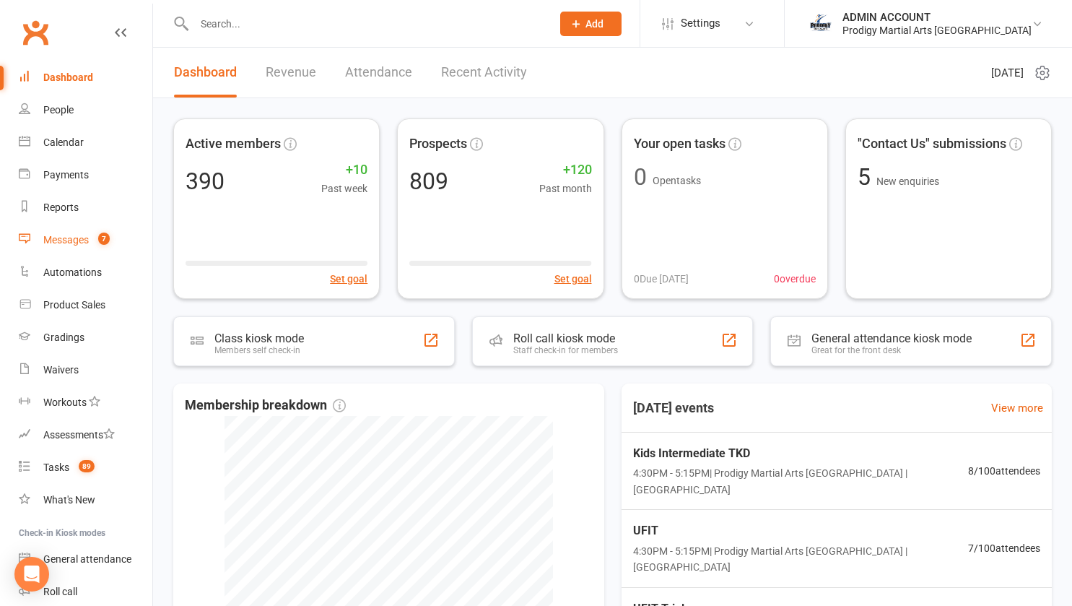
click at [75, 238] on div "Messages" at bounding box center [65, 240] width 45 height 12
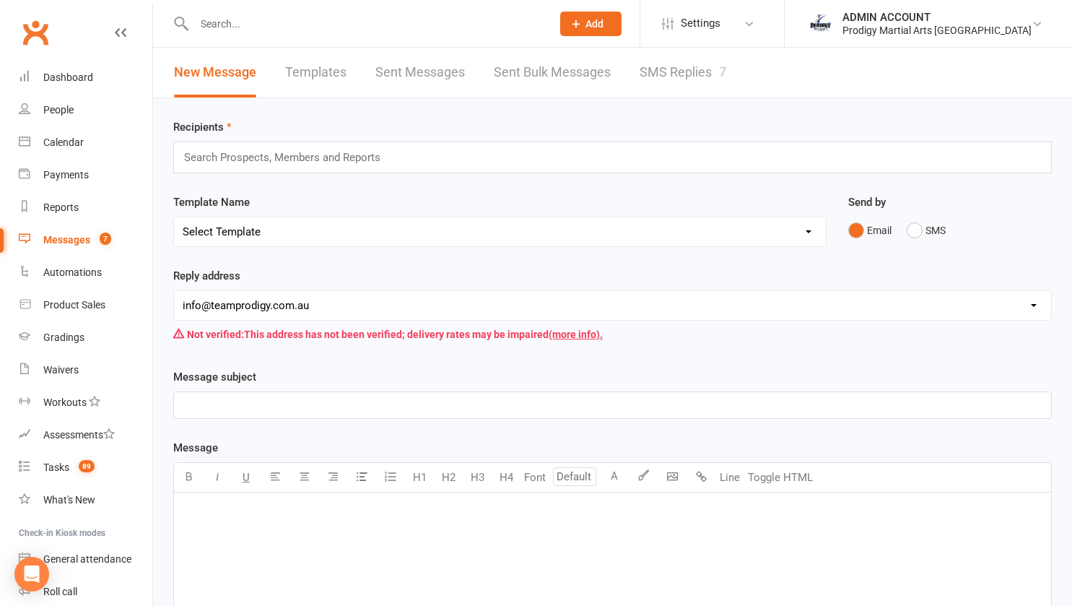
click at [303, 75] on link "Templates" at bounding box center [315, 73] width 61 height 50
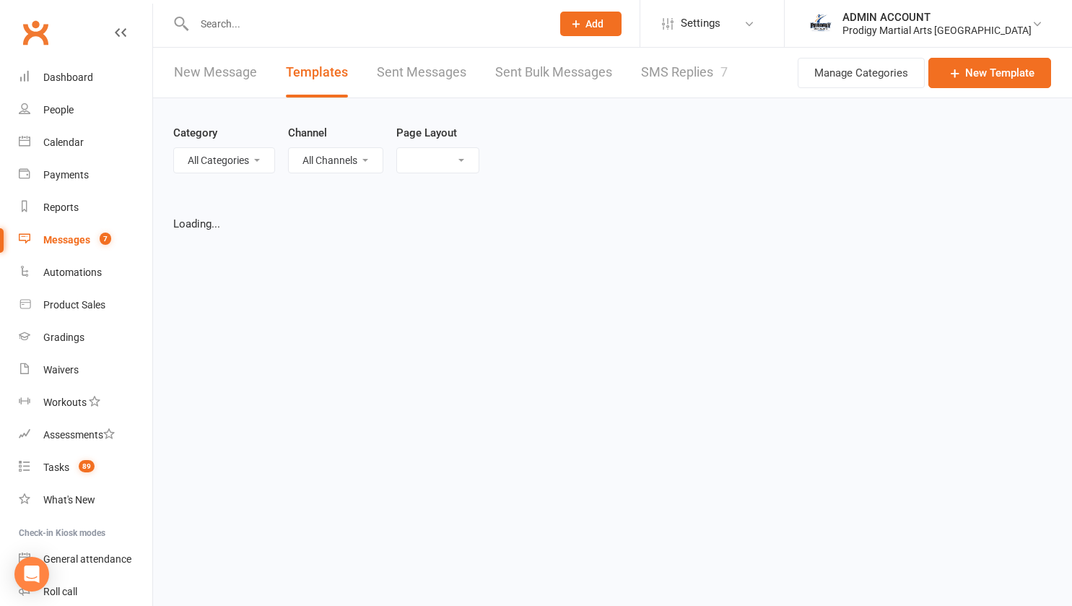
select select "grid"
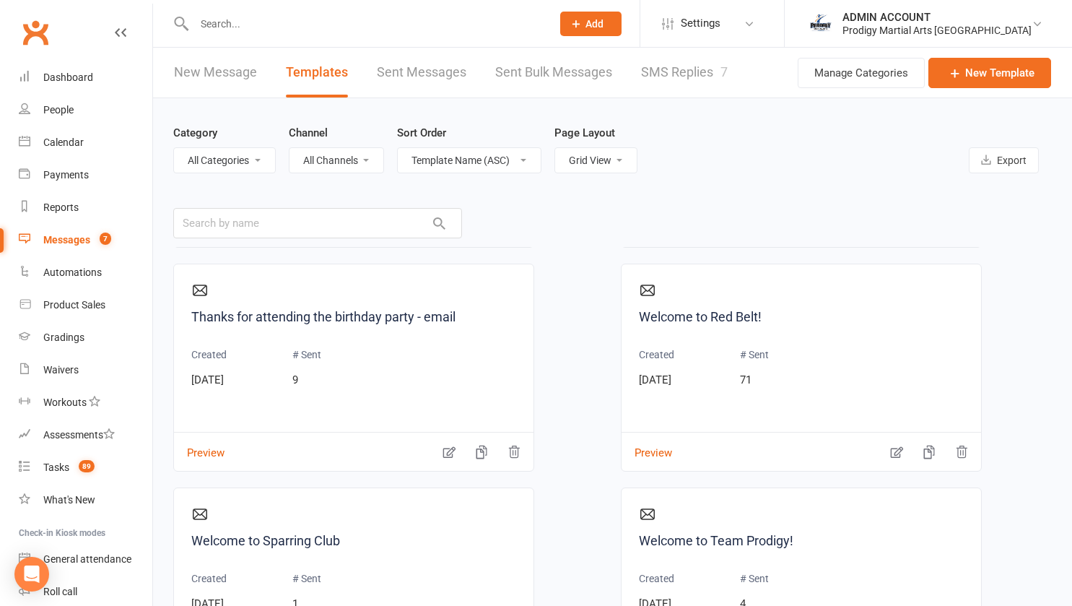
scroll to position [167, 0]
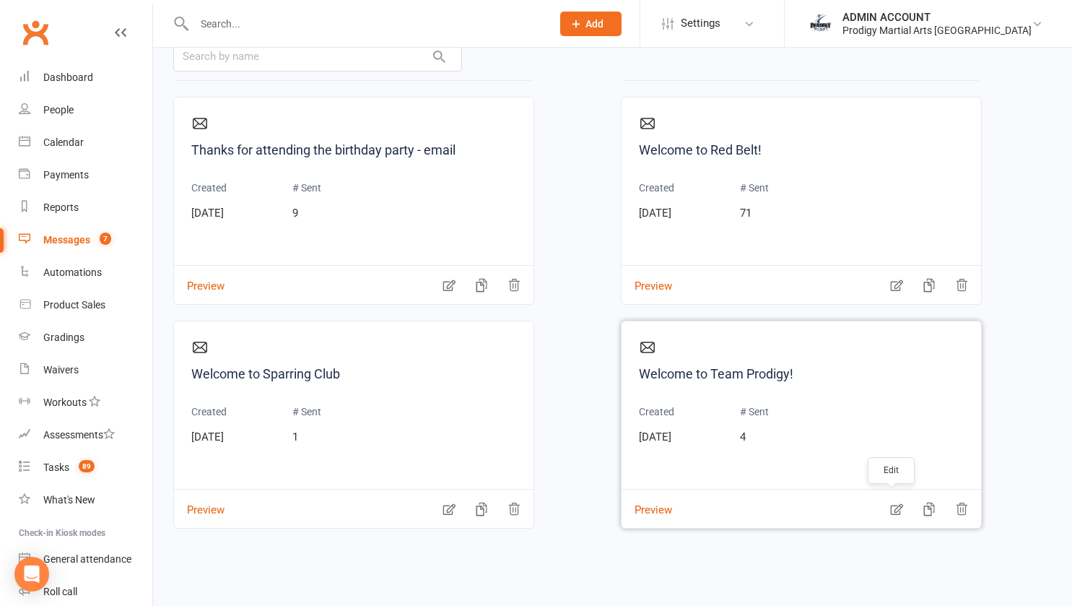
click at [890, 512] on icon "button" at bounding box center [896, 510] width 12 height 12
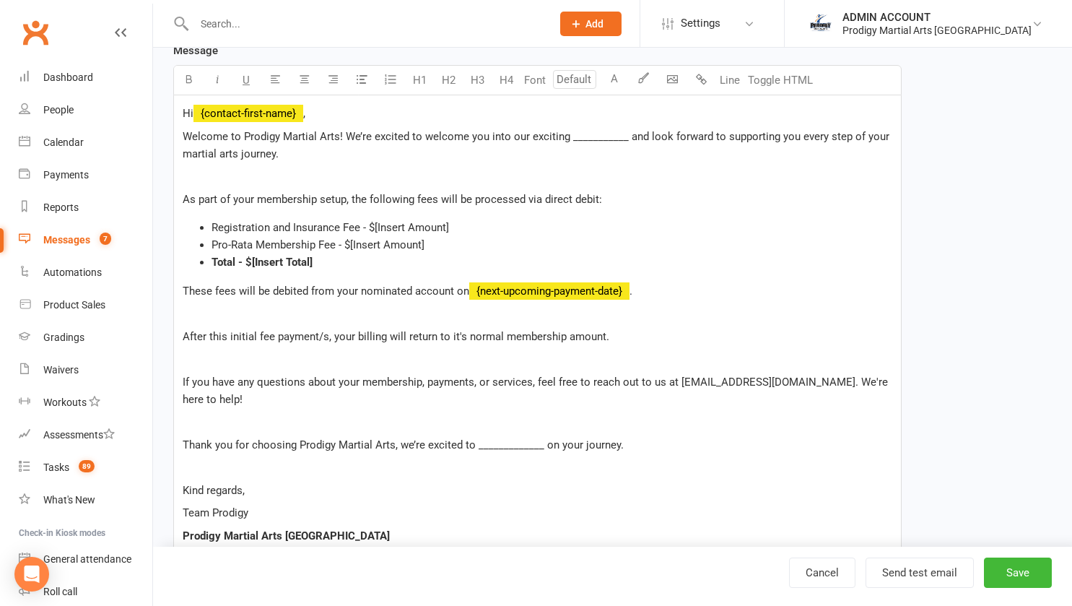
scroll to position [279, 0]
click at [630, 117] on p "Hi ﻿ {contact-first-name} ," at bounding box center [538, 112] width 710 height 17
click at [591, 134] on span "Welcome to Prodigy Martial Arts! We’re excited to welcome you into our exciting…" at bounding box center [538, 144] width 710 height 30
click at [519, 441] on span "Thank you for choosing Prodigy Martial Arts, we’re excited to _____________ on …" at bounding box center [403, 444] width 441 height 13
click at [487, 135] on span "Welcome to Prodigy Martial Arts! We’re excited to welcome you into our exciting…" at bounding box center [538, 144] width 710 height 30
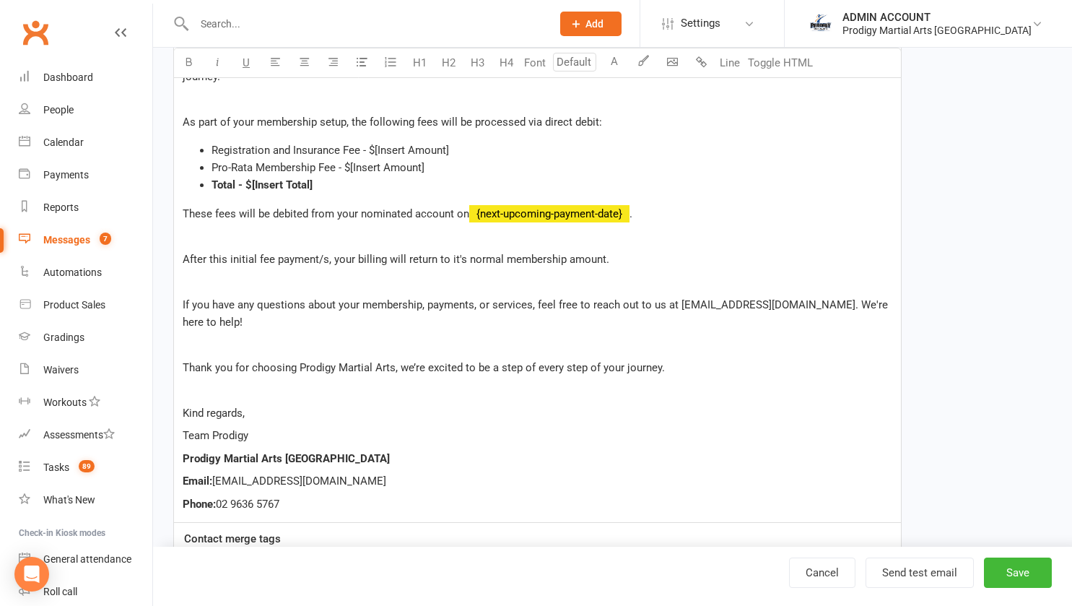
scroll to position [356, 0]
click at [263, 329] on p "If you have any questions about your membership, payments, or services, feel fr…" at bounding box center [538, 312] width 710 height 35
click at [246, 341] on p at bounding box center [538, 343] width 710 height 17
click at [505, 370] on span "Thank you for choosing Prodigy Martial Arts, we’re excited to be a step of ever…" at bounding box center [424, 366] width 482 height 13
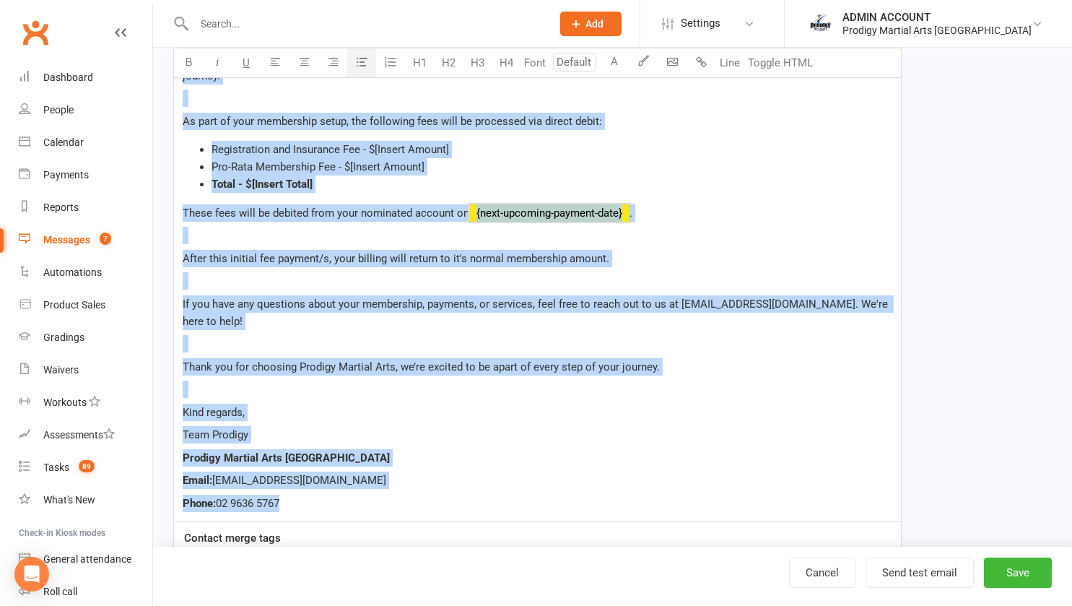
copy div "Hi ﻿ {contact-first-name} , Welcome to Prodigy Martial Arts! We’re excited to w…"
click at [1012, 567] on button "Save" at bounding box center [1018, 572] width 68 height 30
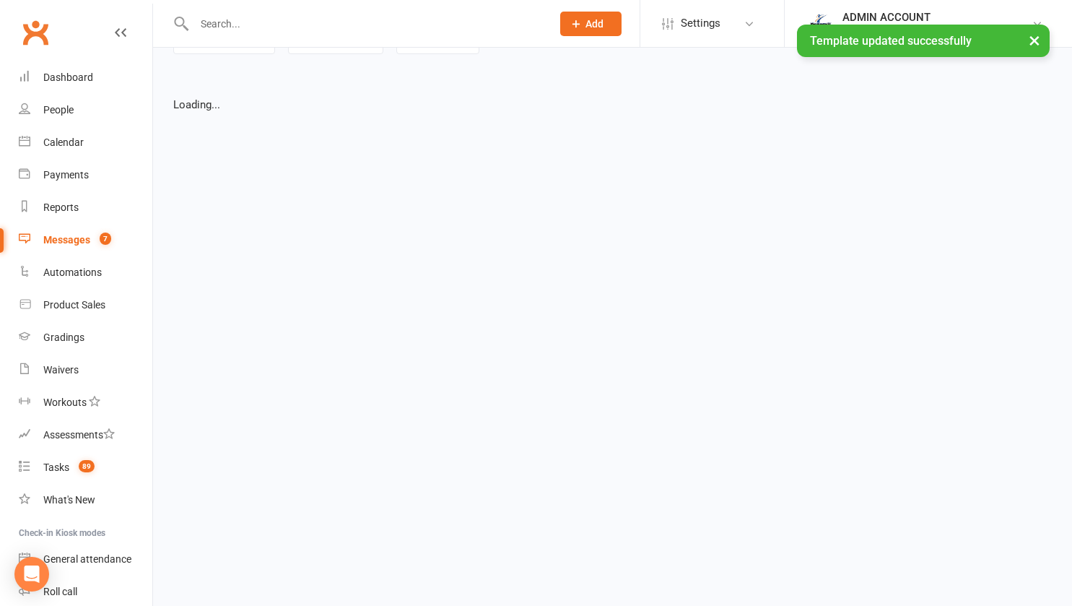
select select "grid"
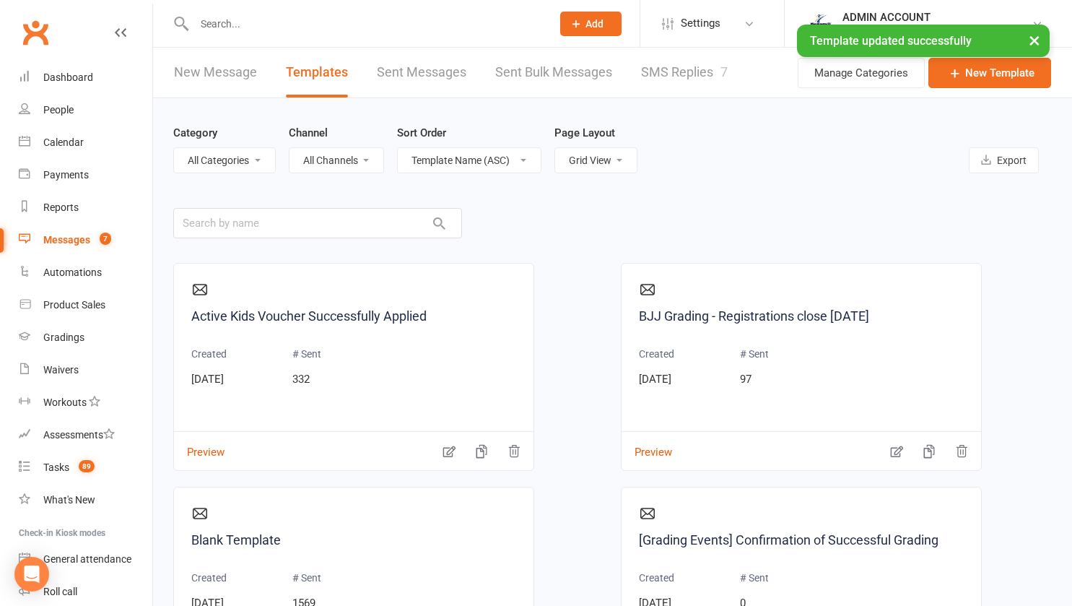
click at [955, 16] on div "ADMIN ACCOUNT" at bounding box center [937, 17] width 189 height 13
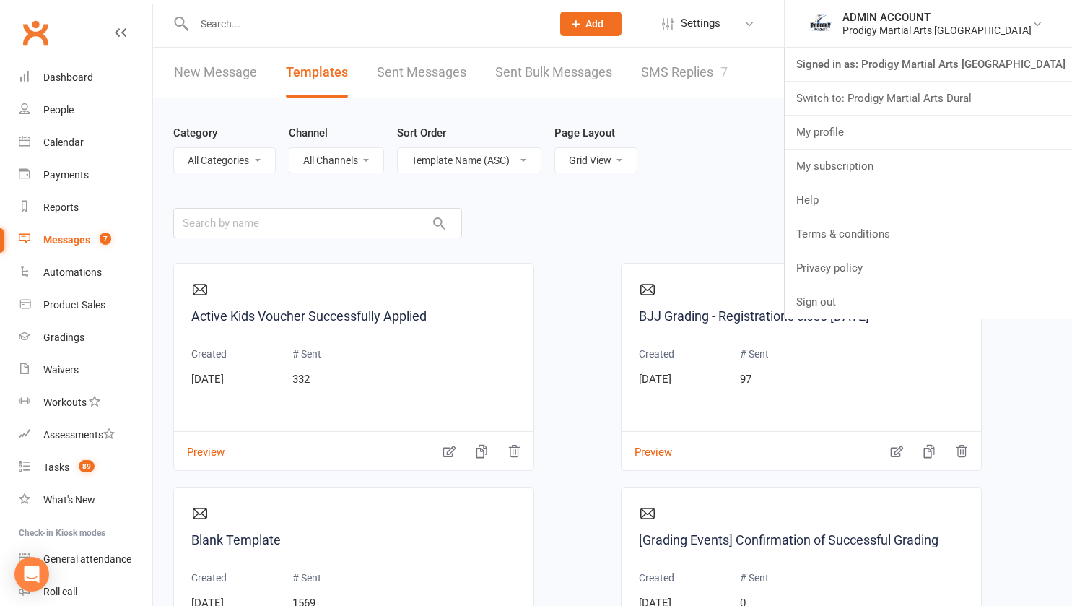
click at [947, 97] on link "Switch to: Prodigy Martial Arts Dural" at bounding box center [928, 98] width 287 height 33
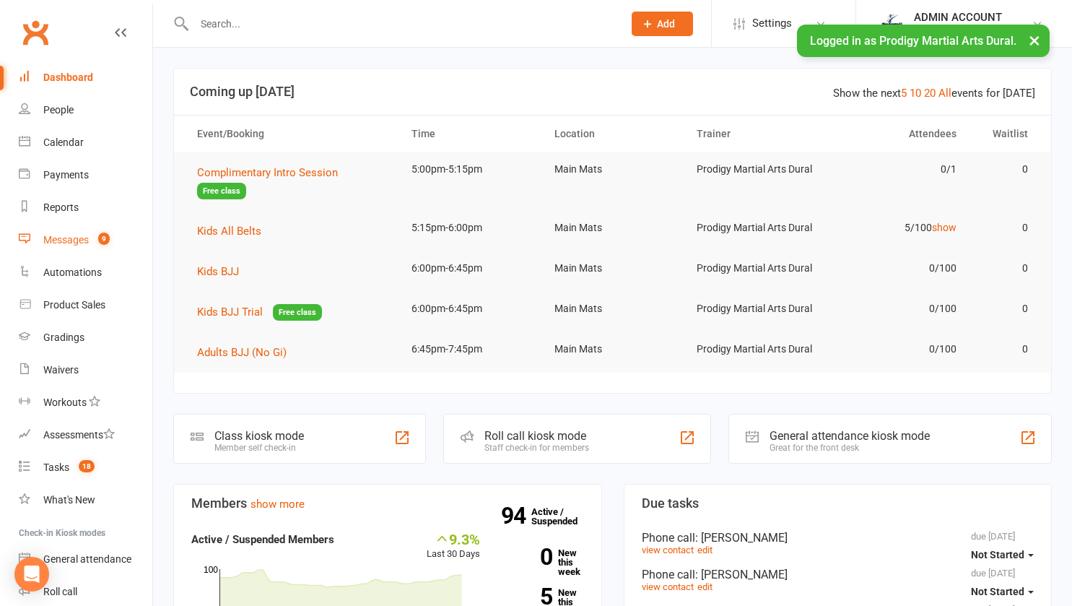
click at [67, 236] on div "Messages" at bounding box center [65, 240] width 45 height 12
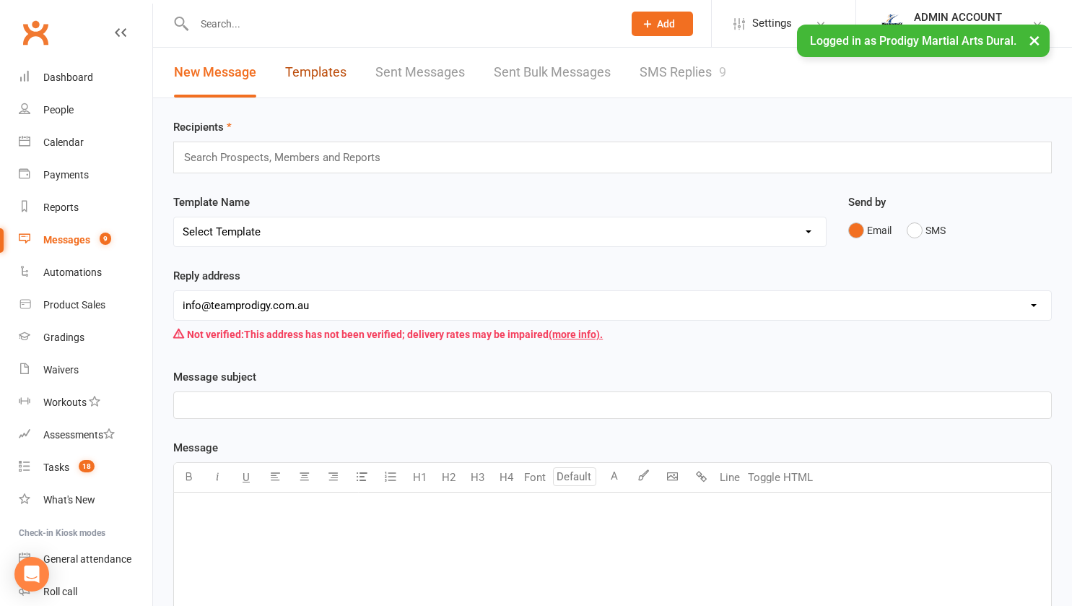
click at [307, 64] on link "Templates" at bounding box center [315, 73] width 61 height 50
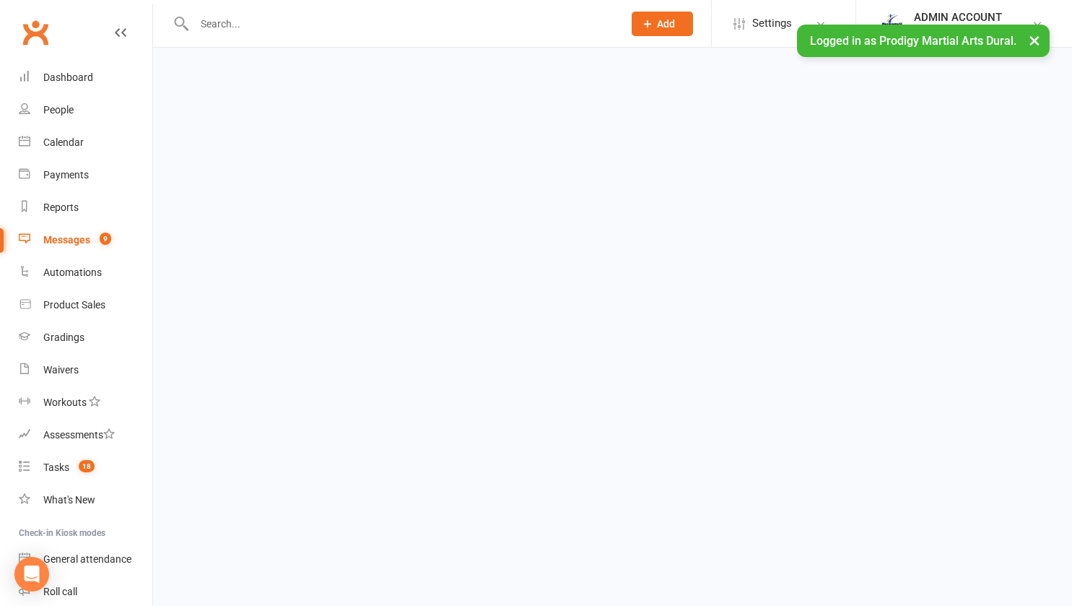
select select "grid"
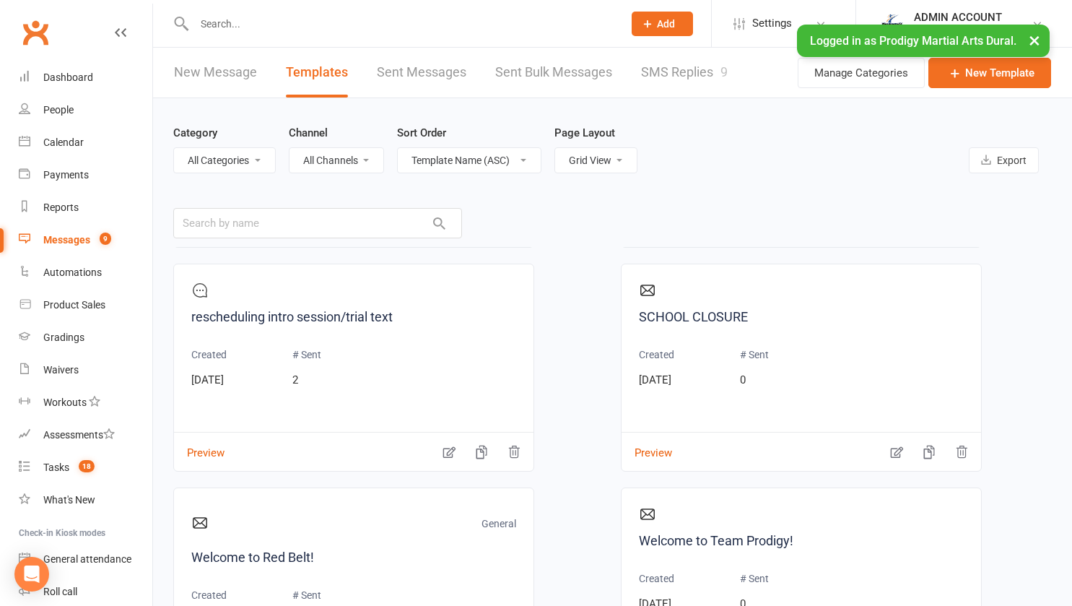
scroll to position [167, 0]
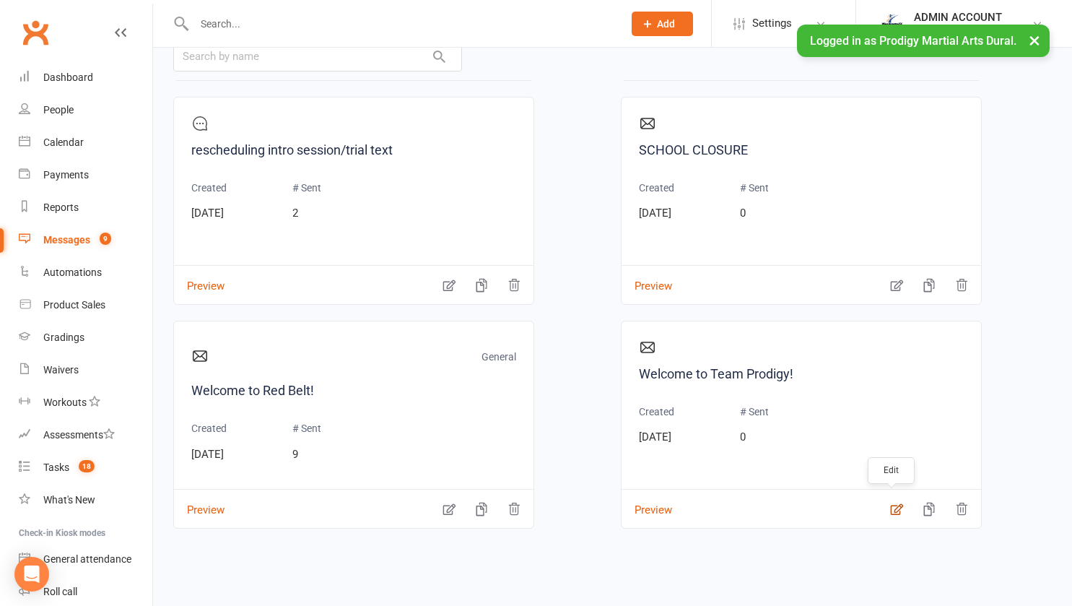
click at [890, 508] on icon "button" at bounding box center [897, 509] width 14 height 14
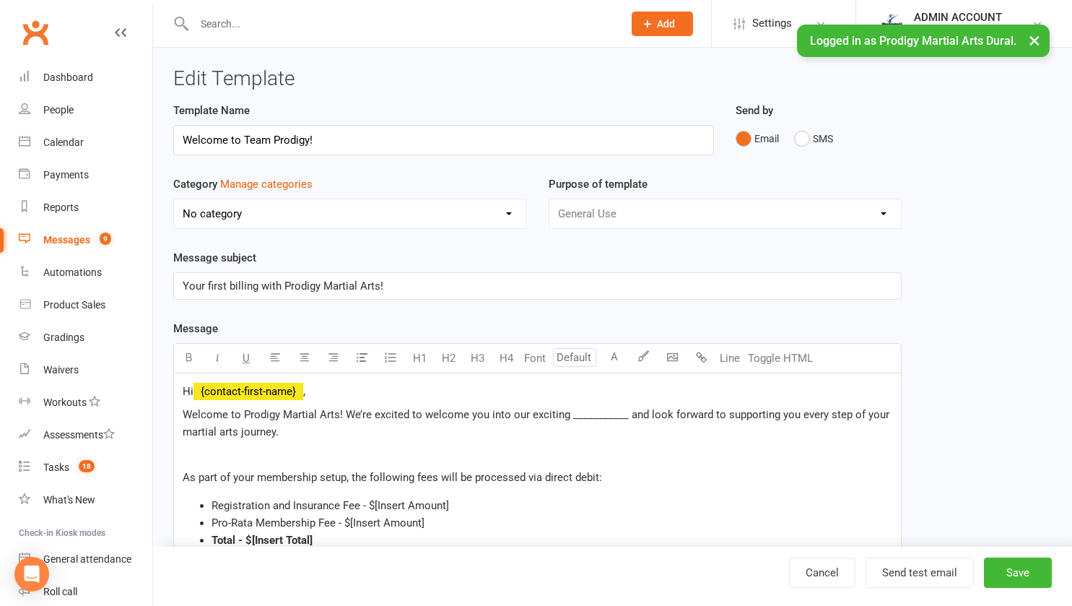
click at [357, 427] on p "Welcome to Prodigy Martial Arts! We’re excited to welcome you into our exciting…" at bounding box center [538, 423] width 710 height 35
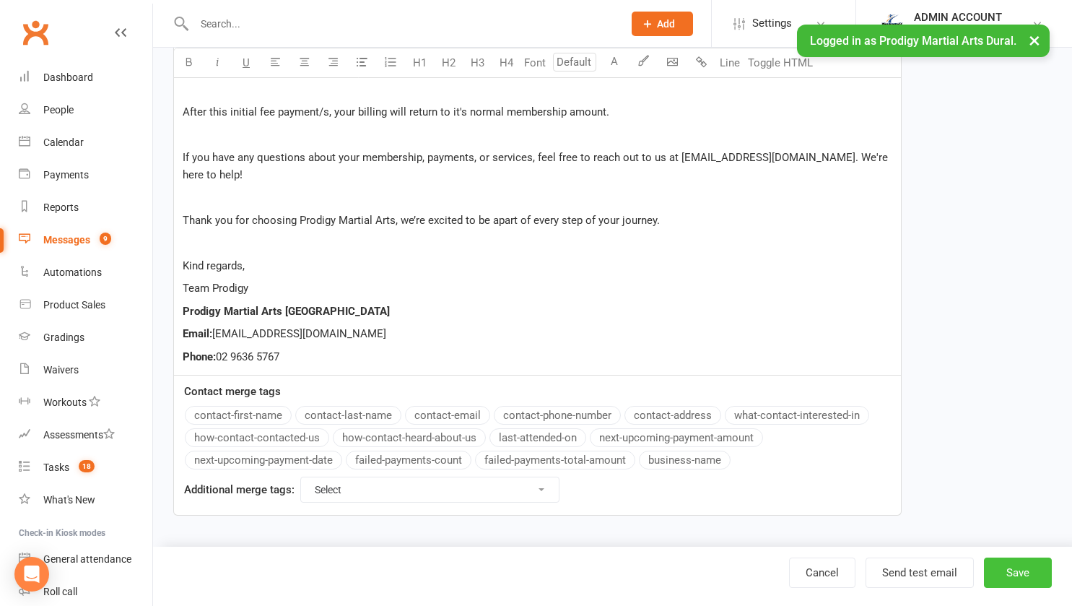
click at [1013, 568] on button "Save" at bounding box center [1018, 572] width 68 height 30
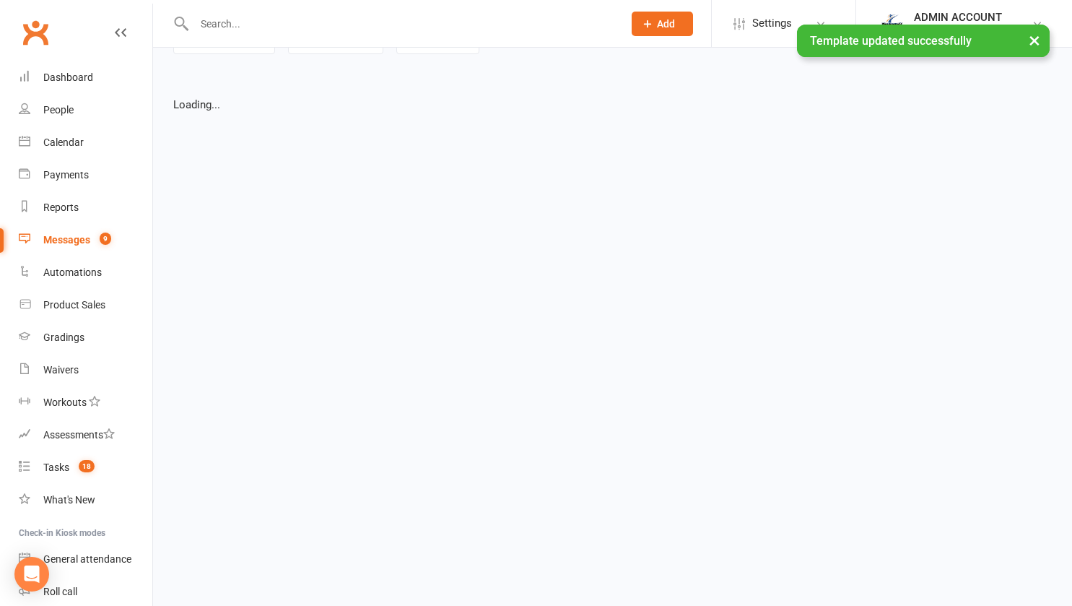
select select "grid"
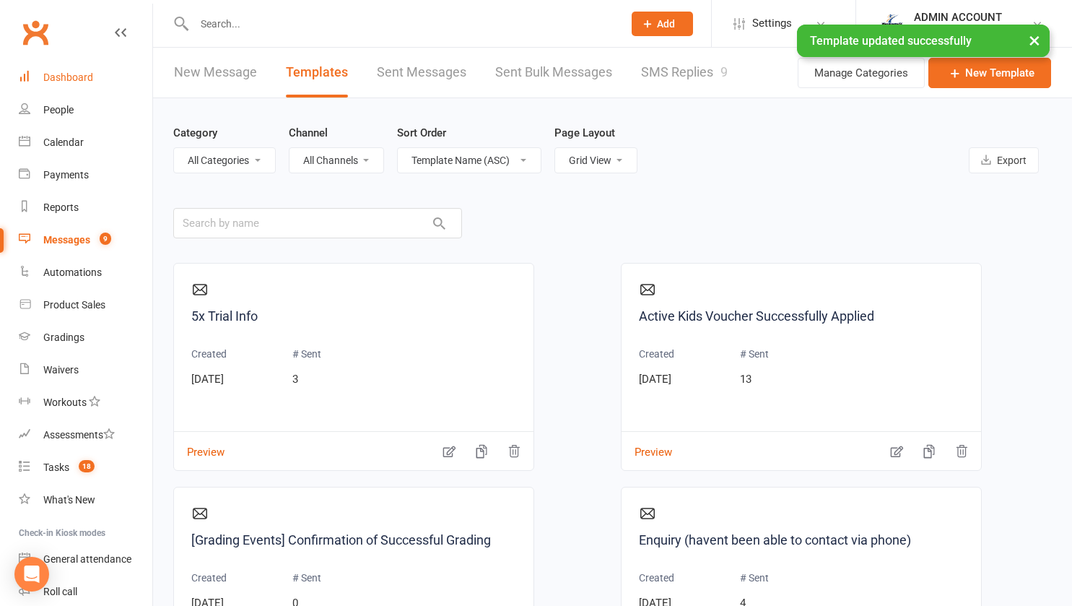
click at [57, 76] on div "Dashboard" at bounding box center [68, 77] width 50 height 12
